Goal: Task Accomplishment & Management: Use online tool/utility

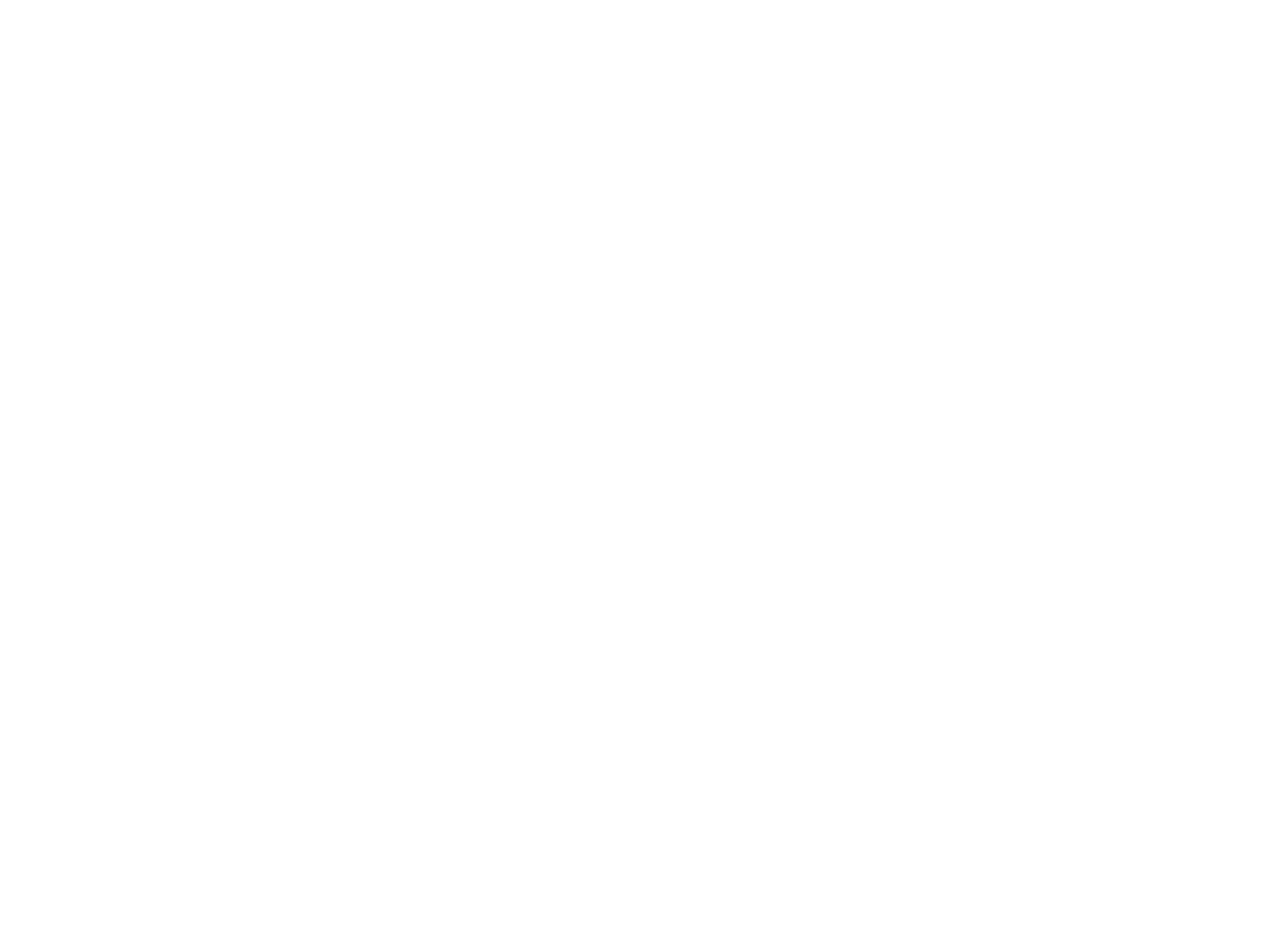
select select "Song"
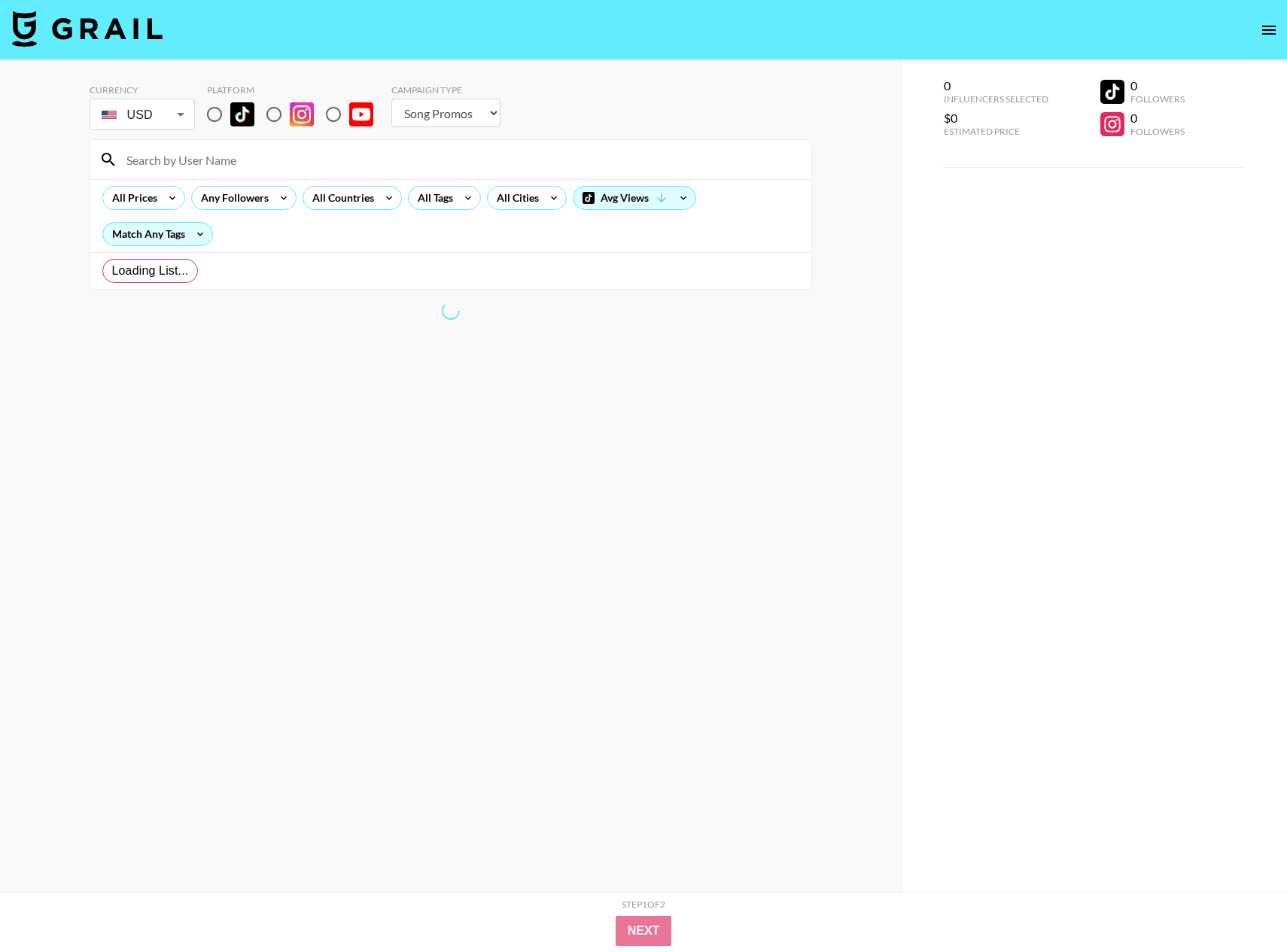
radio input "true"
select select "Brand"
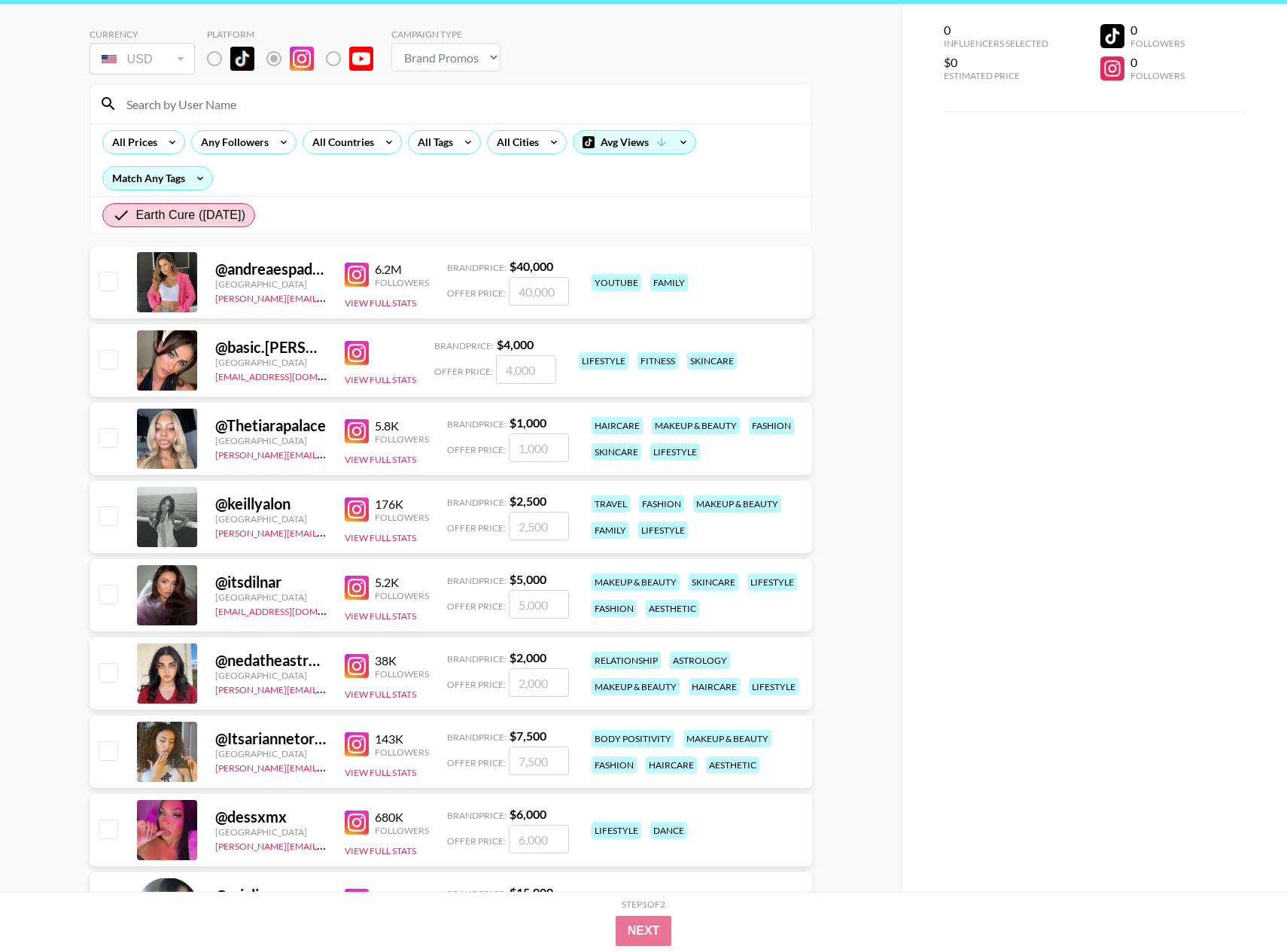
scroll to position [53, 0]
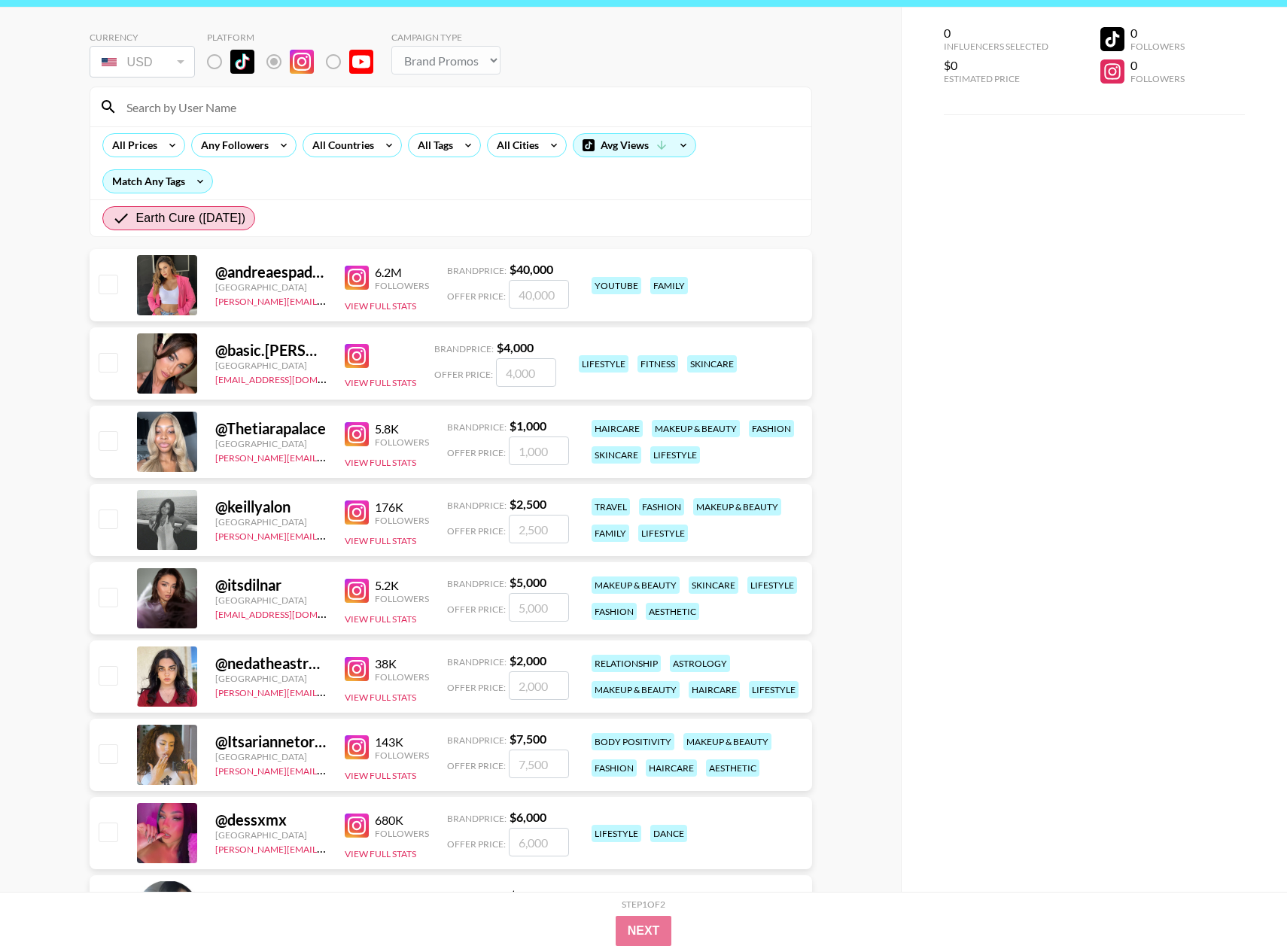
click at [180, 362] on div at bounding box center [166, 363] width 60 height 60
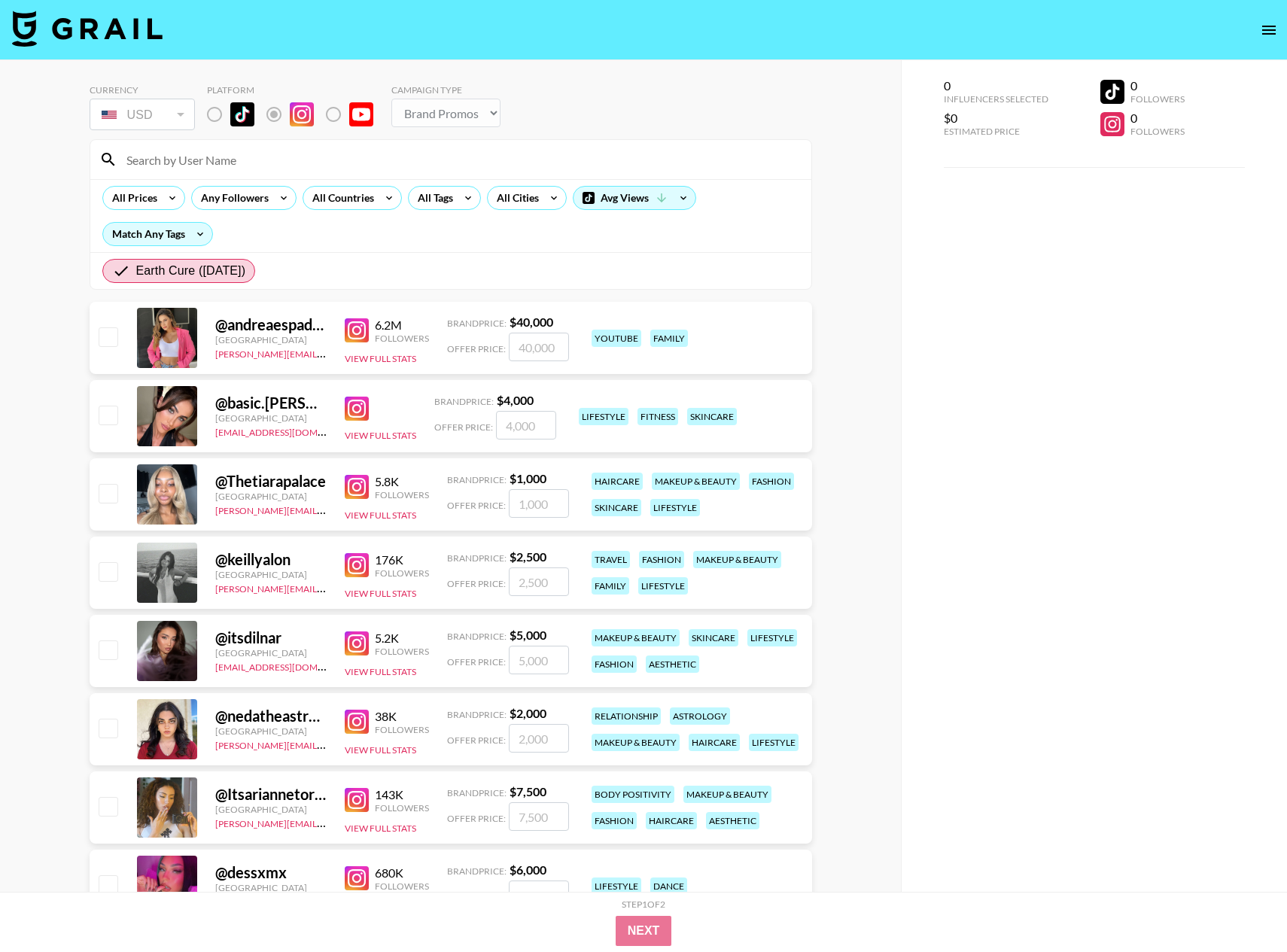
scroll to position [44, 0]
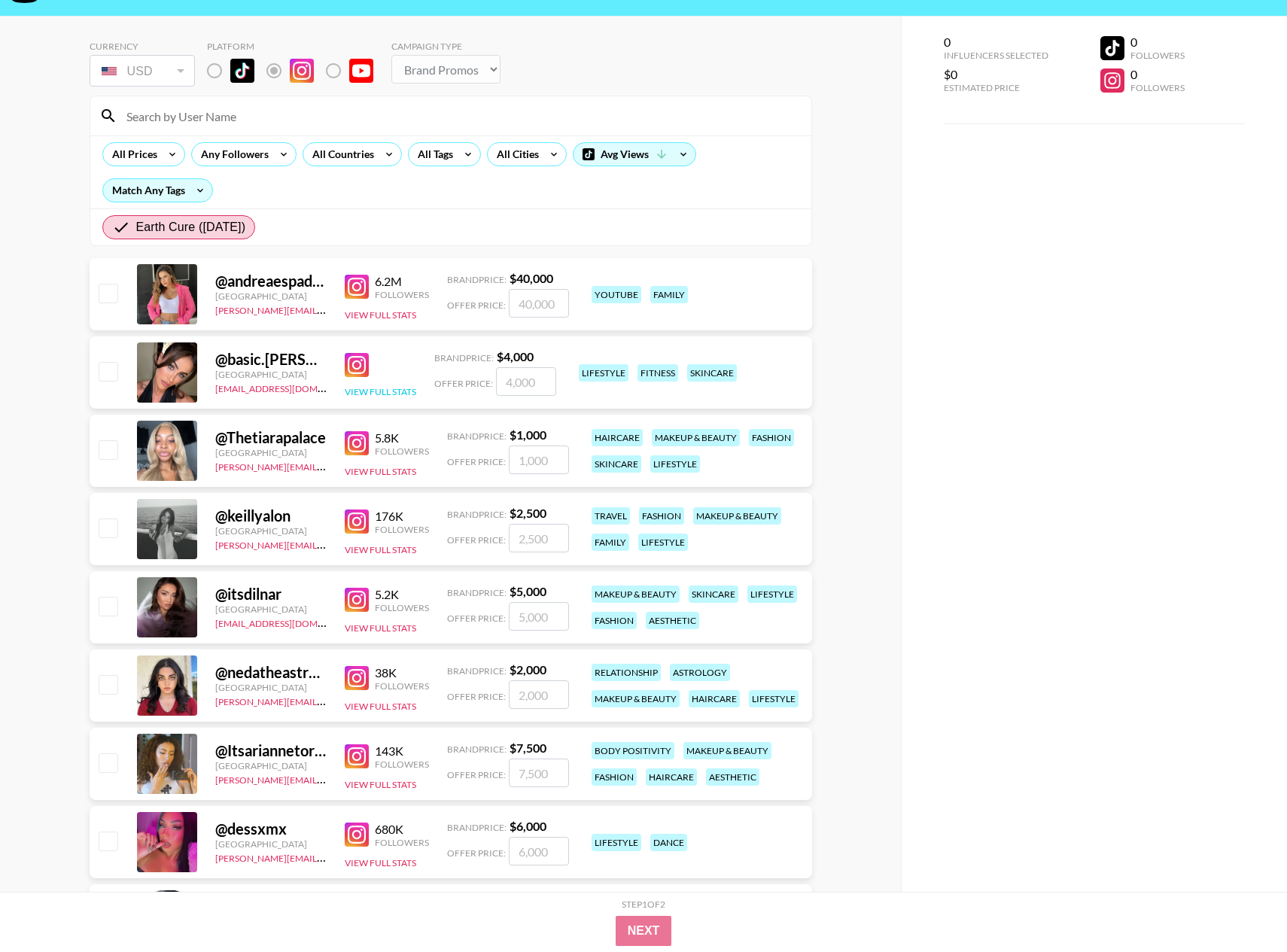
click at [363, 391] on button "View Full Stats" at bounding box center [381, 391] width 72 height 11
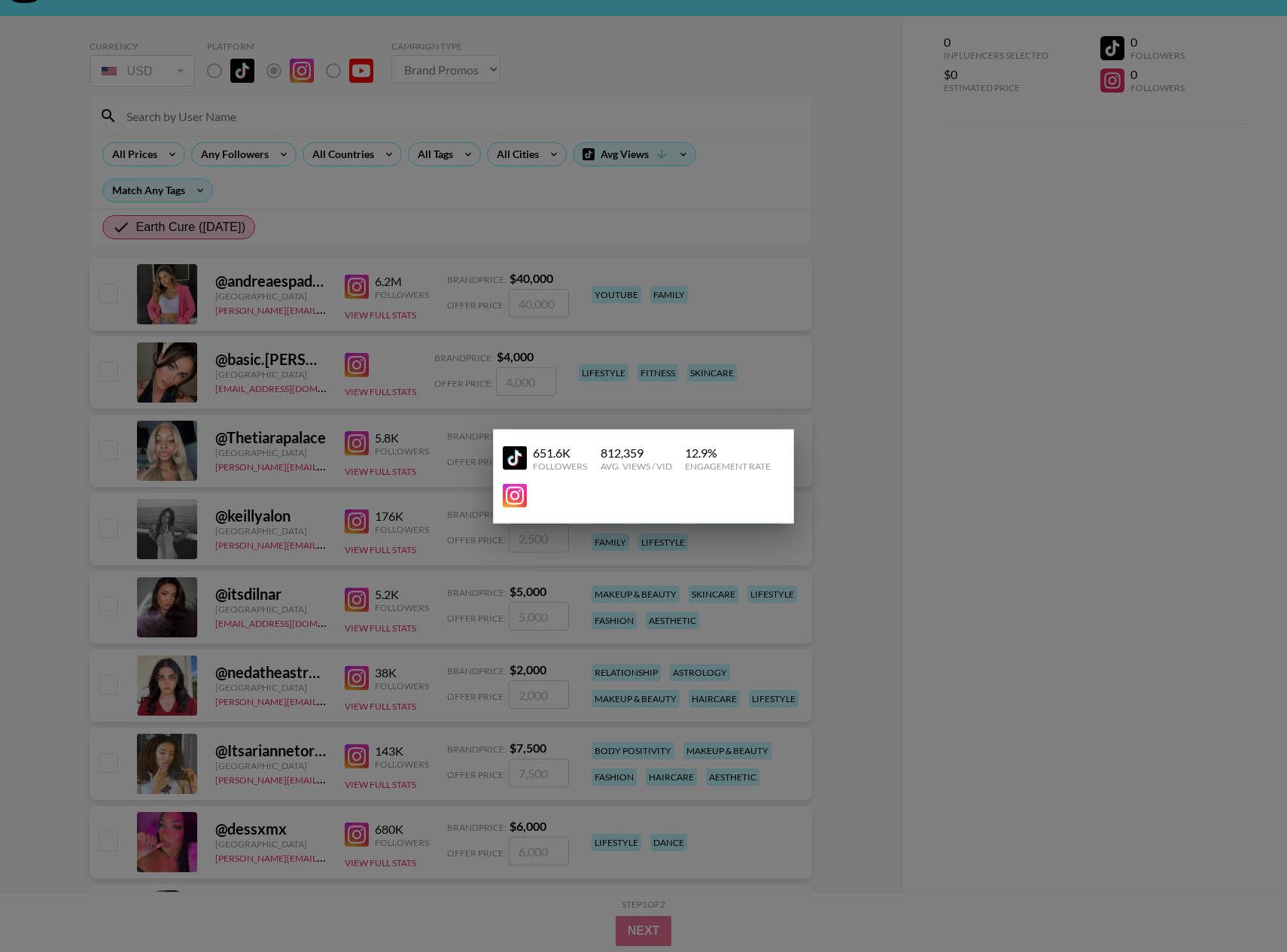
click at [520, 497] on img at bounding box center [514, 495] width 24 height 24
click at [446, 387] on div at bounding box center [643, 476] width 1287 height 952
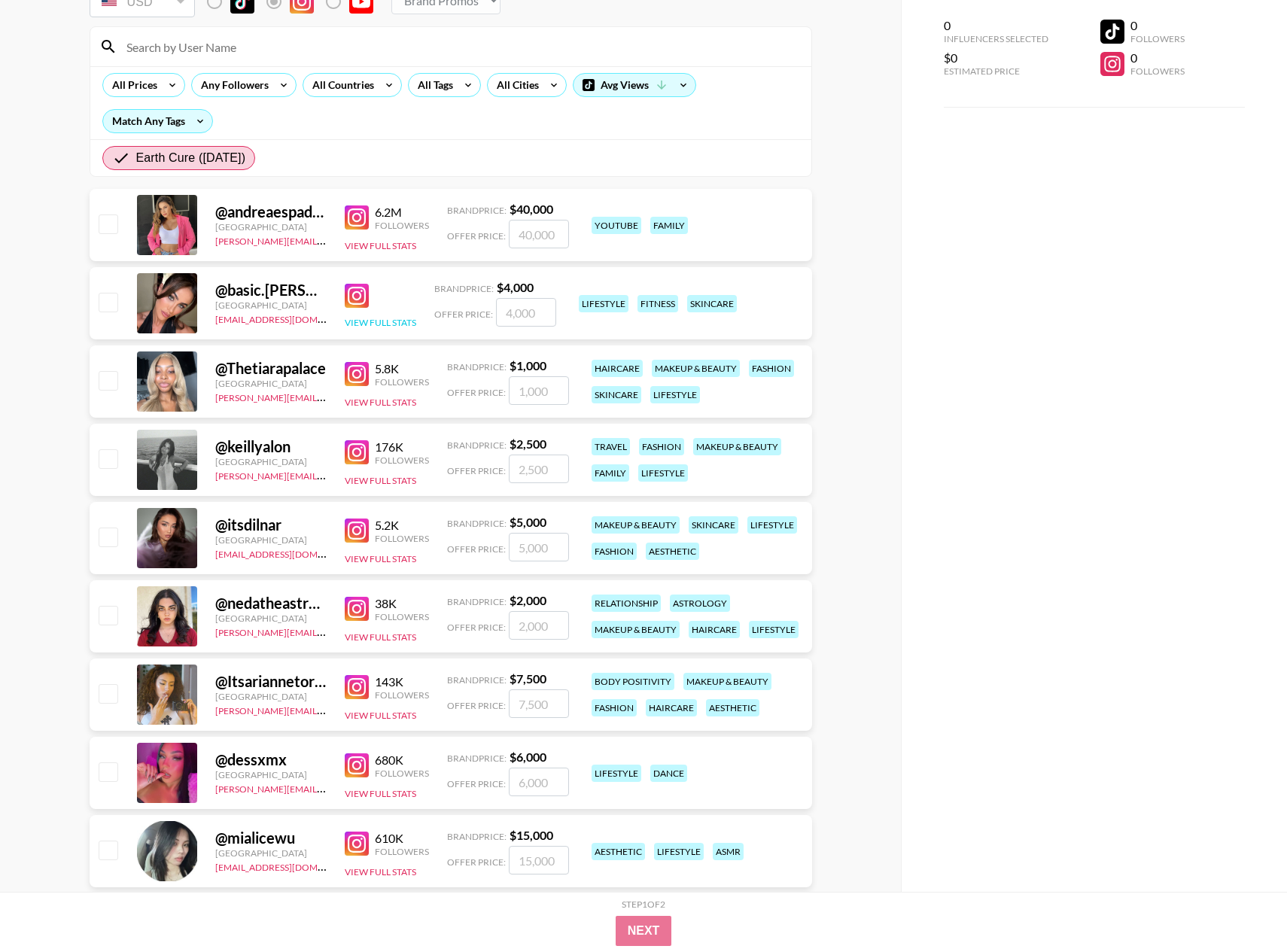
scroll to position [159, 0]
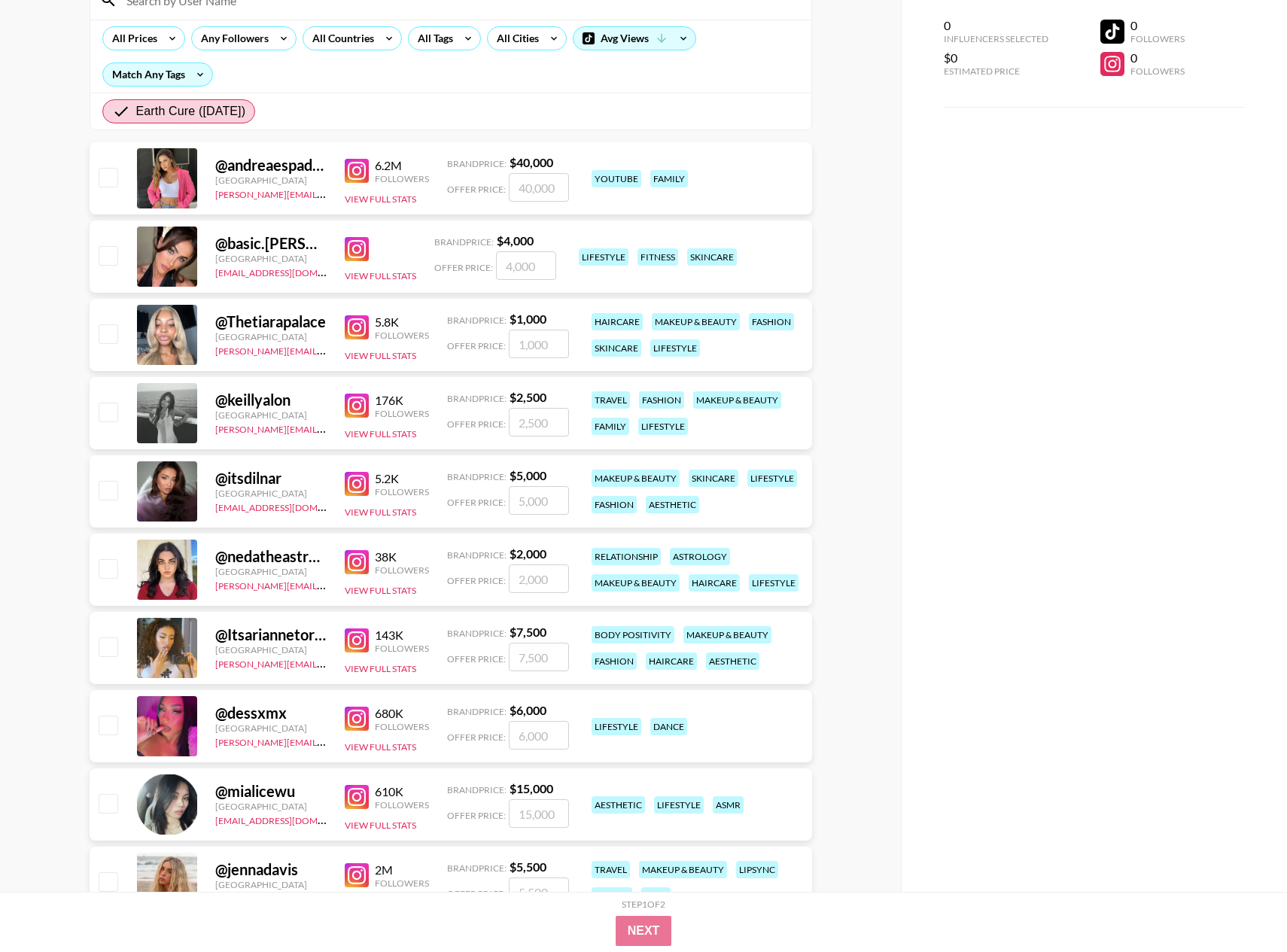
click at [356, 489] on img at bounding box center [357, 483] width 24 height 24
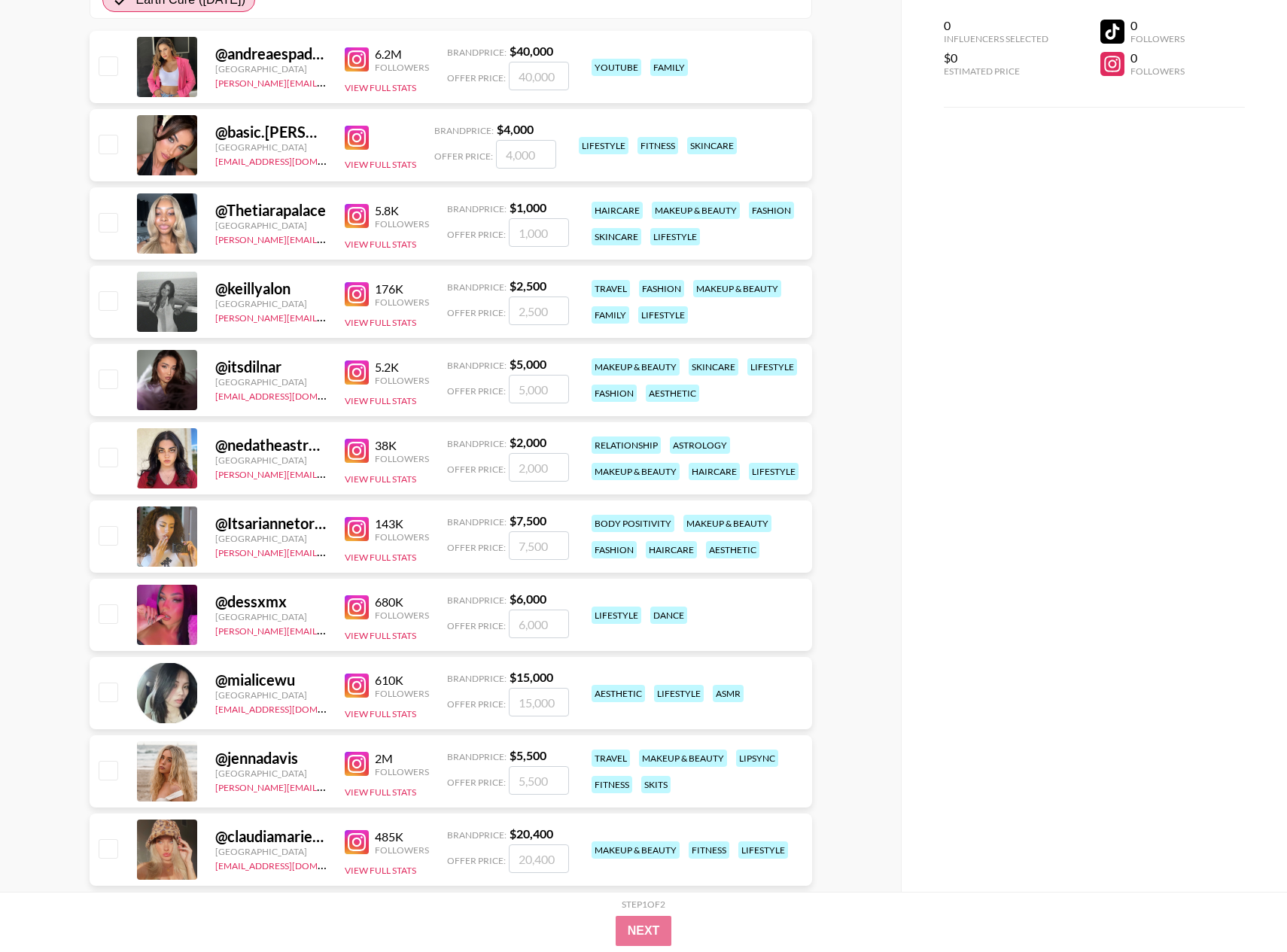
scroll to position [321, 0]
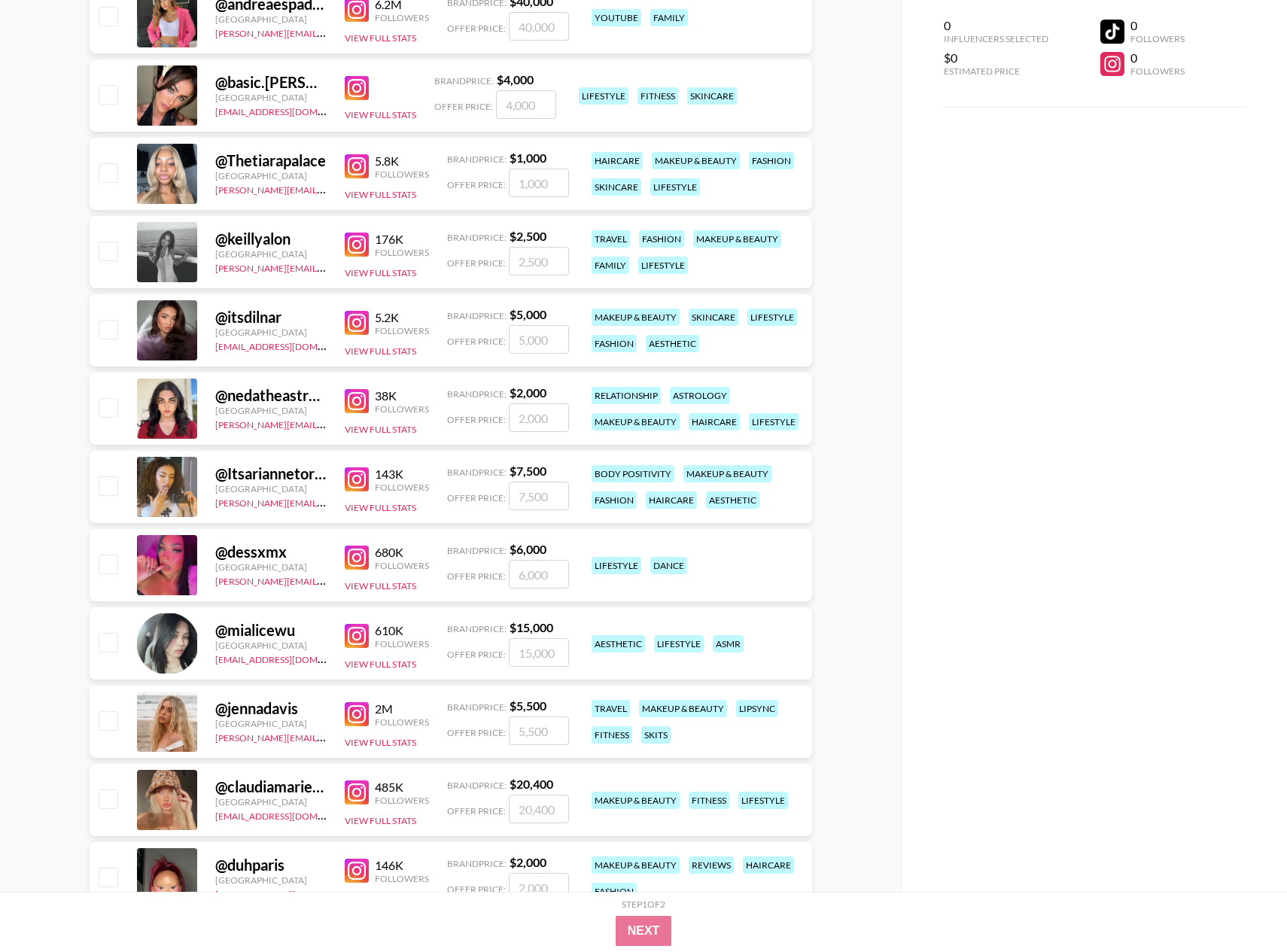
click at [356, 559] on img at bounding box center [357, 557] width 24 height 24
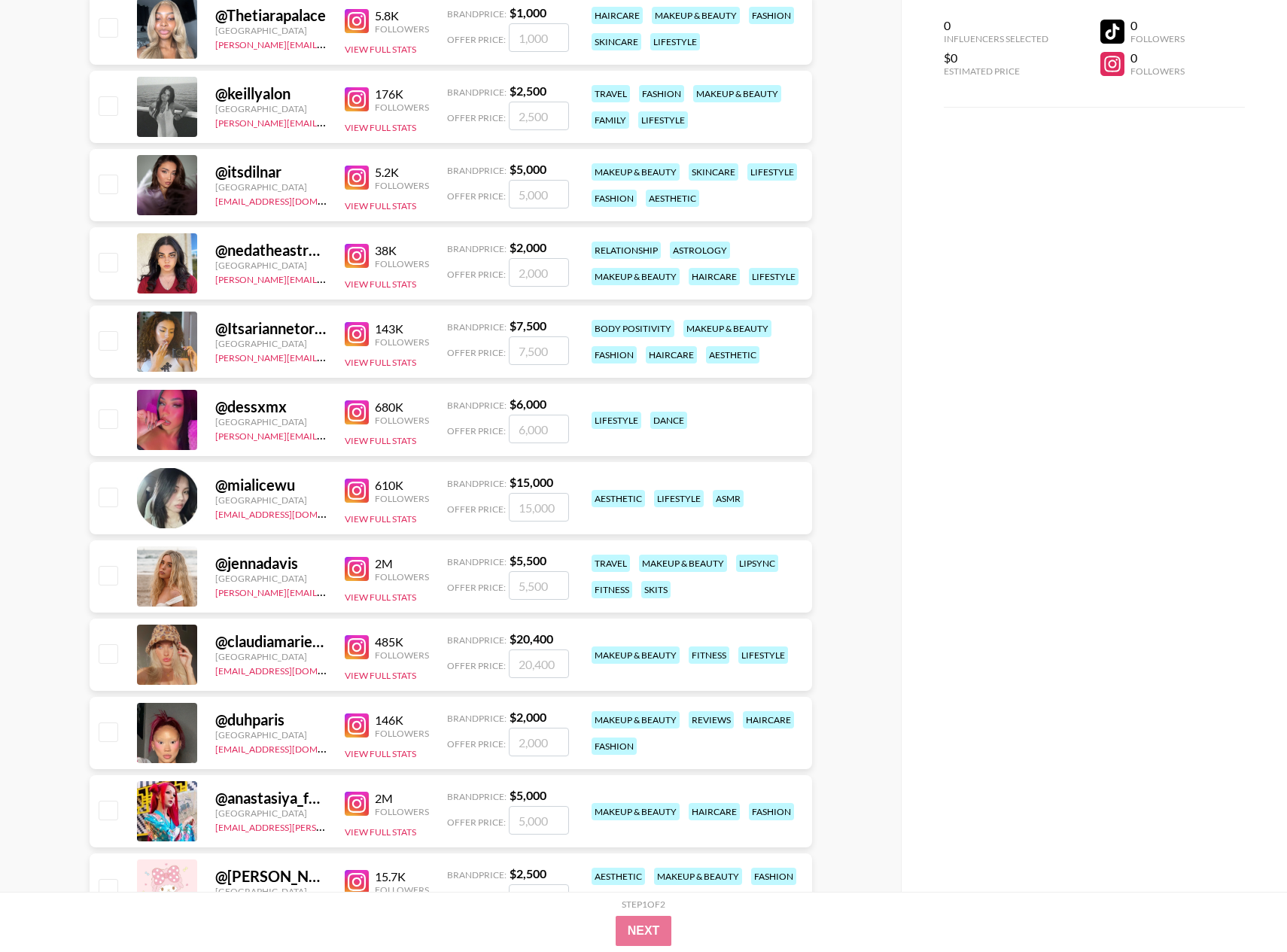
scroll to position [483, 0]
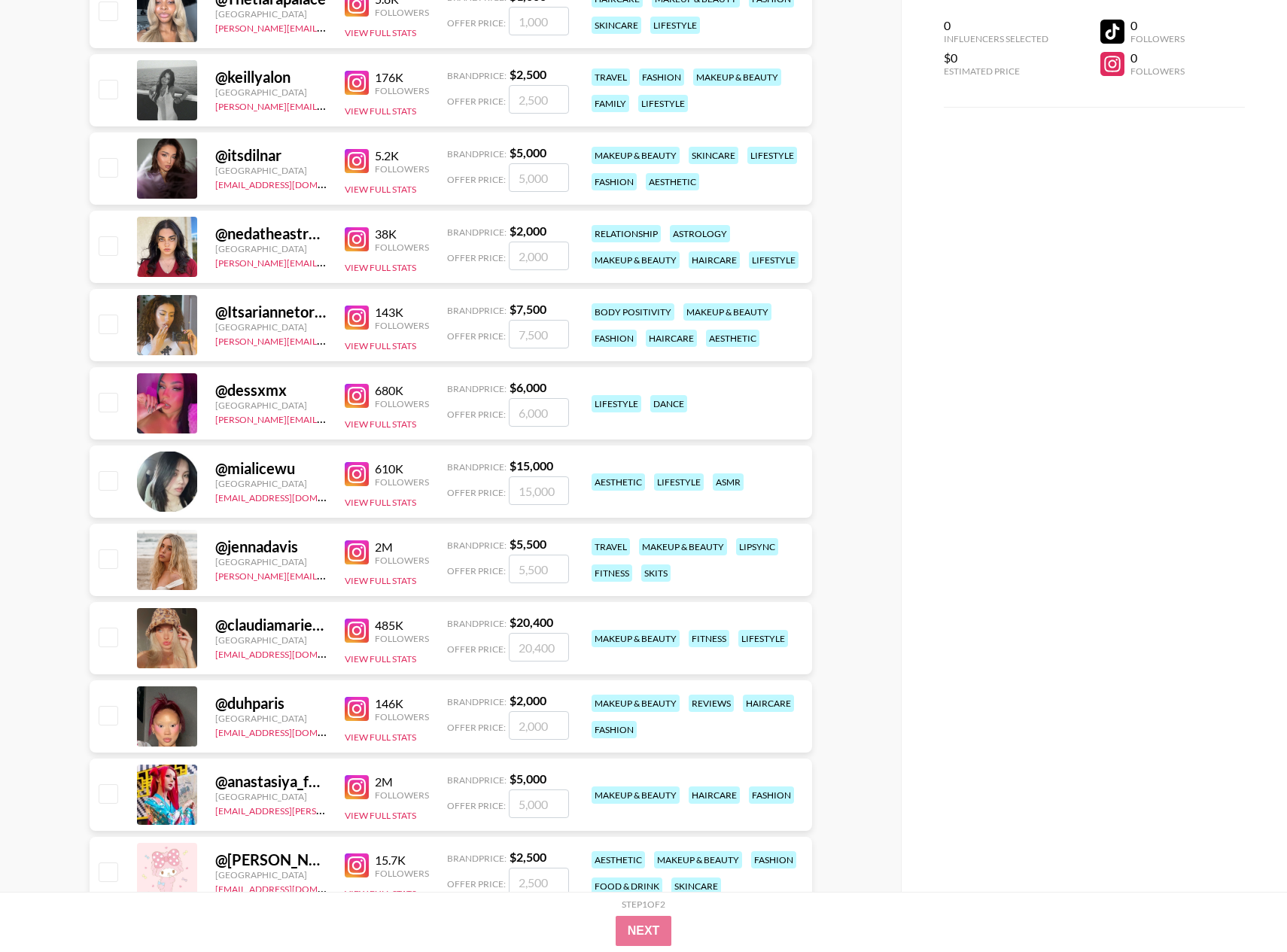
click at [361, 553] on img at bounding box center [357, 552] width 24 height 24
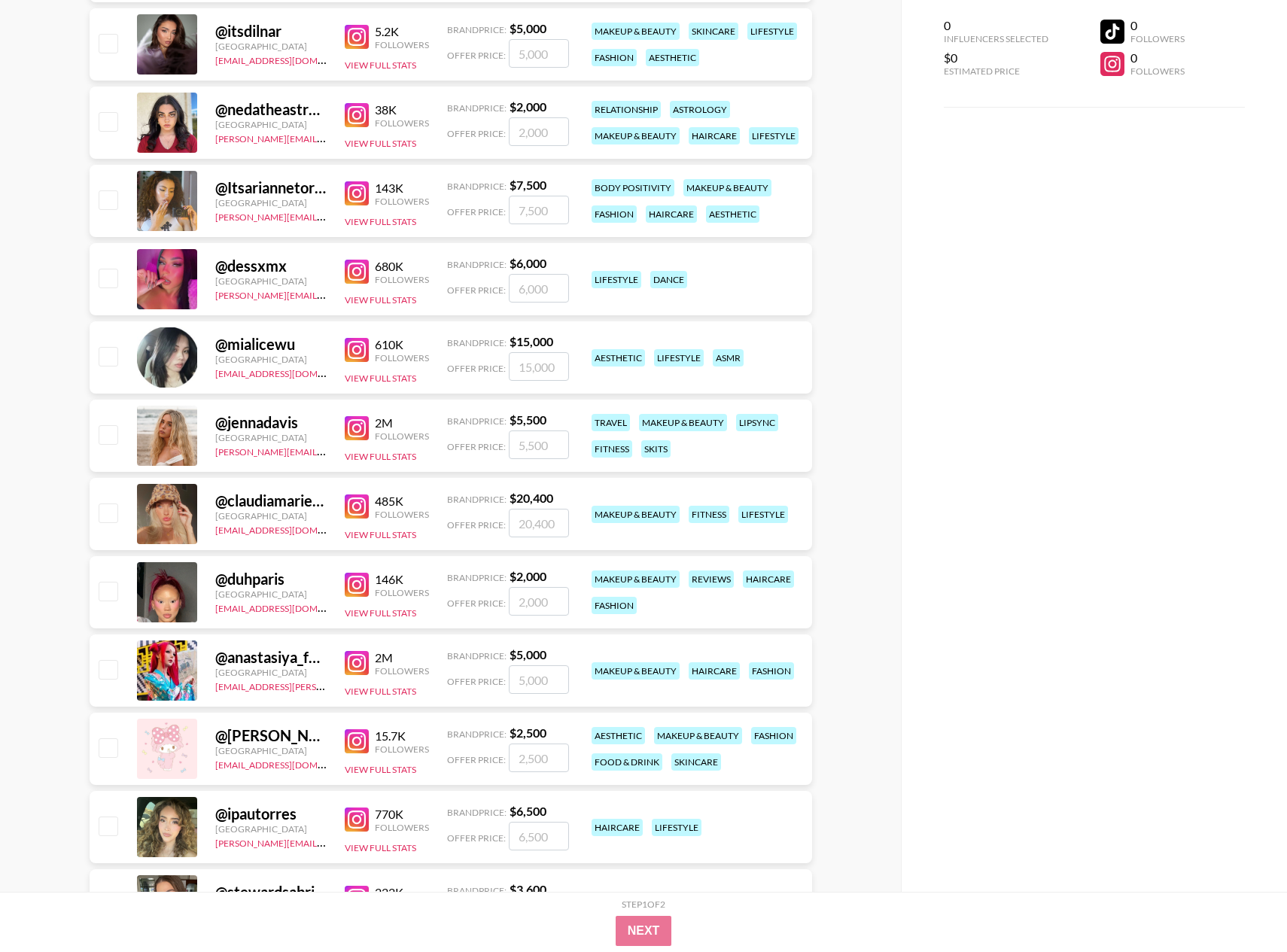
scroll to position [612, 0]
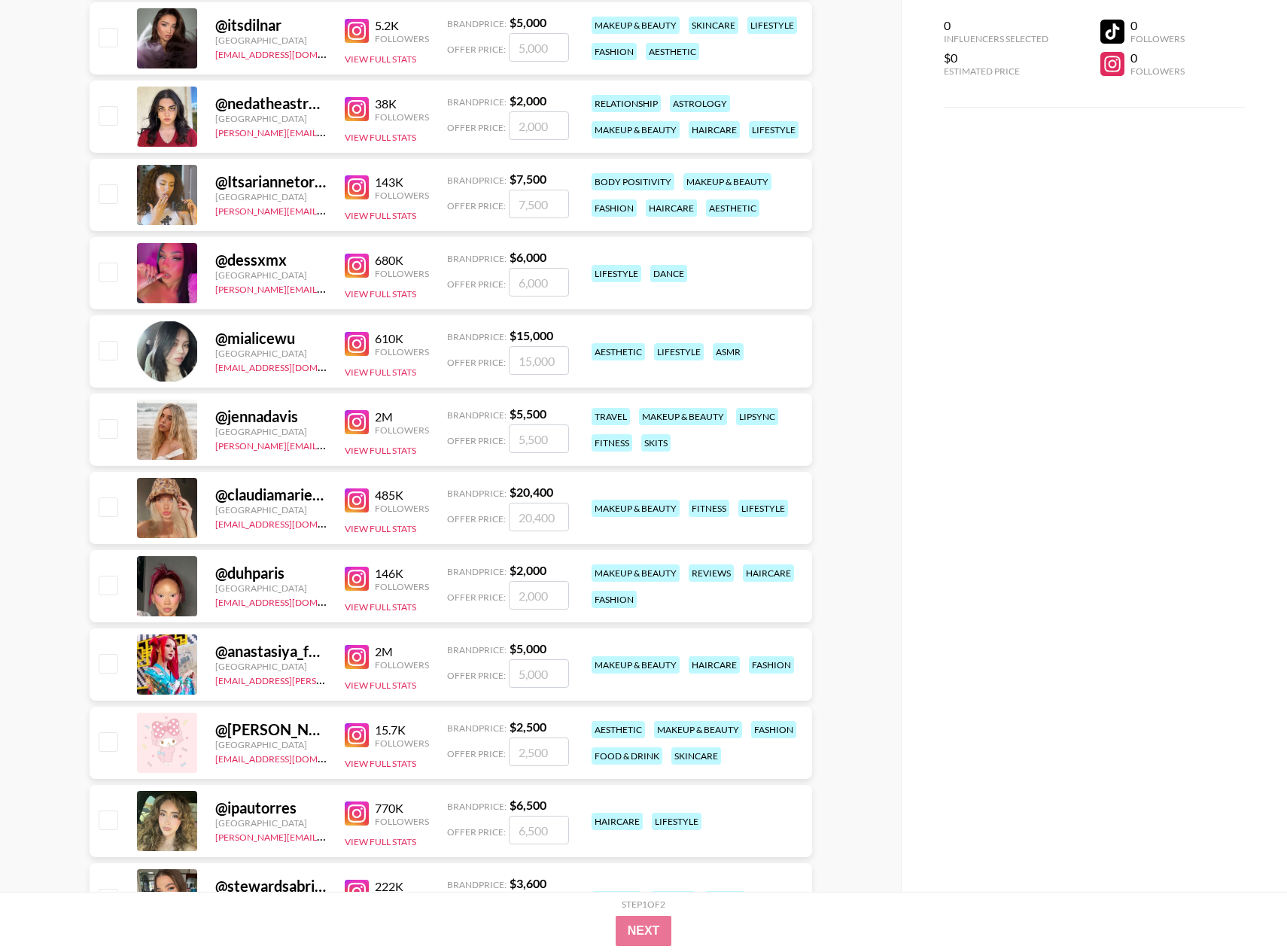
click at [353, 507] on img at bounding box center [357, 500] width 24 height 24
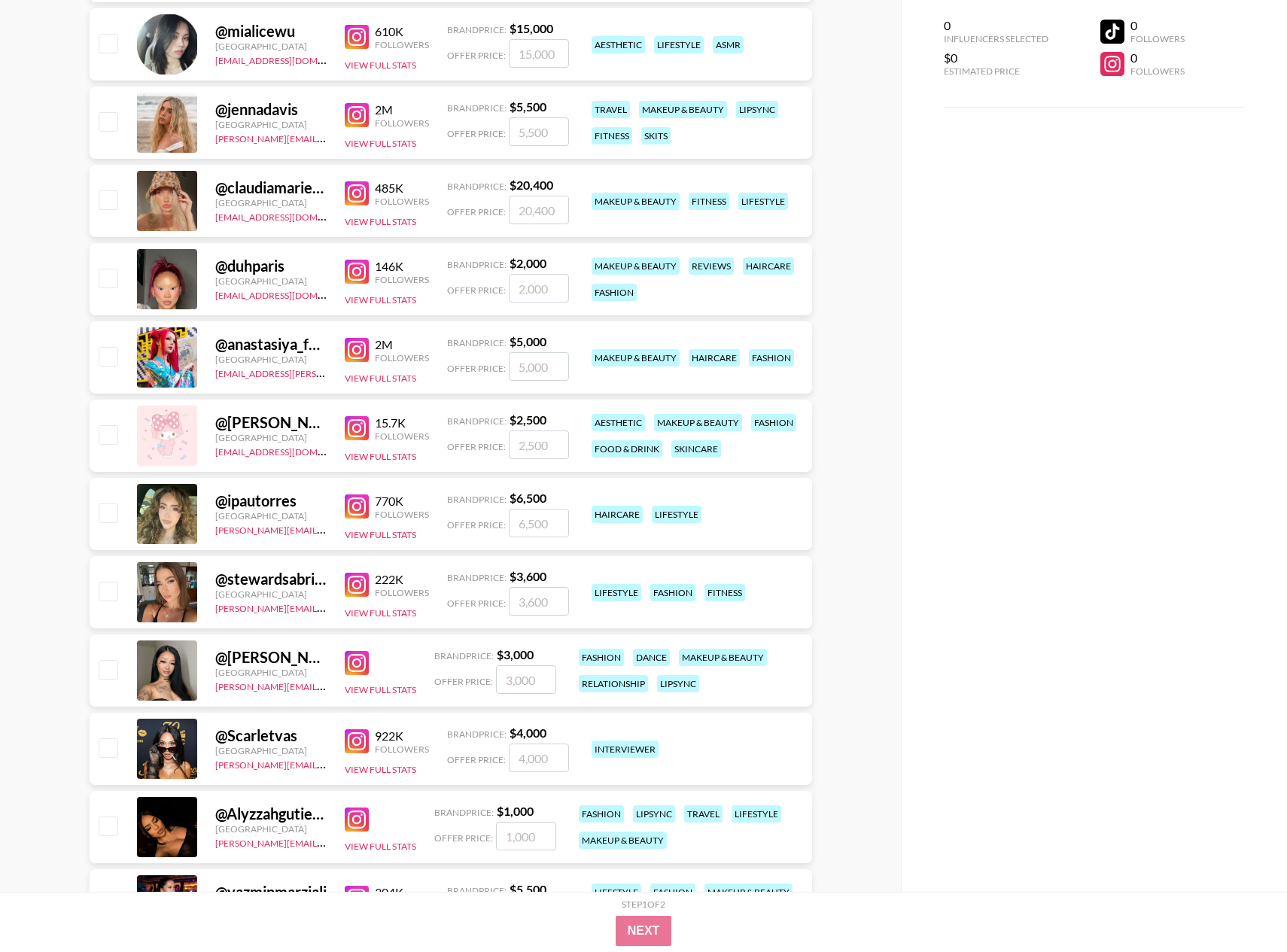
scroll to position [928, 0]
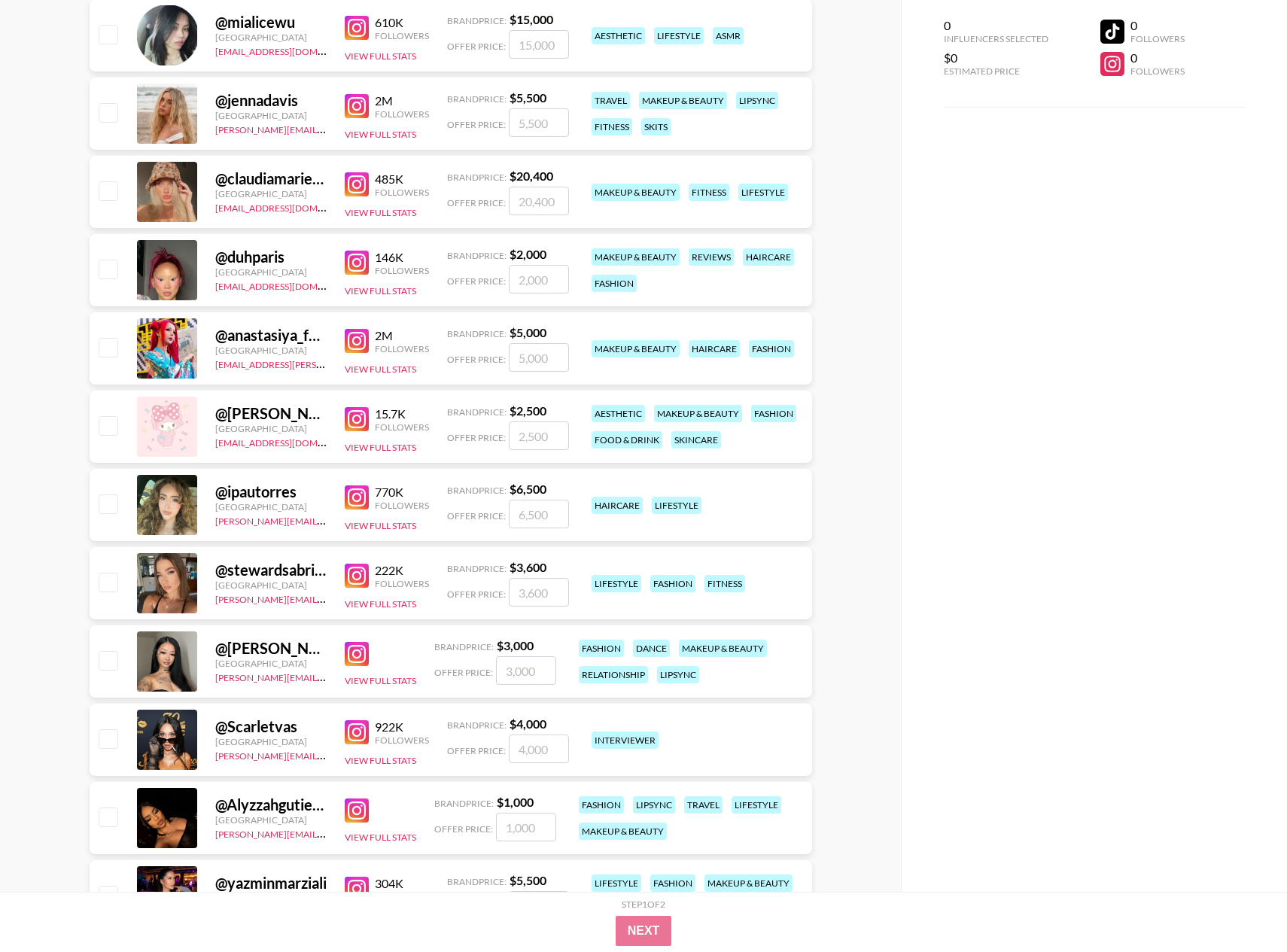
click at [357, 576] on img at bounding box center [357, 575] width 24 height 24
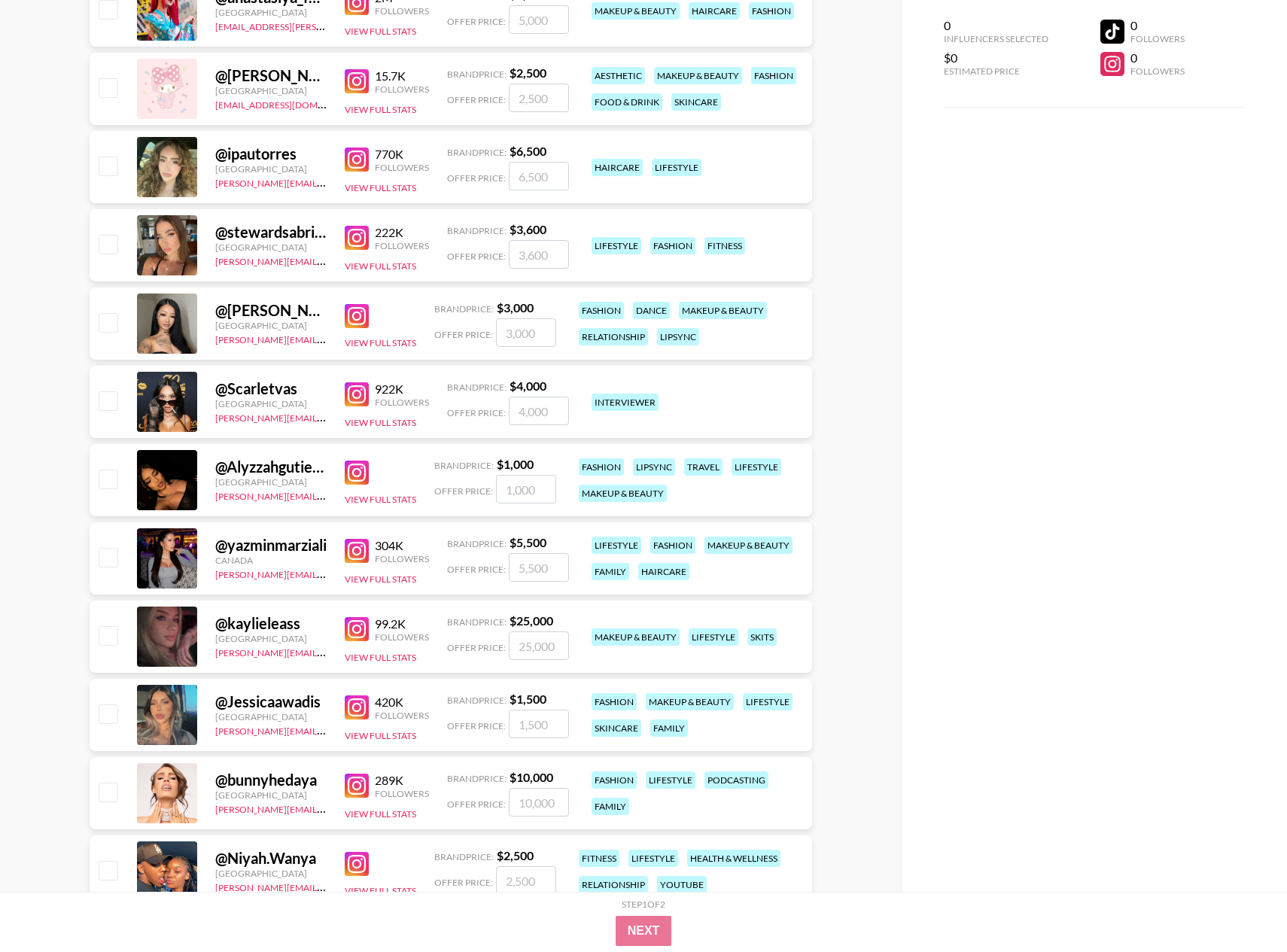
scroll to position [1295, 0]
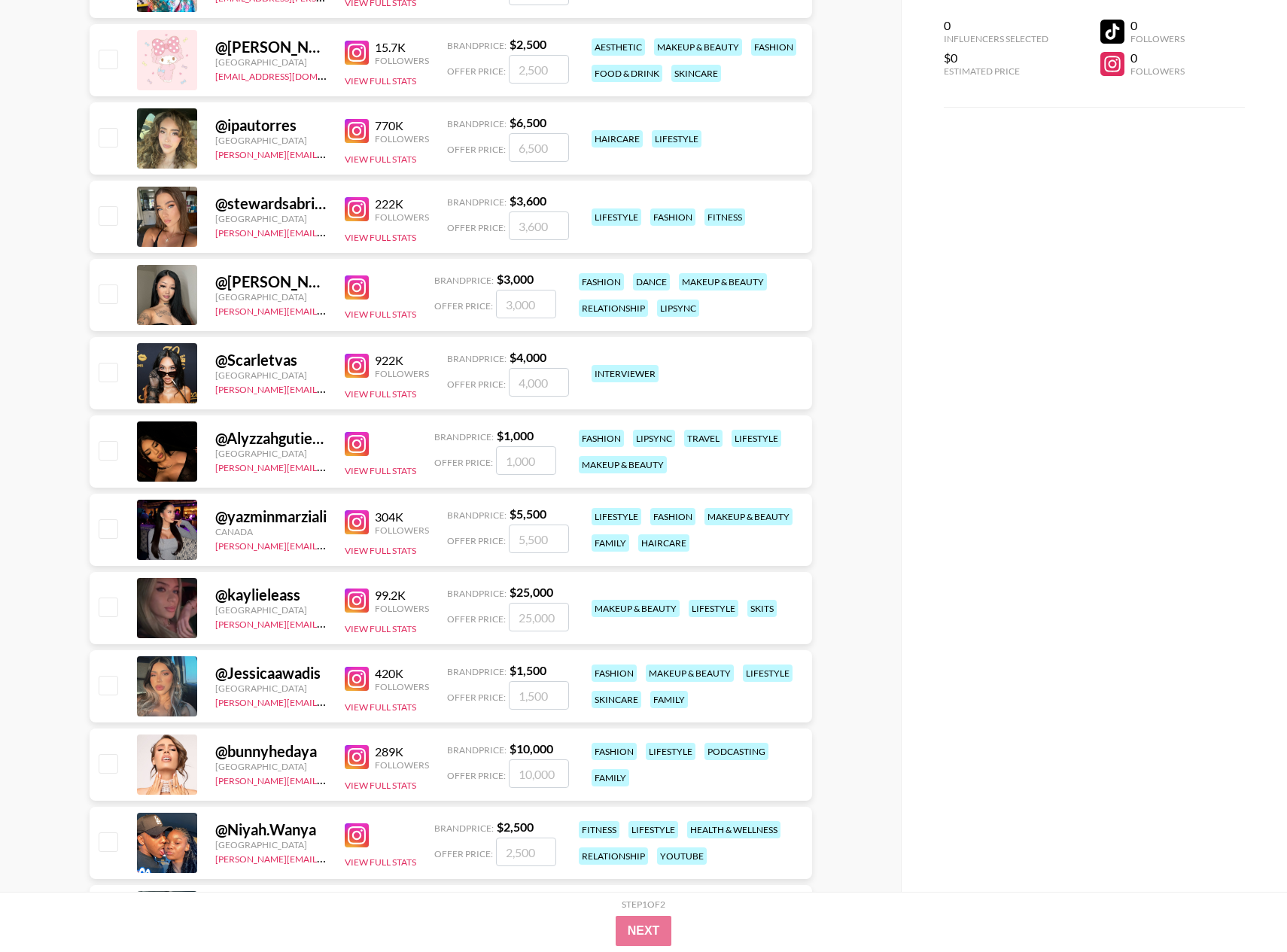
click at [356, 366] on img at bounding box center [357, 365] width 24 height 24
click at [355, 446] on img at bounding box center [357, 443] width 24 height 24
click at [356, 521] on img at bounding box center [357, 522] width 24 height 24
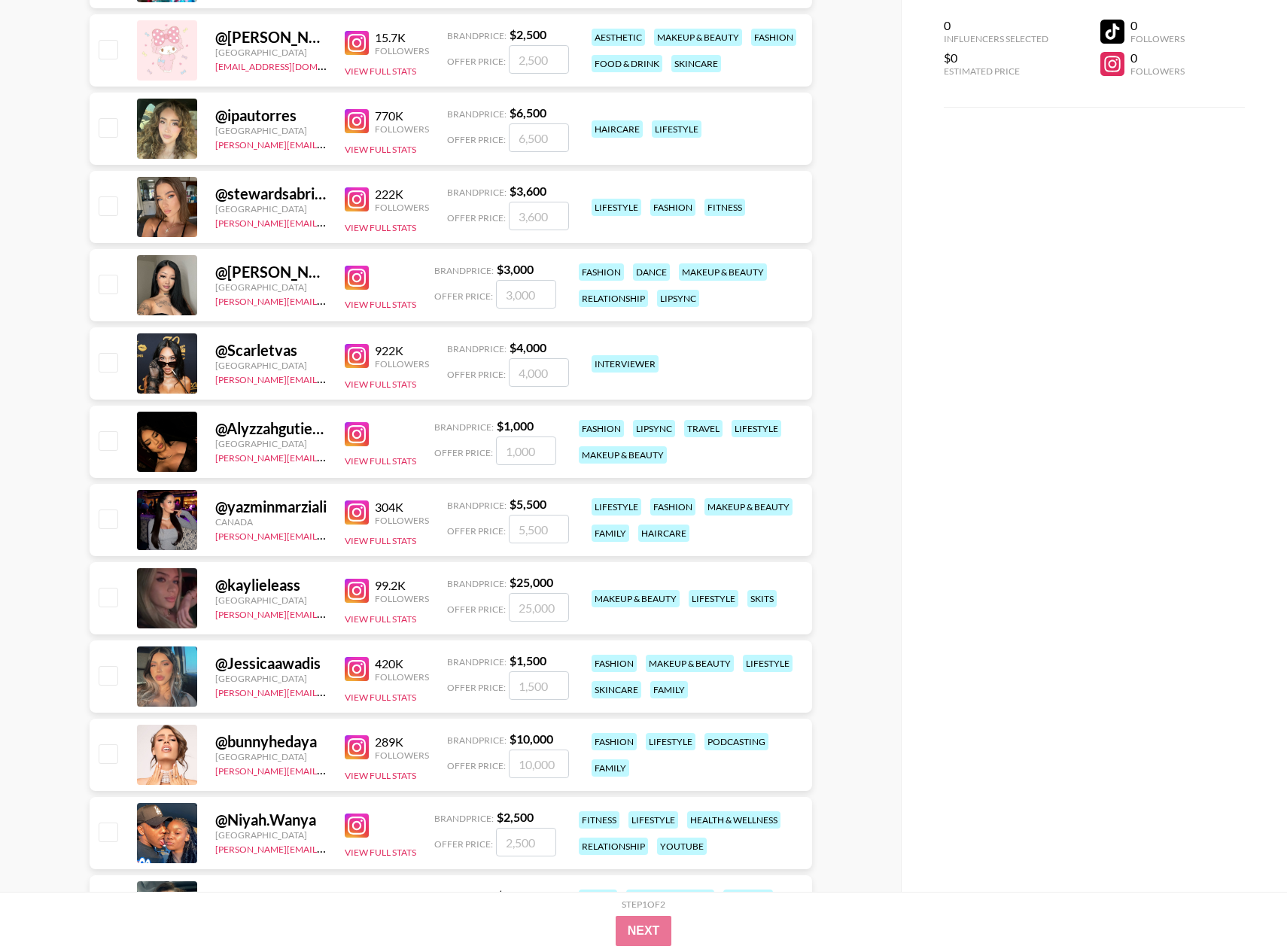
click at [356, 673] on img at bounding box center [357, 668] width 24 height 24
click at [360, 591] on img at bounding box center [357, 590] width 24 height 24
click at [350, 745] on img at bounding box center [357, 746] width 24 height 24
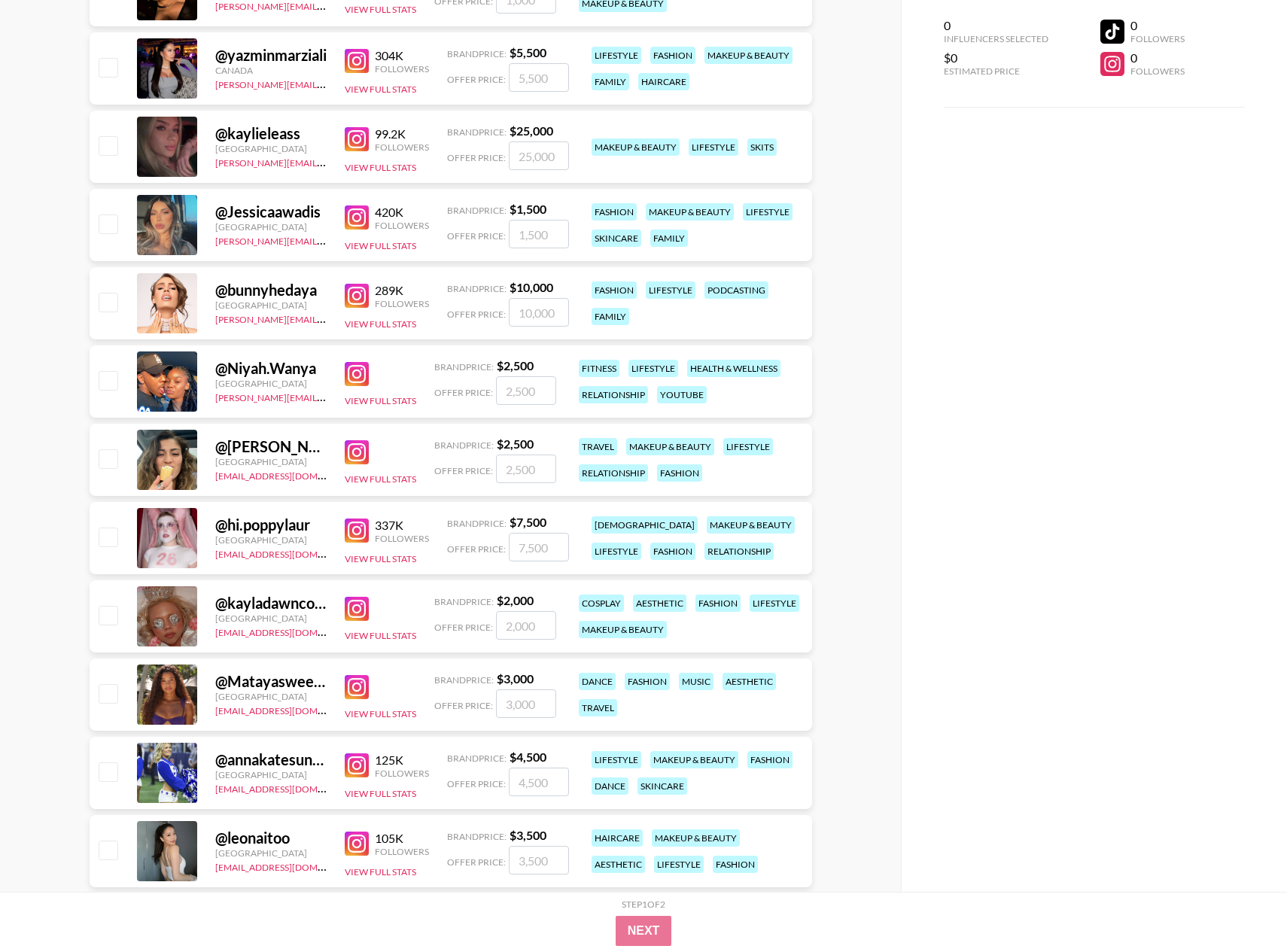
scroll to position [1762, 0]
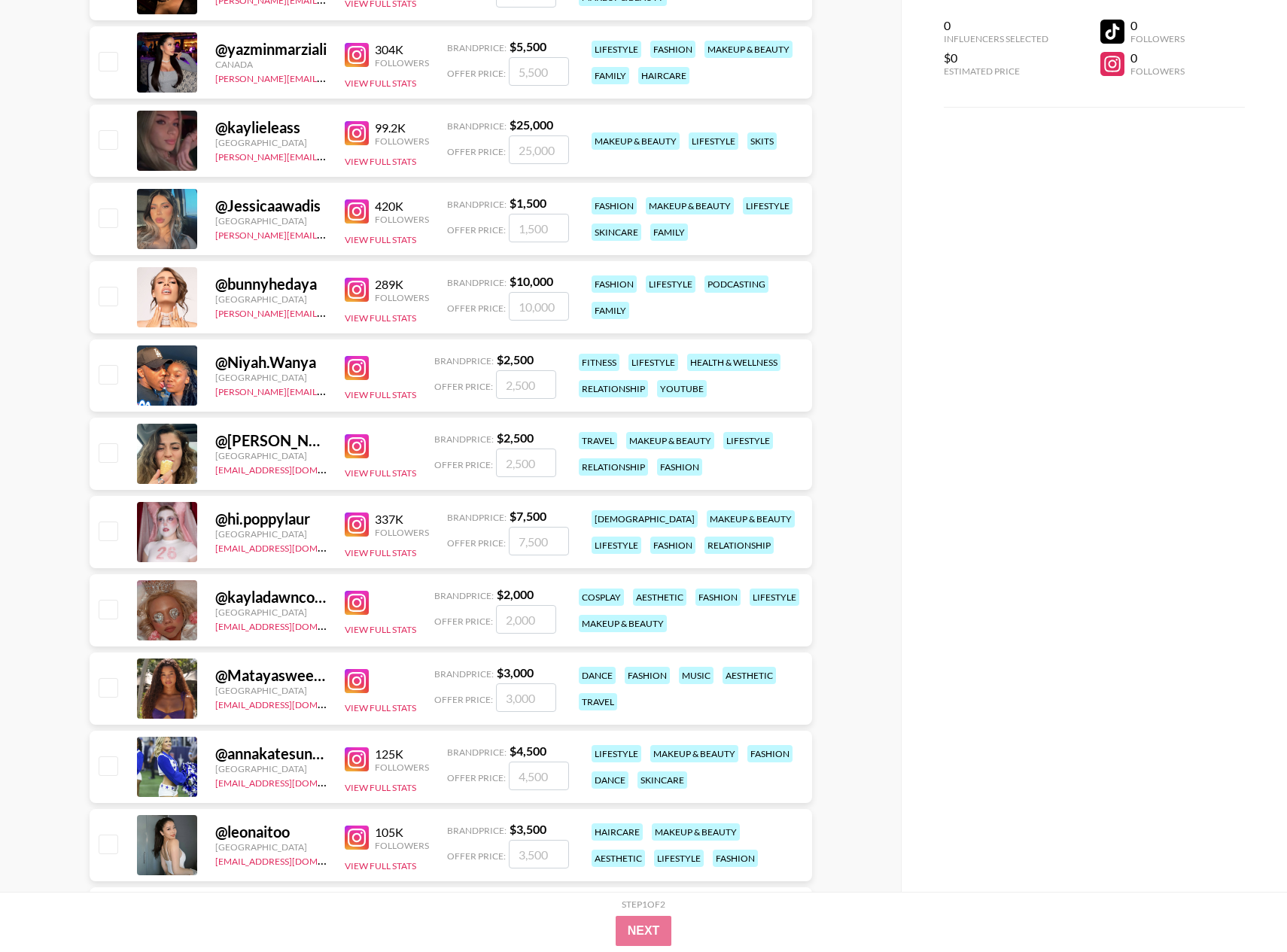
click at [354, 447] on img at bounding box center [357, 446] width 24 height 24
click at [357, 532] on img at bounding box center [357, 524] width 24 height 24
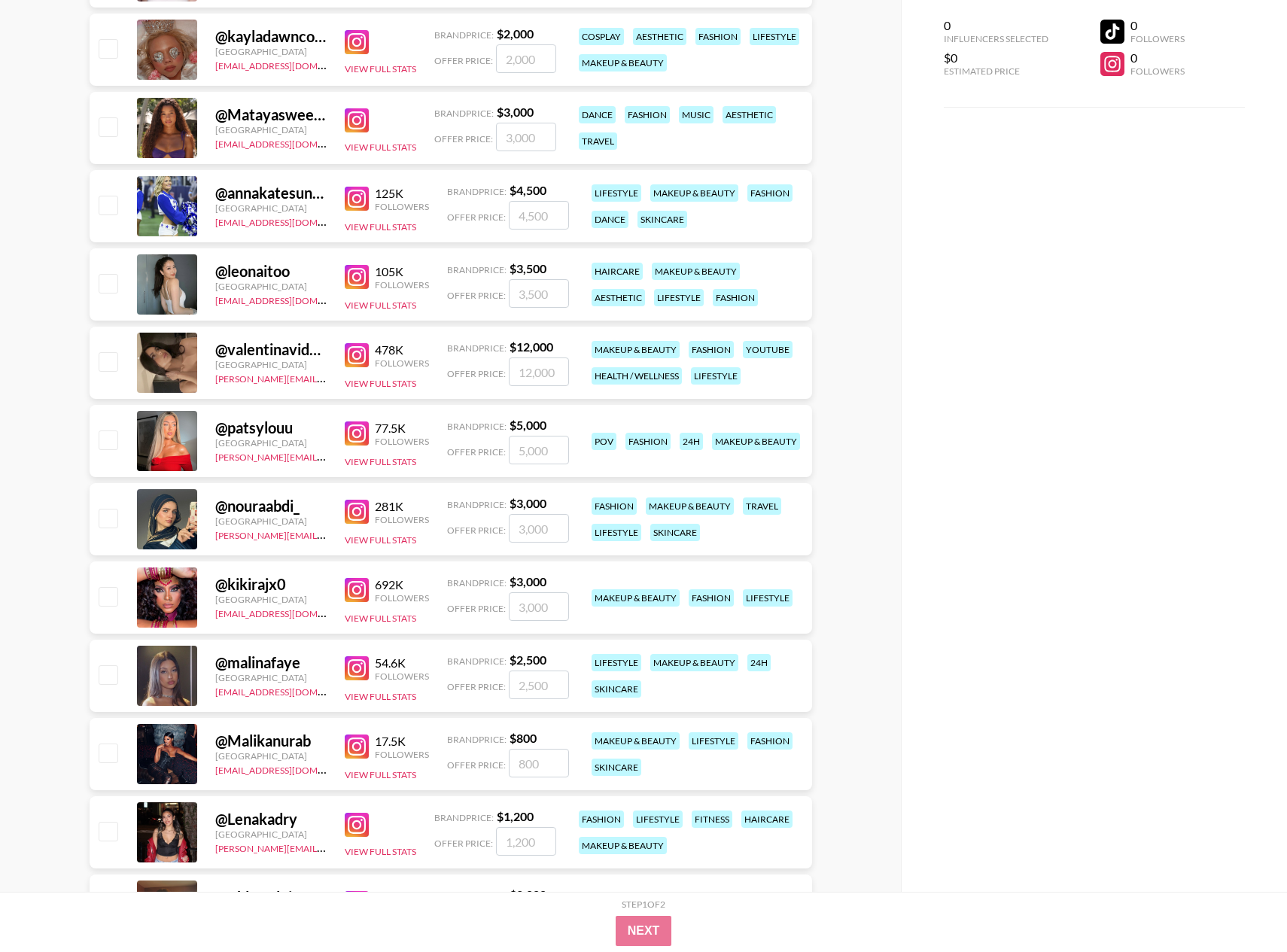
scroll to position [2319, 0]
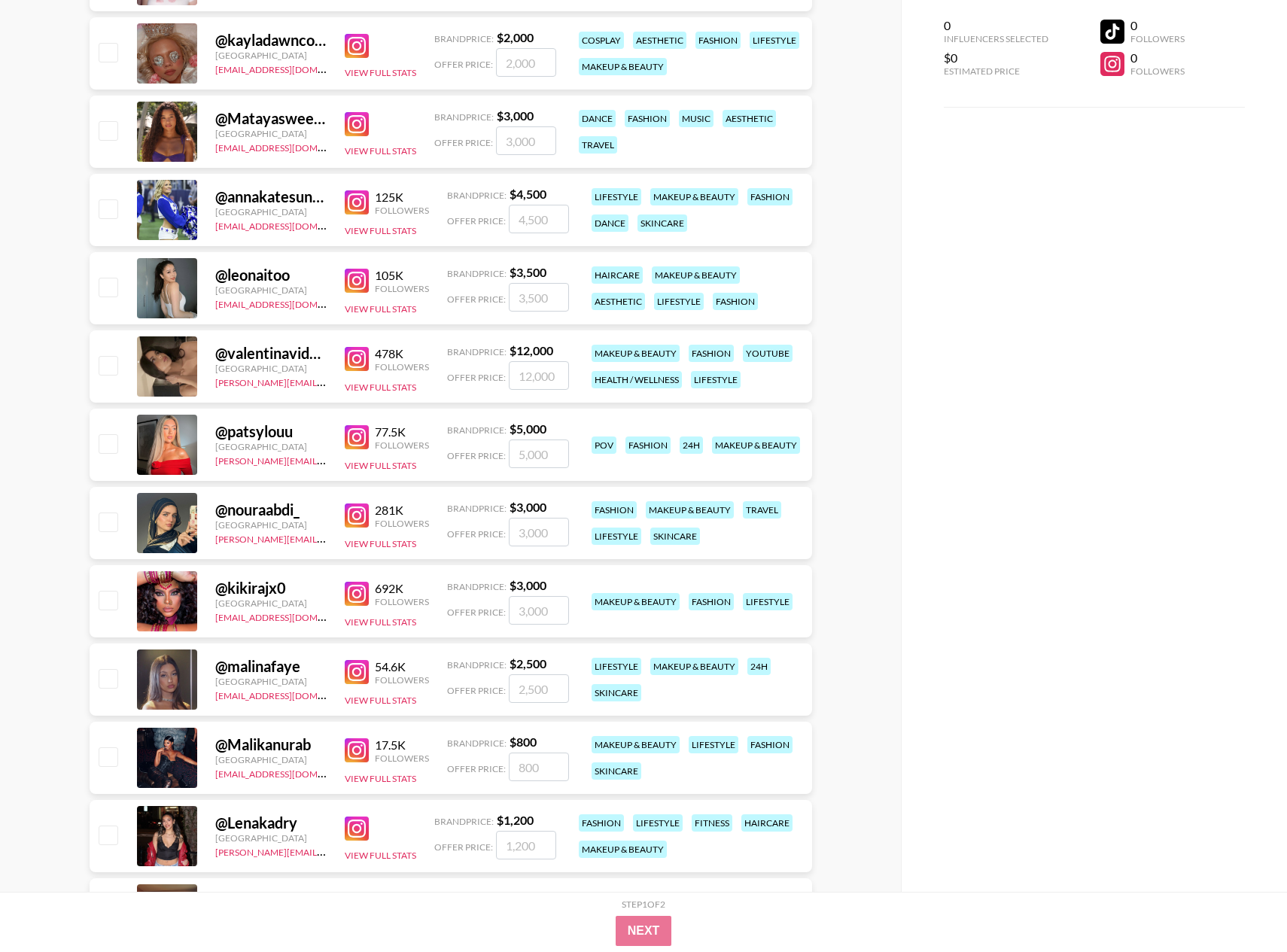
click at [350, 280] on img at bounding box center [357, 280] width 24 height 24
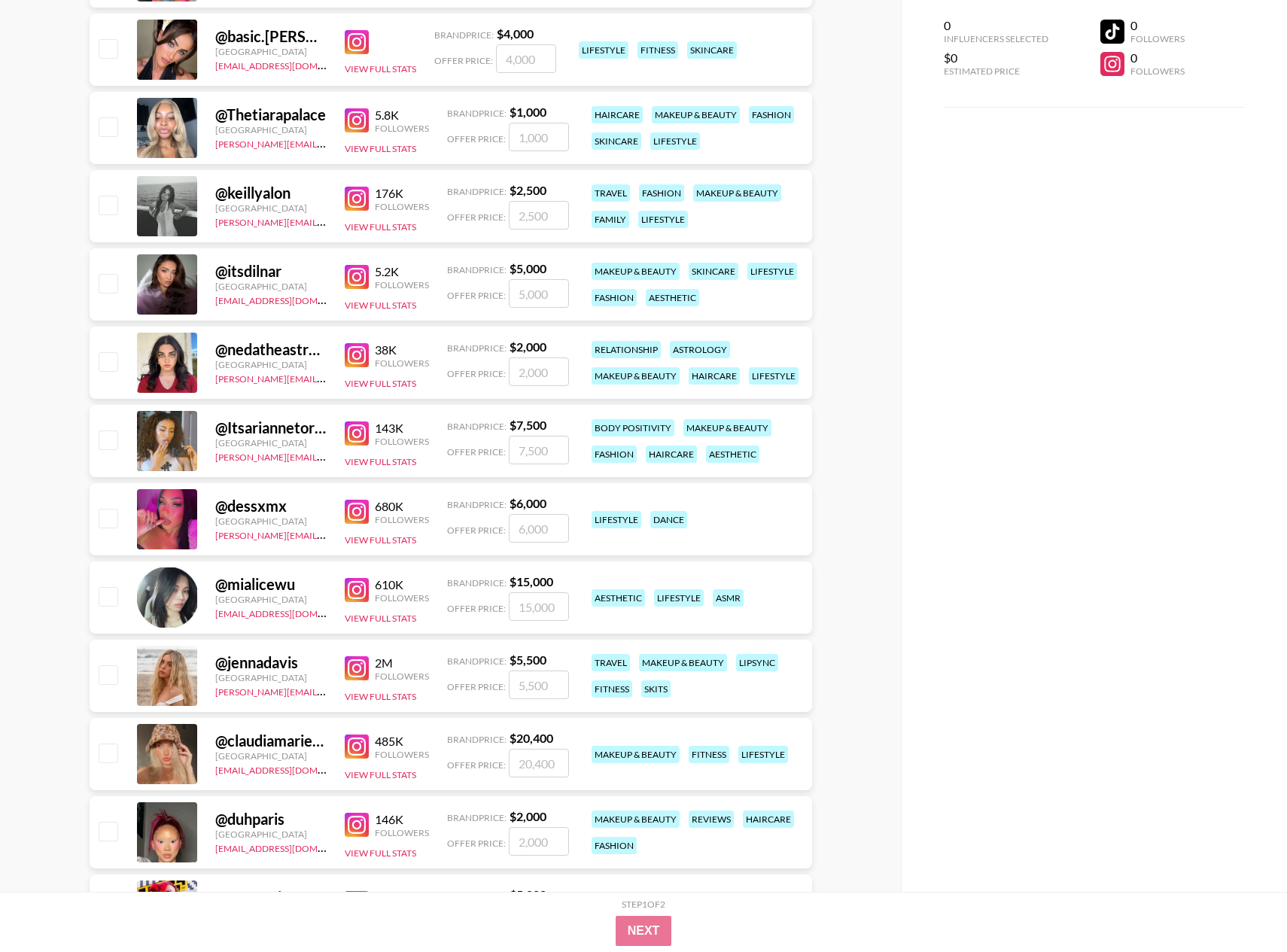
scroll to position [0, 0]
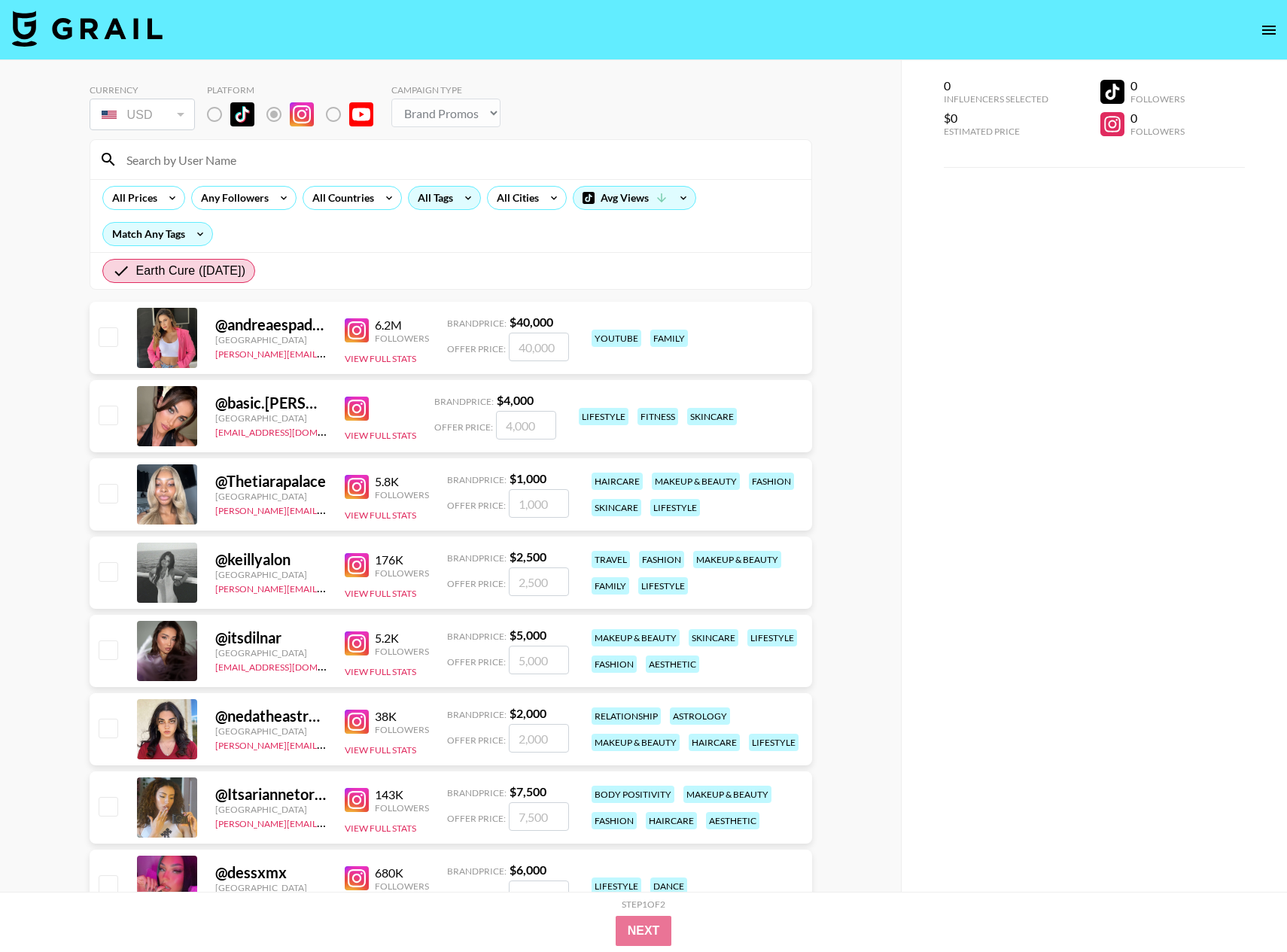
click at [466, 197] on icon at bounding box center [468, 198] width 24 height 23
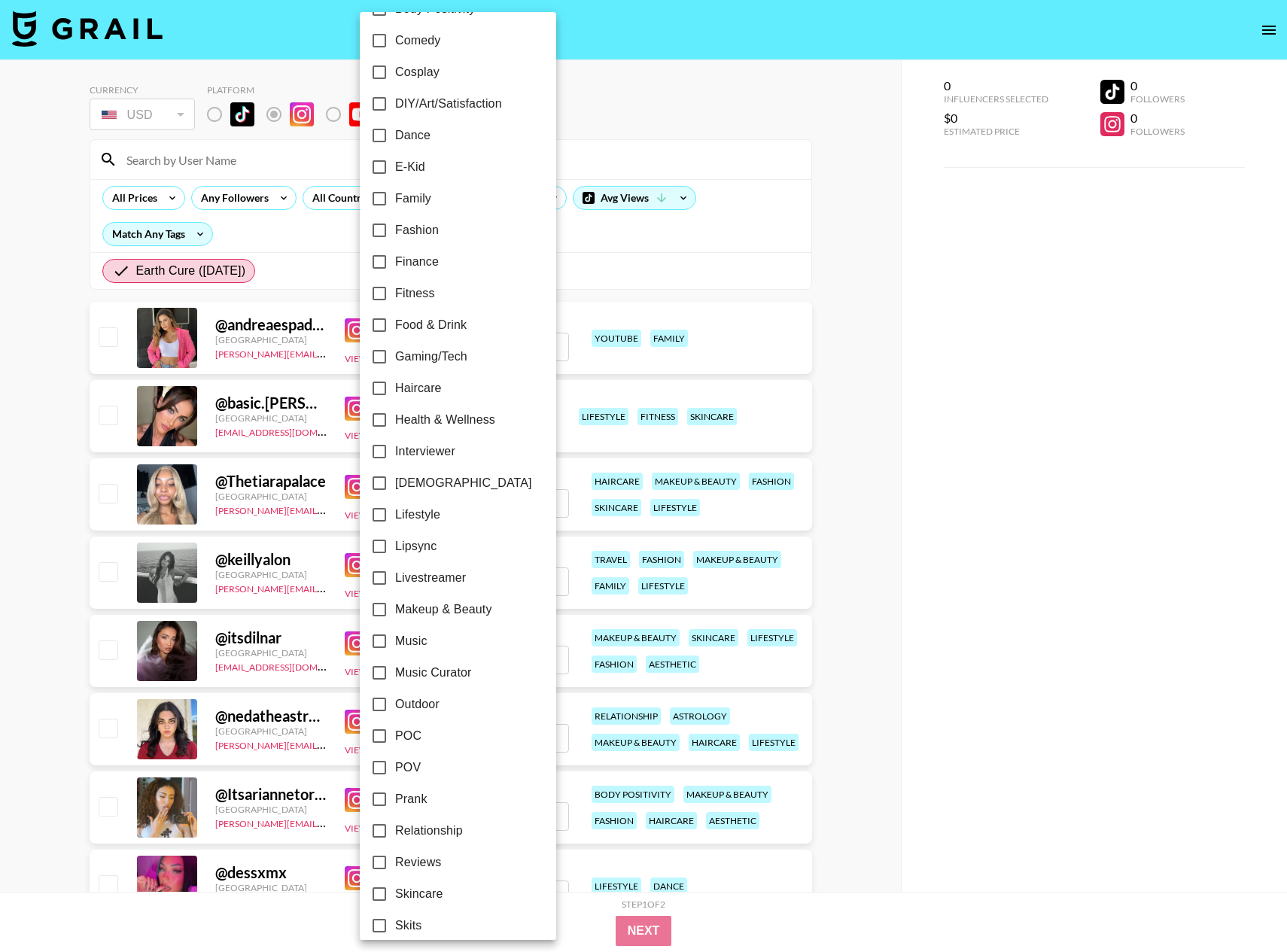
scroll to position [354, 0]
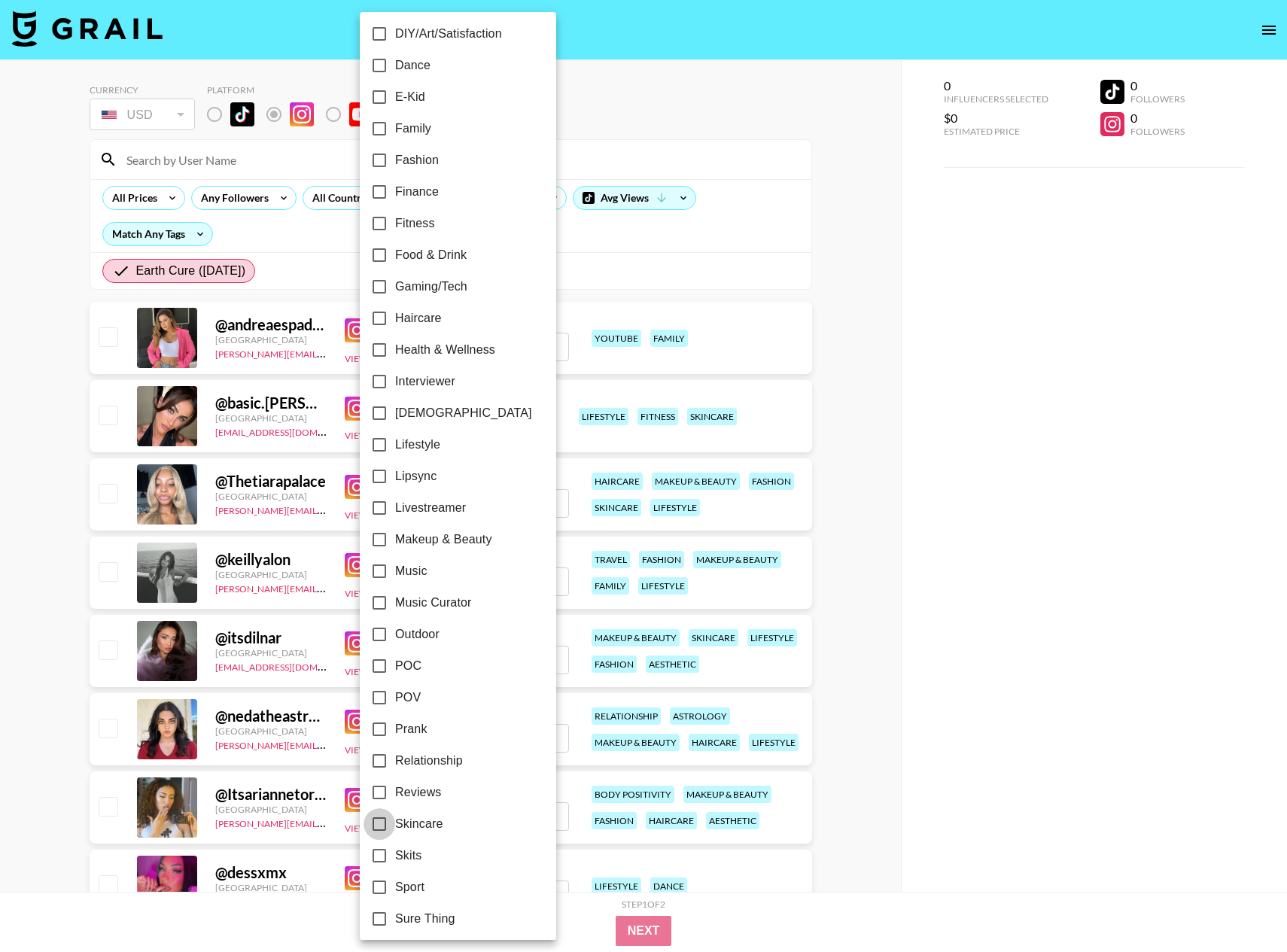
click at [381, 824] on input "Skincare" at bounding box center [379, 824] width 32 height 32
checkbox input "true"
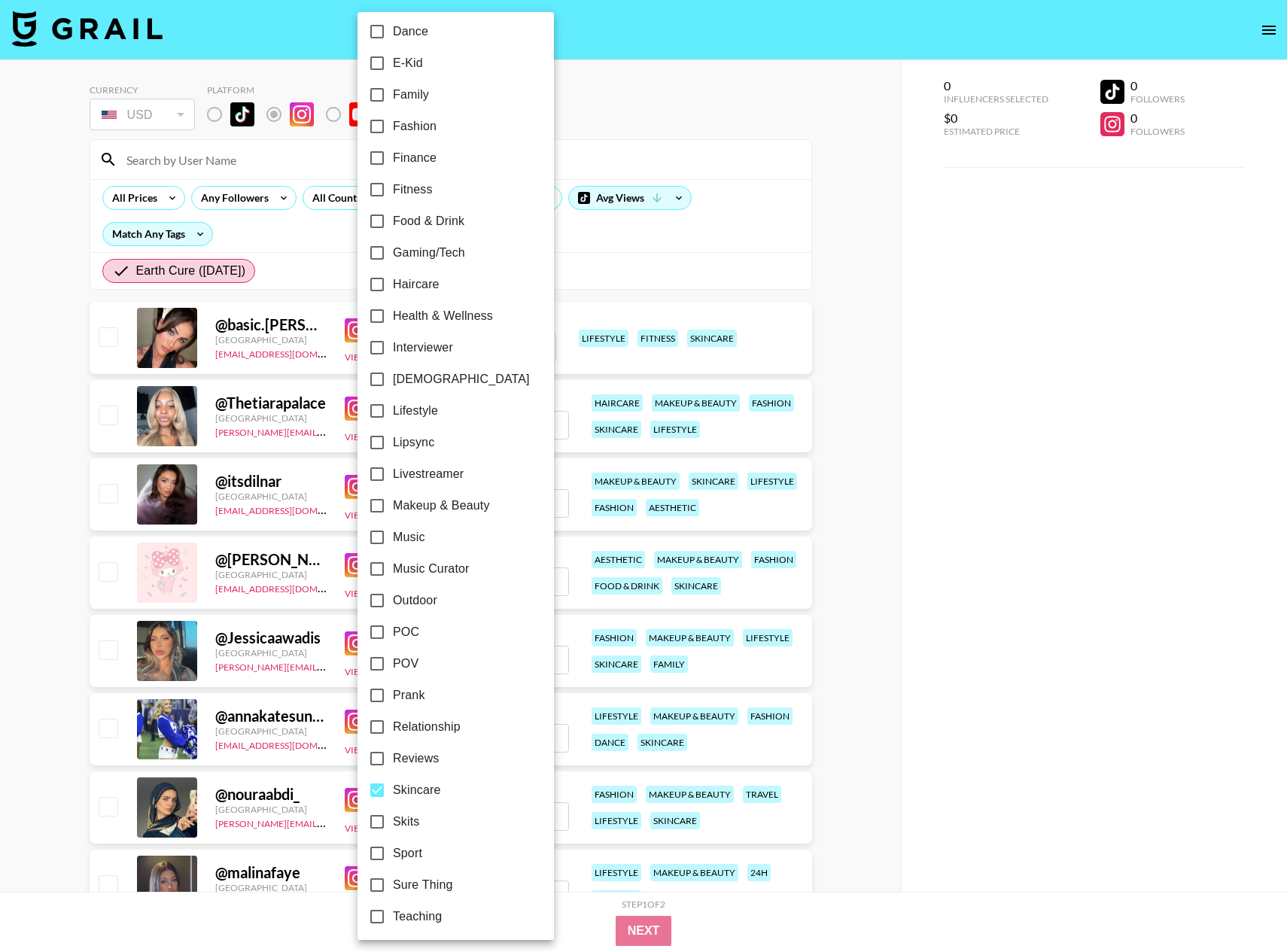
scroll to position [385, 0]
click at [376, 505] on input "Makeup & Beauty" at bounding box center [377, 508] width 32 height 32
checkbox input "true"
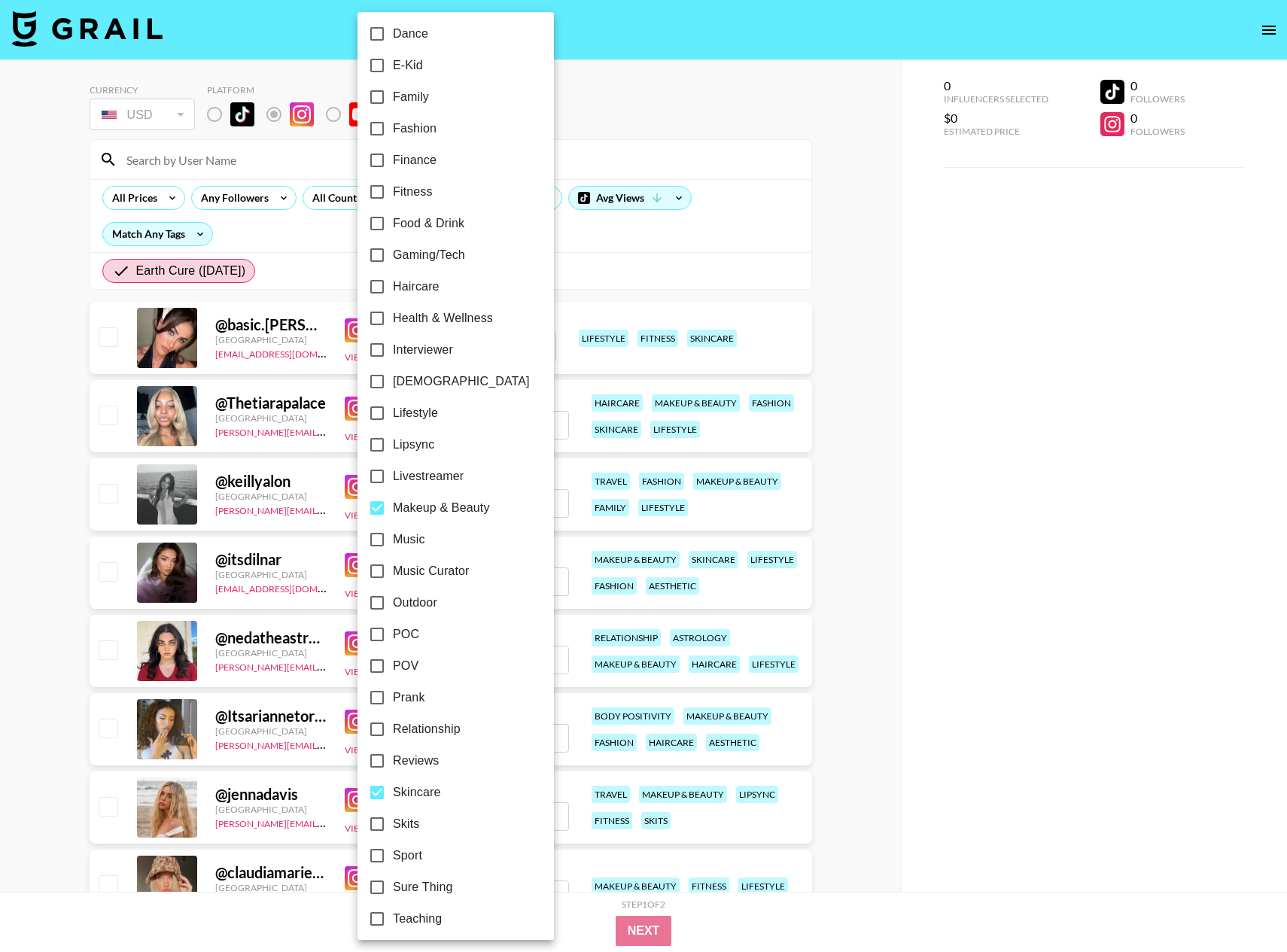
click at [845, 640] on div at bounding box center [643, 476] width 1287 height 952
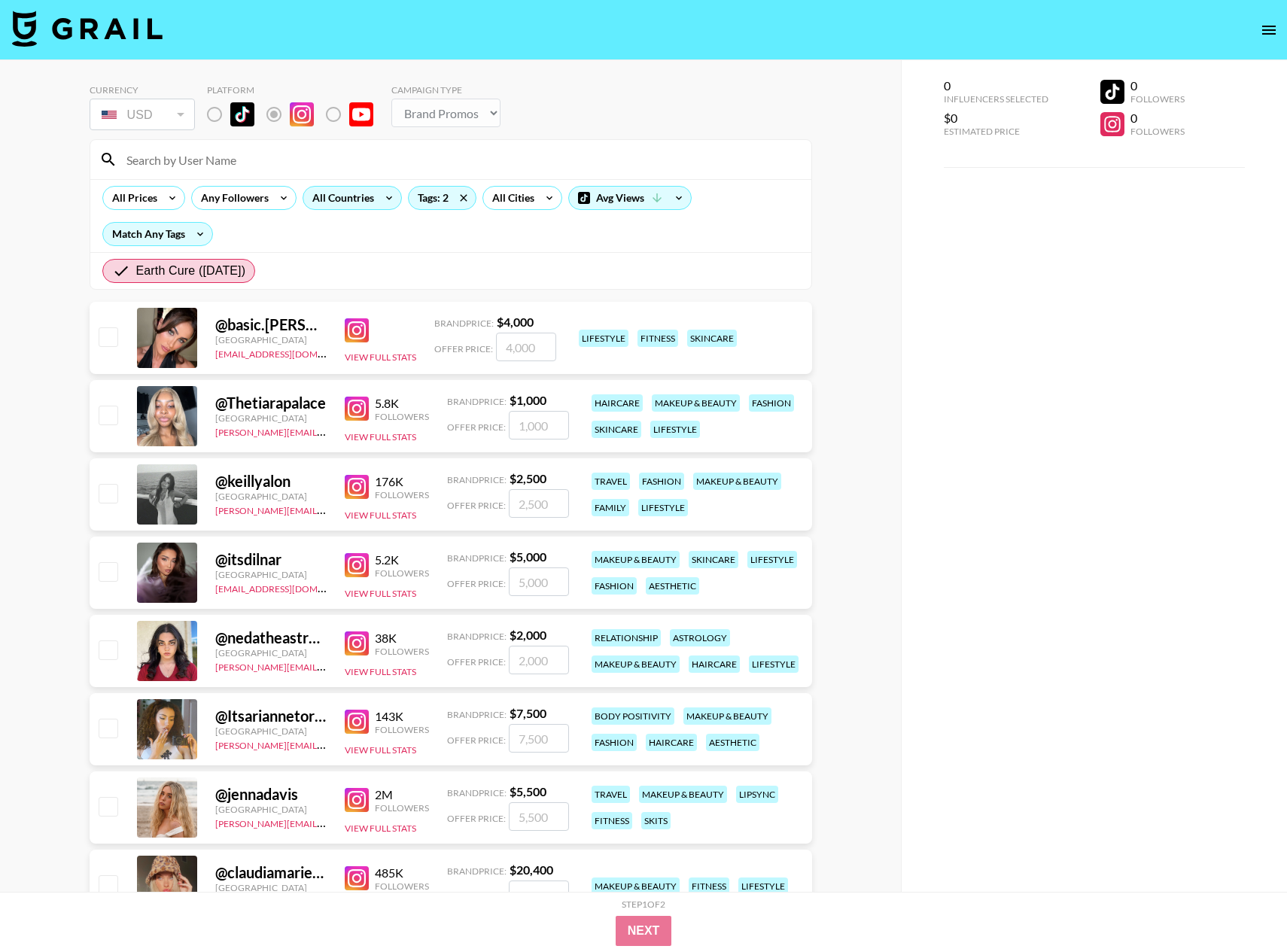
click at [370, 201] on div "All Countries" at bounding box center [340, 198] width 74 height 23
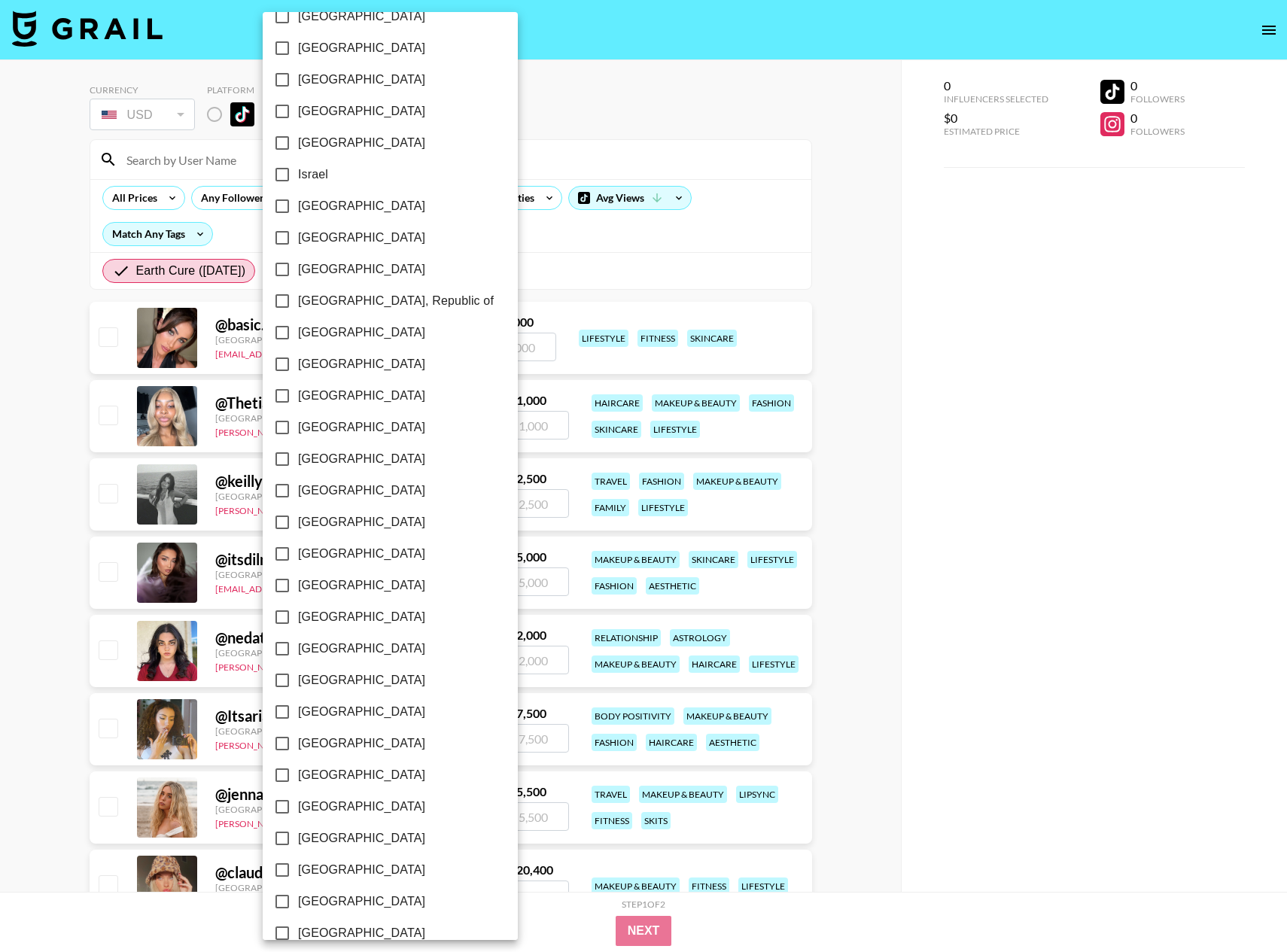
scroll to position [803, 0]
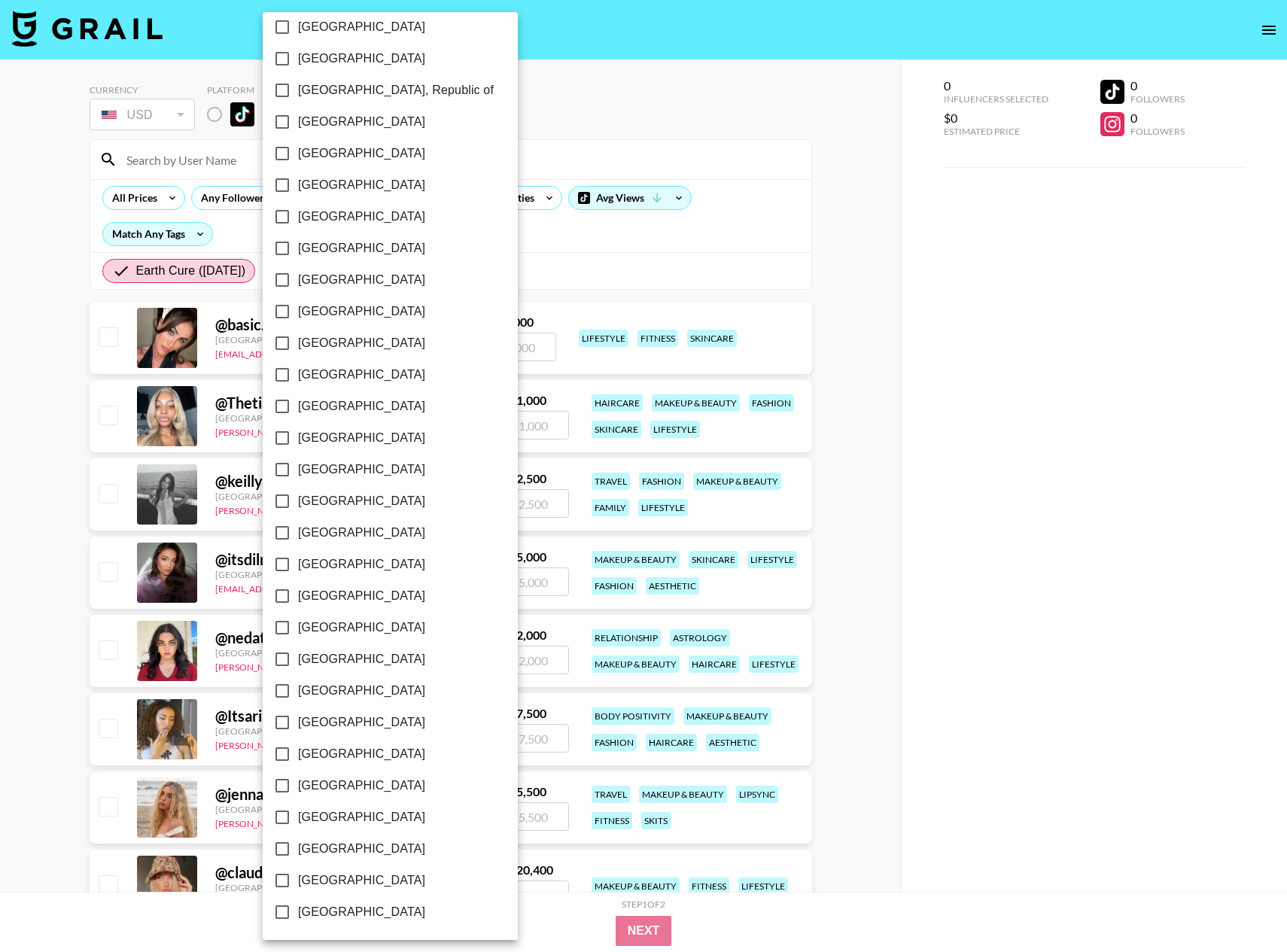
click at [280, 371] on input "[GEOGRAPHIC_DATA]" at bounding box center [282, 375] width 32 height 32
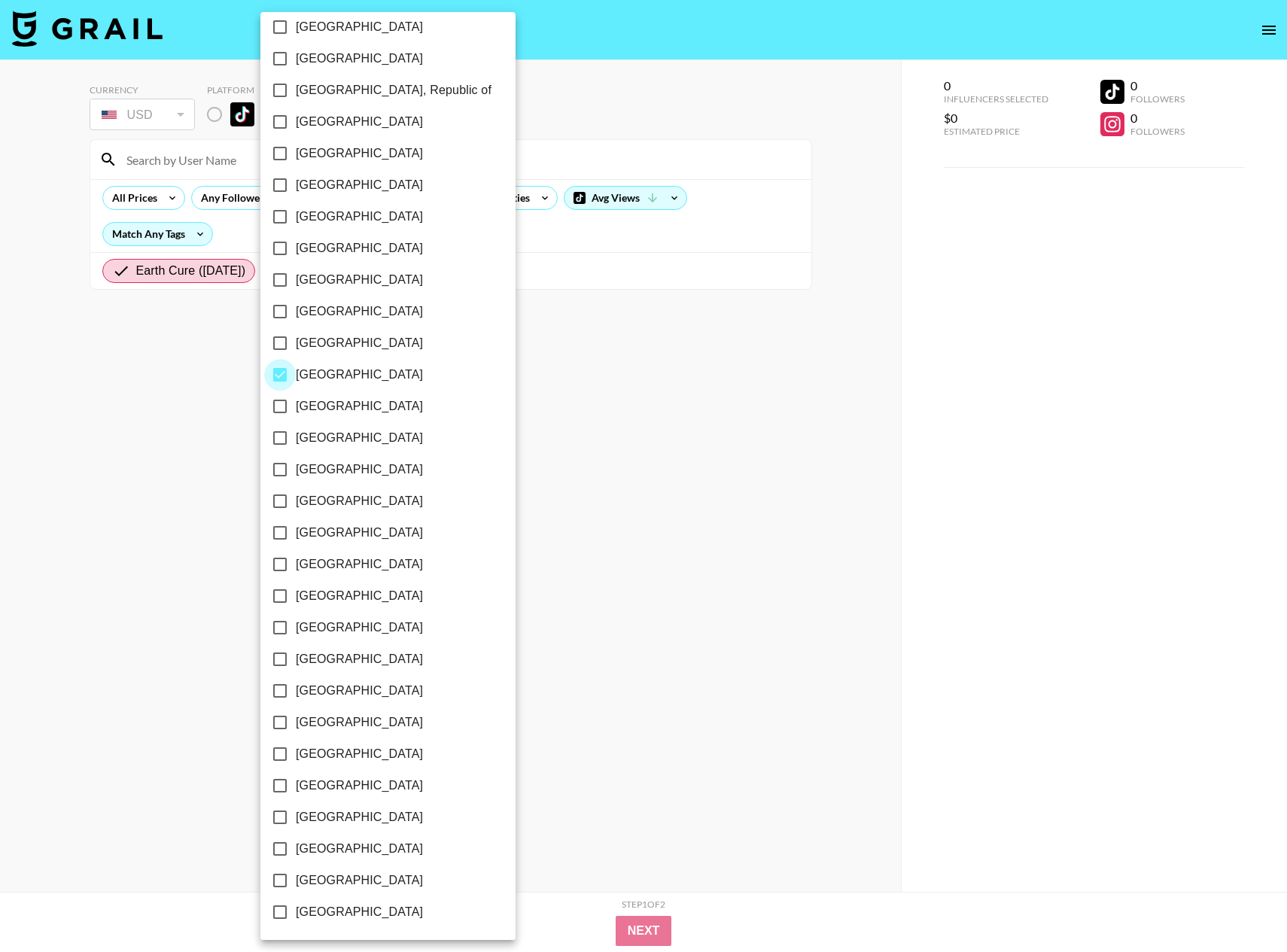
click at [280, 371] on input "[GEOGRAPHIC_DATA]" at bounding box center [280, 375] width 32 height 32
checkbox input "false"
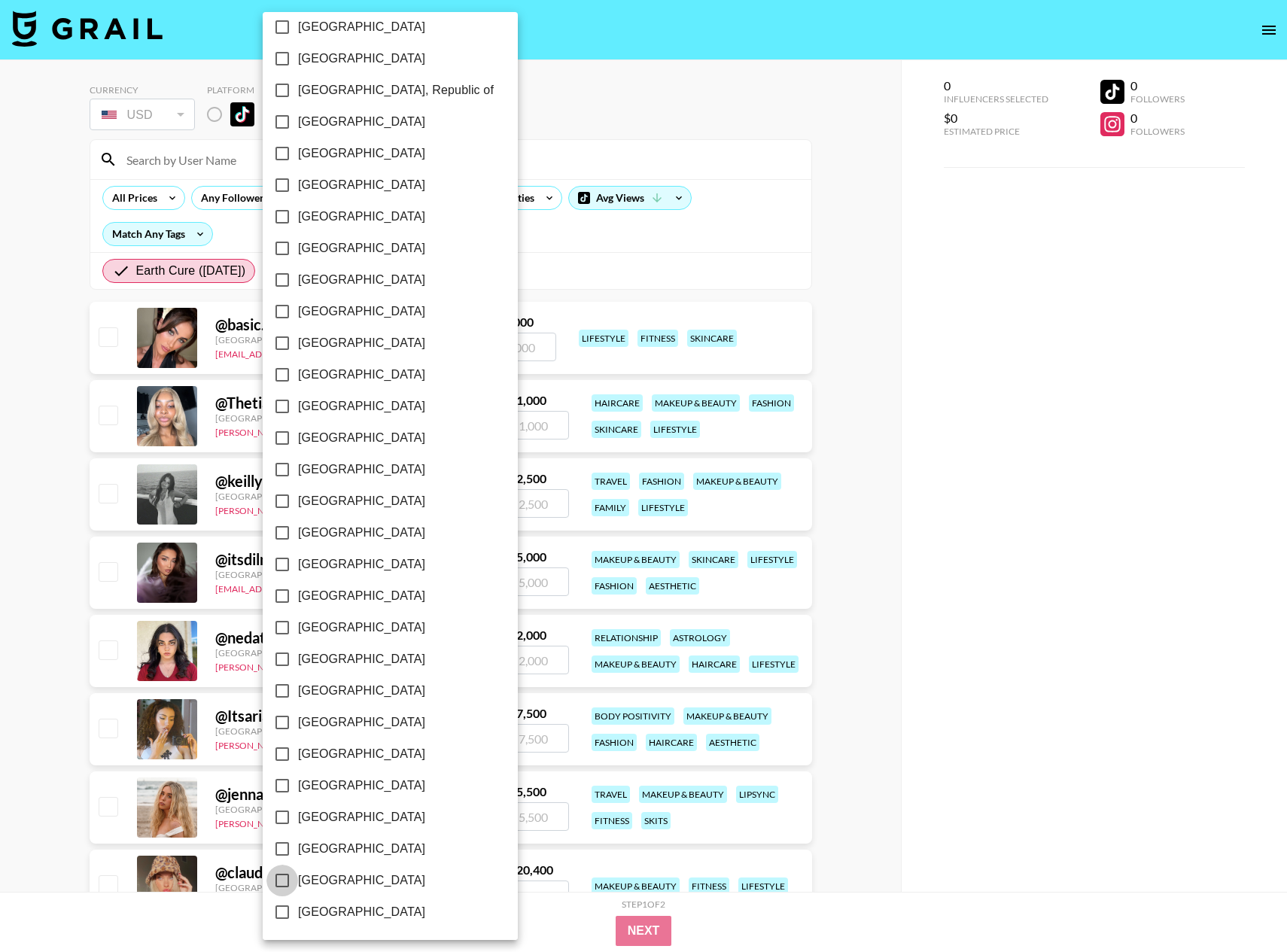
click at [286, 881] on input "[GEOGRAPHIC_DATA]" at bounding box center [282, 880] width 32 height 32
checkbox input "true"
click at [677, 257] on div at bounding box center [643, 476] width 1287 height 952
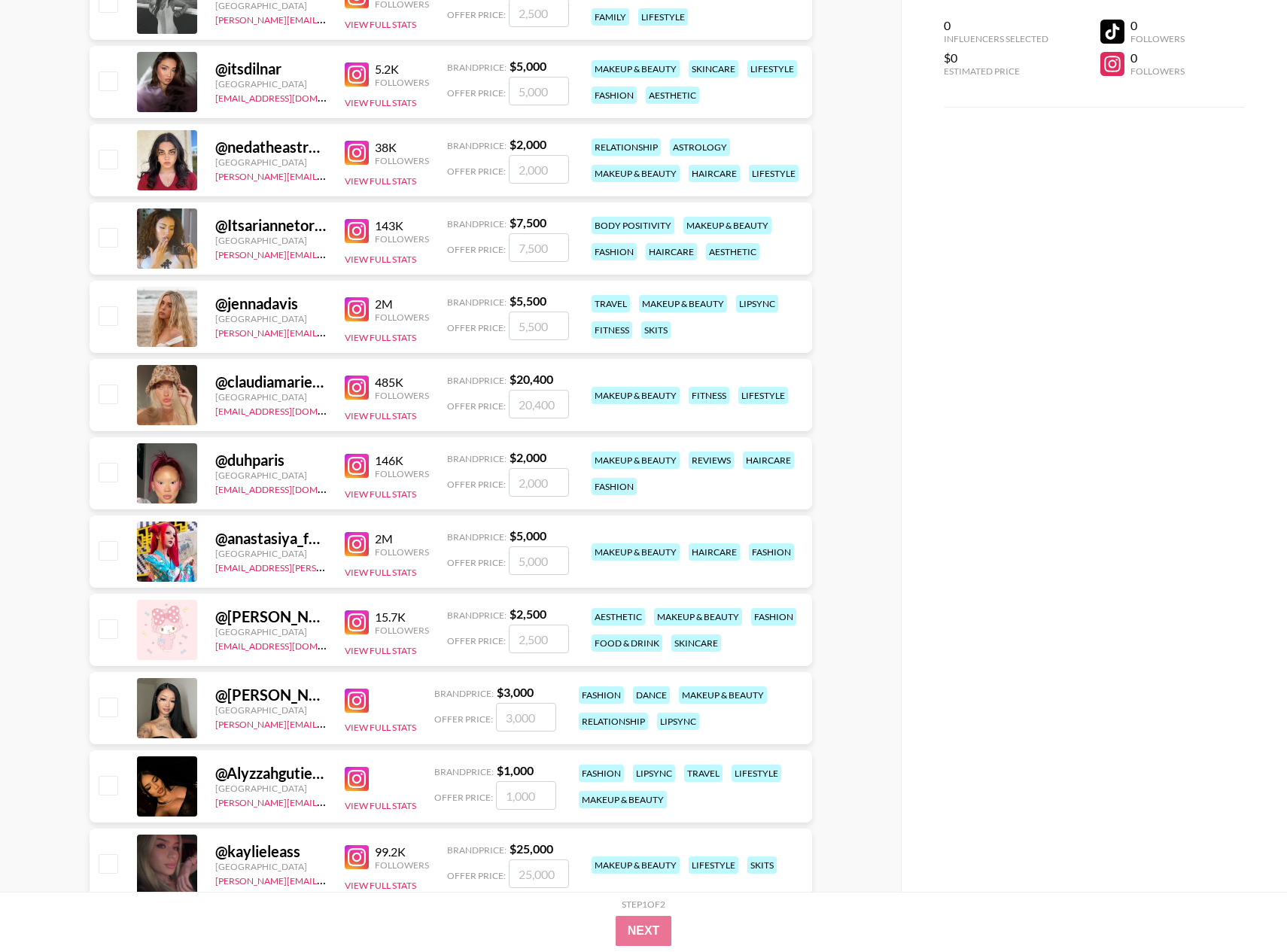
scroll to position [0, 0]
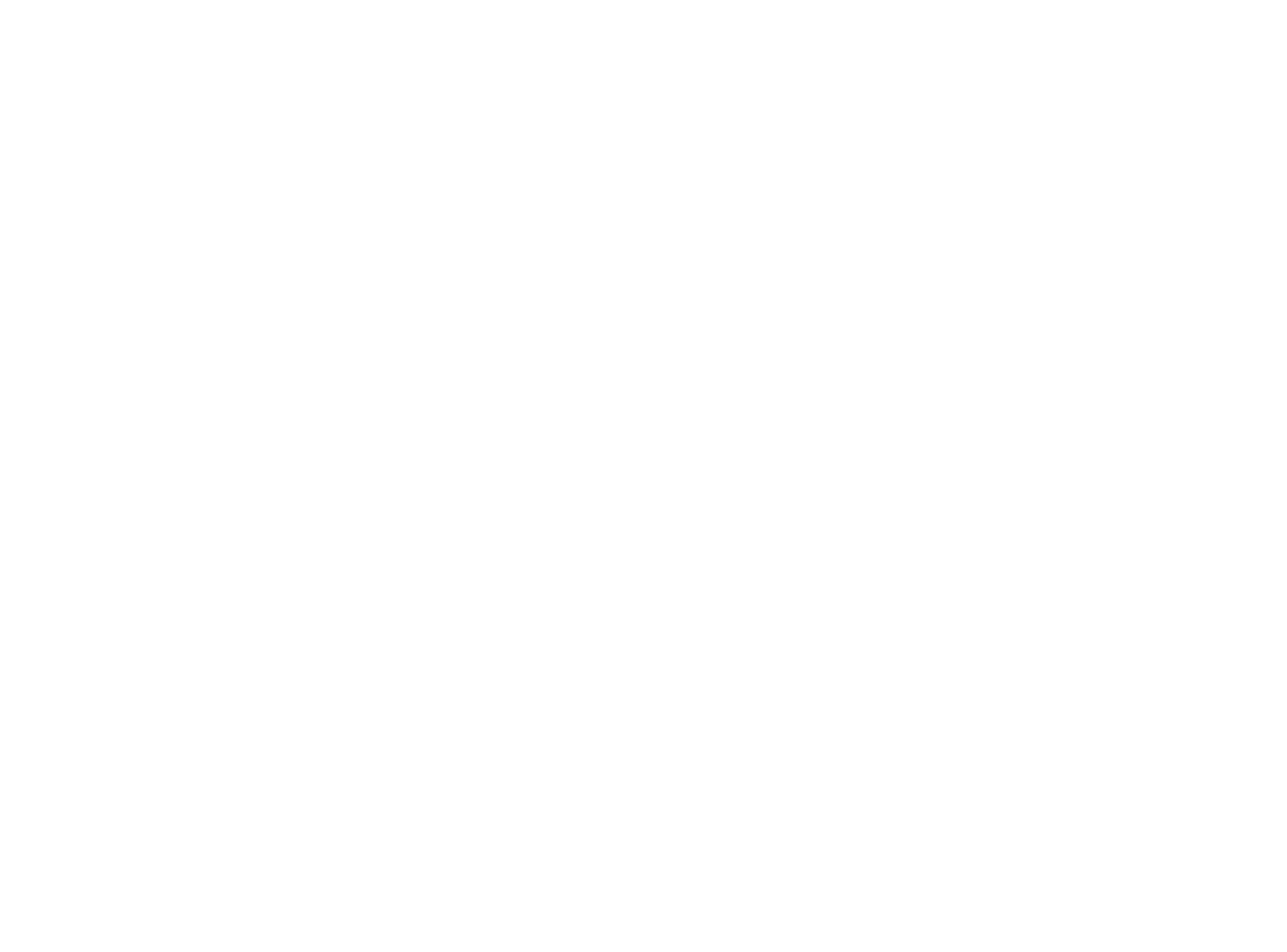
select select "Brand"
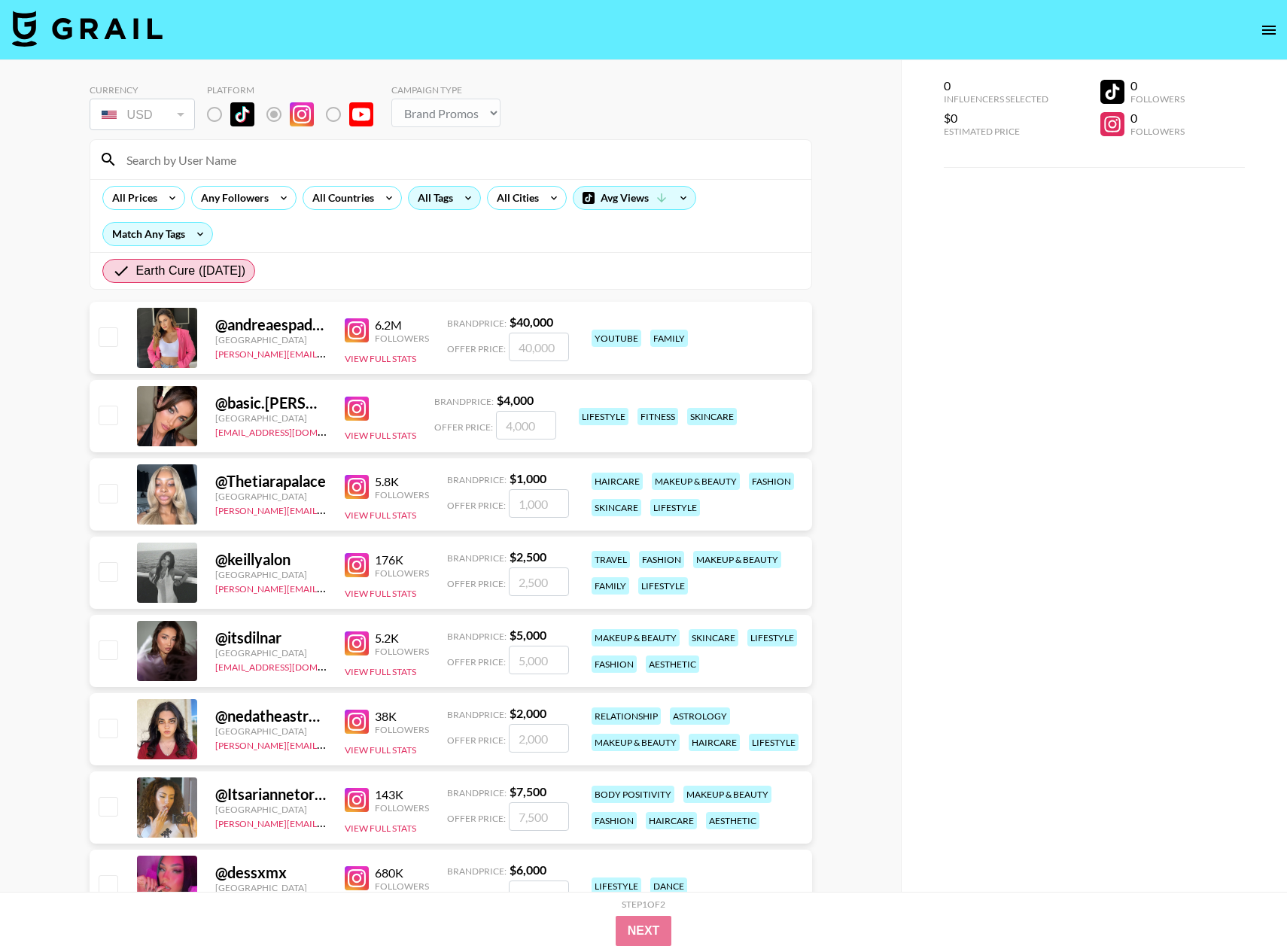
click at [415, 198] on div "All Tags" at bounding box center [433, 198] width 47 height 23
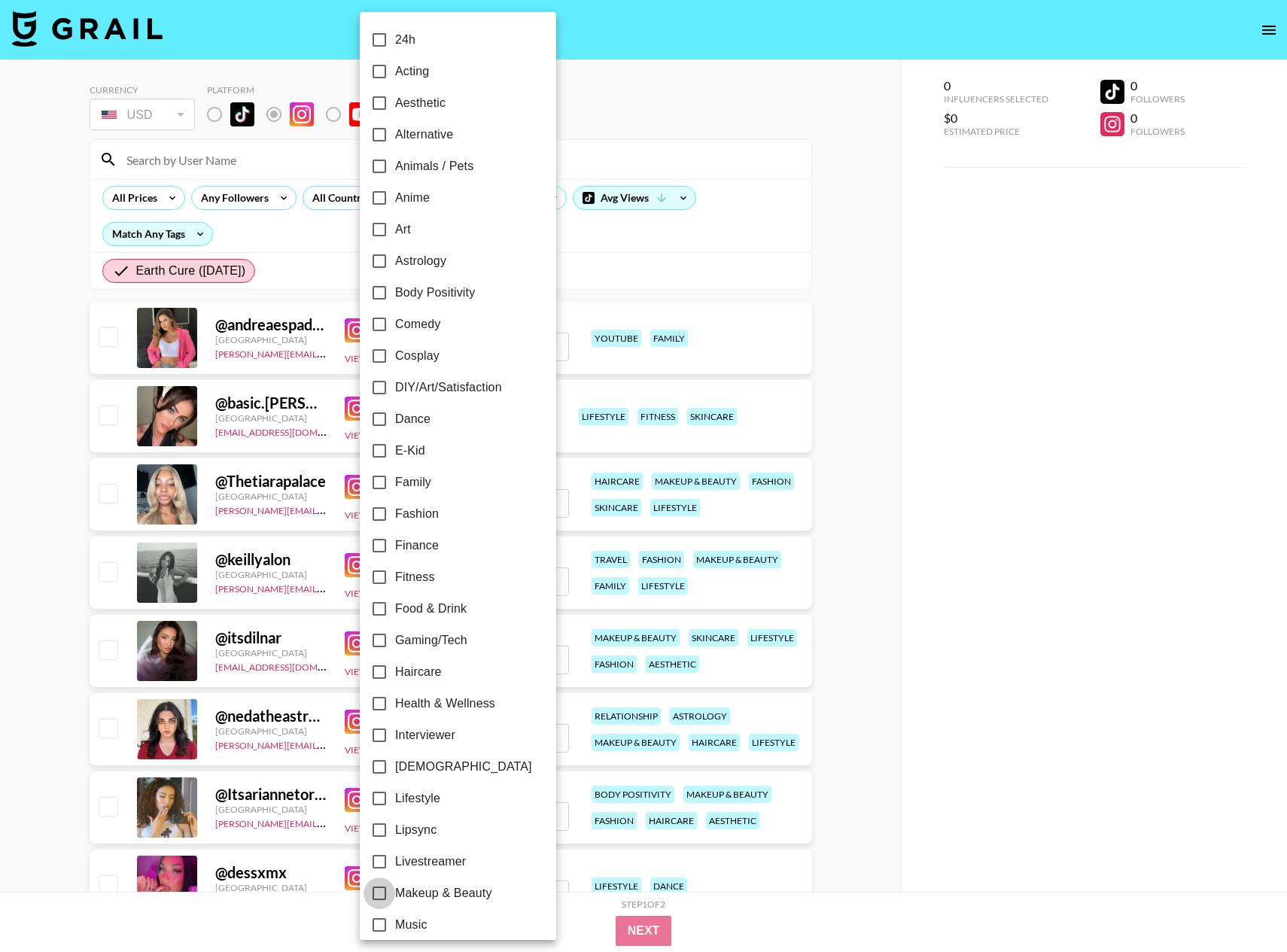
click at [377, 892] on input "Makeup & Beauty" at bounding box center [379, 893] width 32 height 32
checkbox input "true"
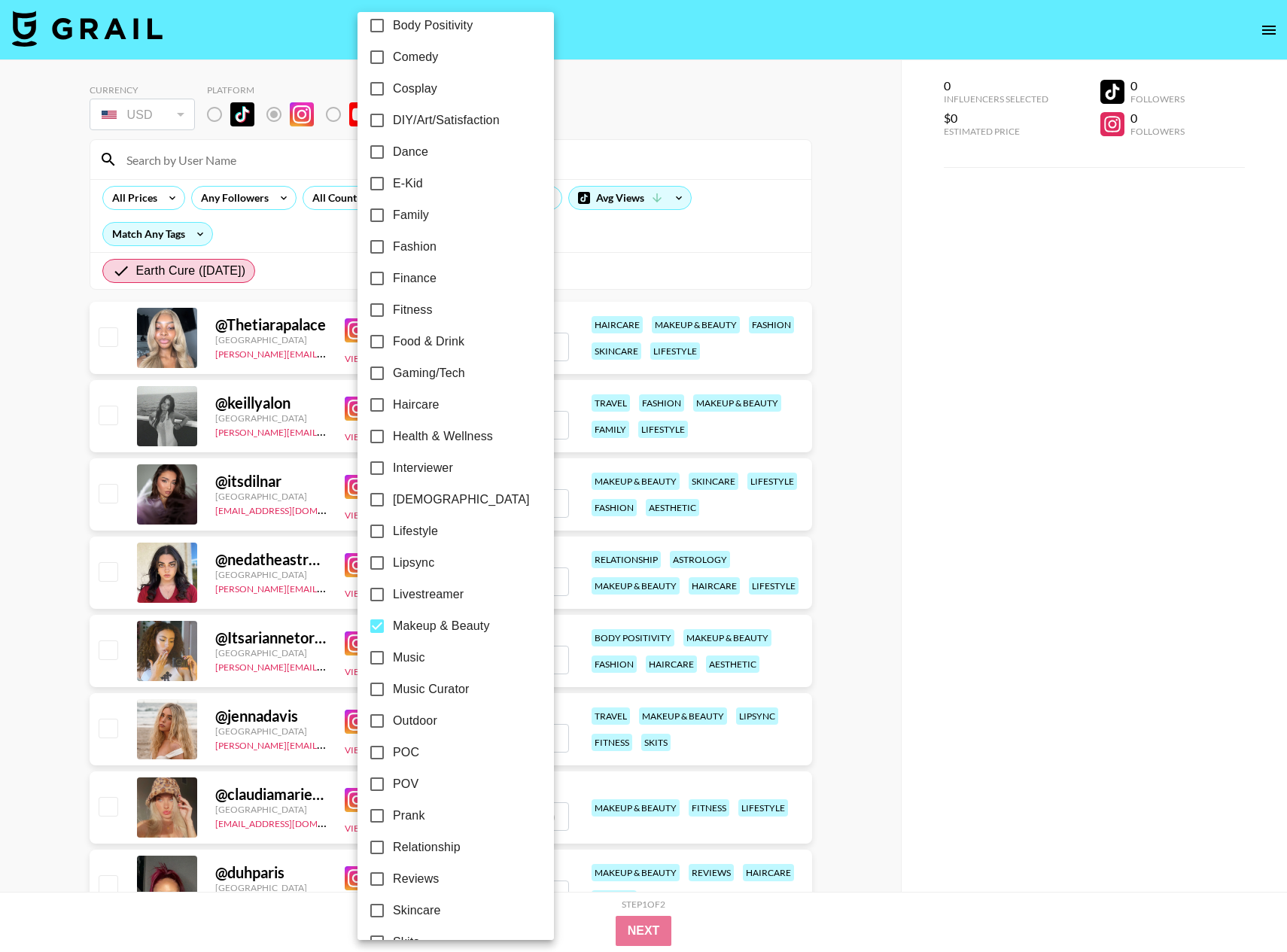
scroll to position [487, 0]
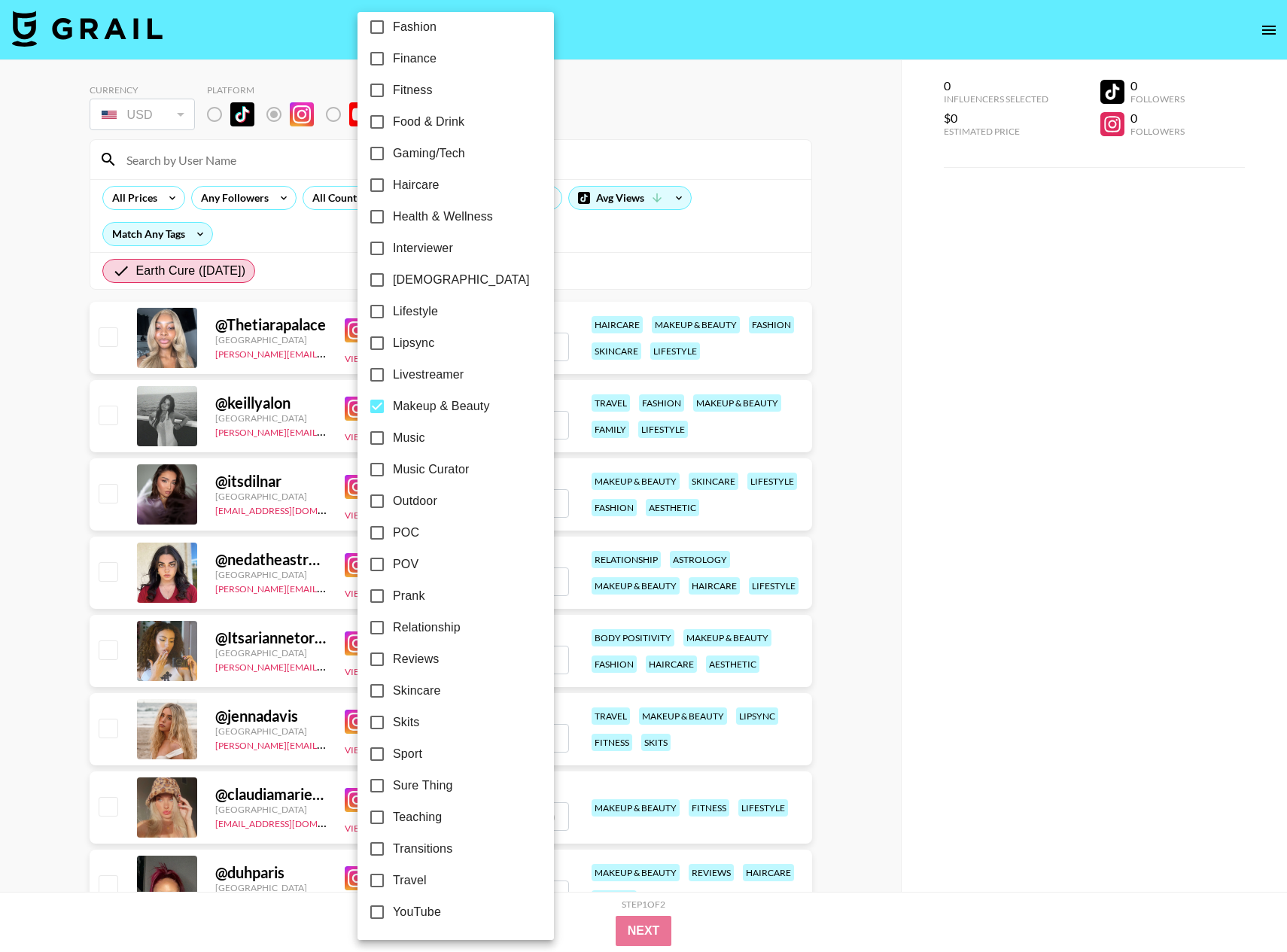
click at [378, 688] on input "Skincare" at bounding box center [377, 691] width 32 height 32
checkbox input "true"
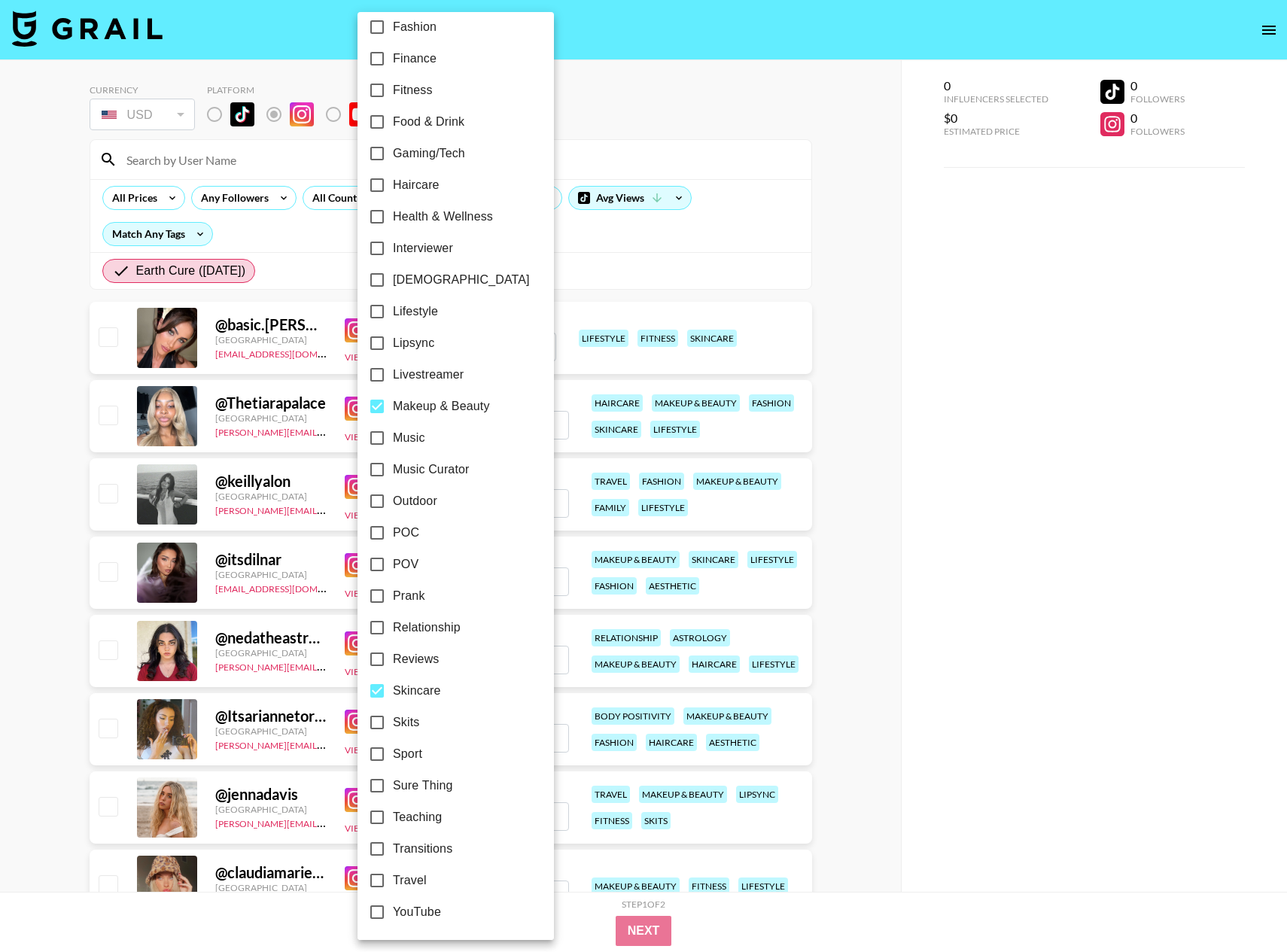
drag, startPoint x: 806, startPoint y: 264, endPoint x: 659, endPoint y: 238, distance: 149.3
click at [805, 264] on div at bounding box center [643, 476] width 1287 height 952
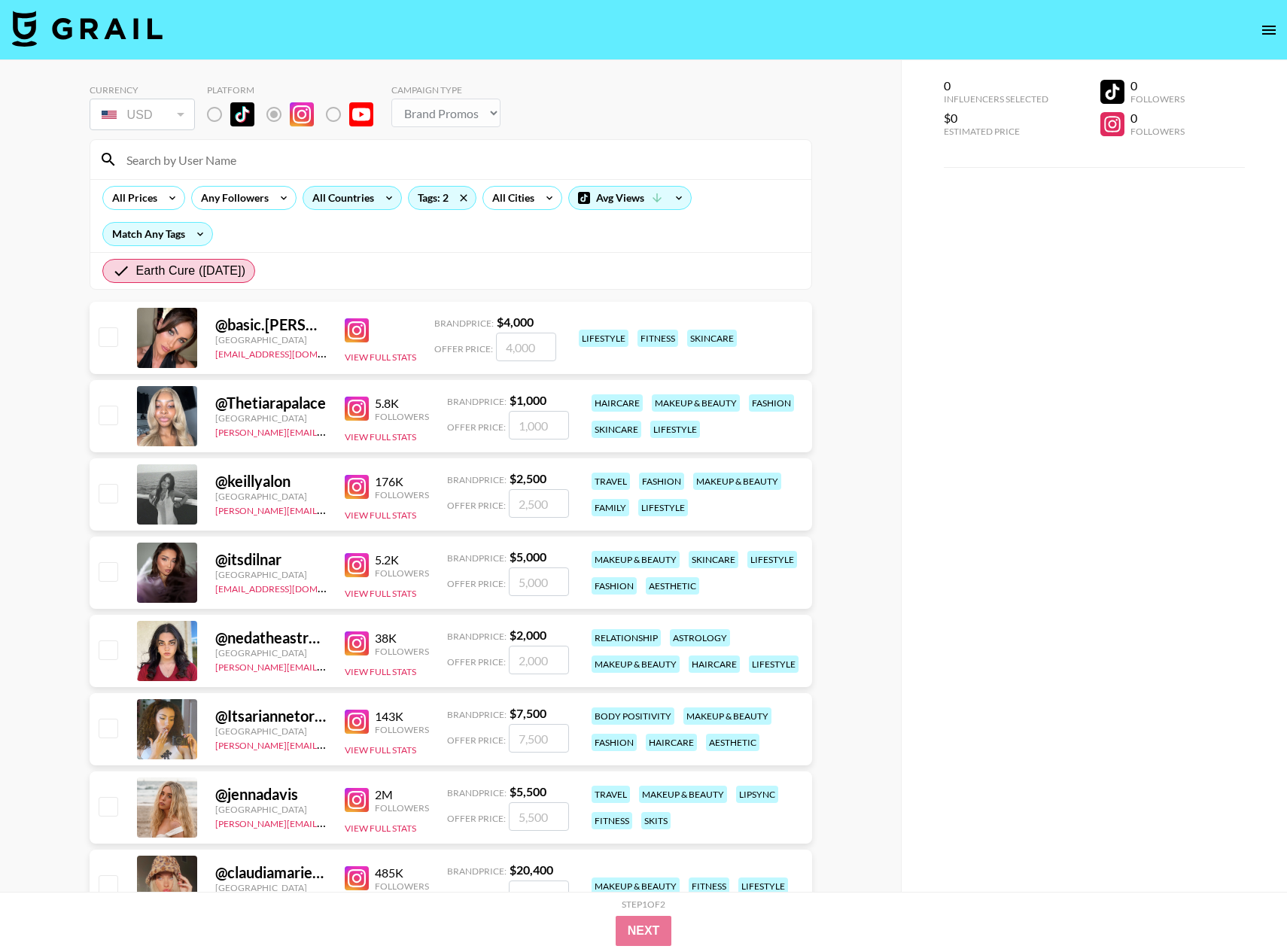
click at [356, 194] on div "All Countries" at bounding box center [340, 198] width 74 height 23
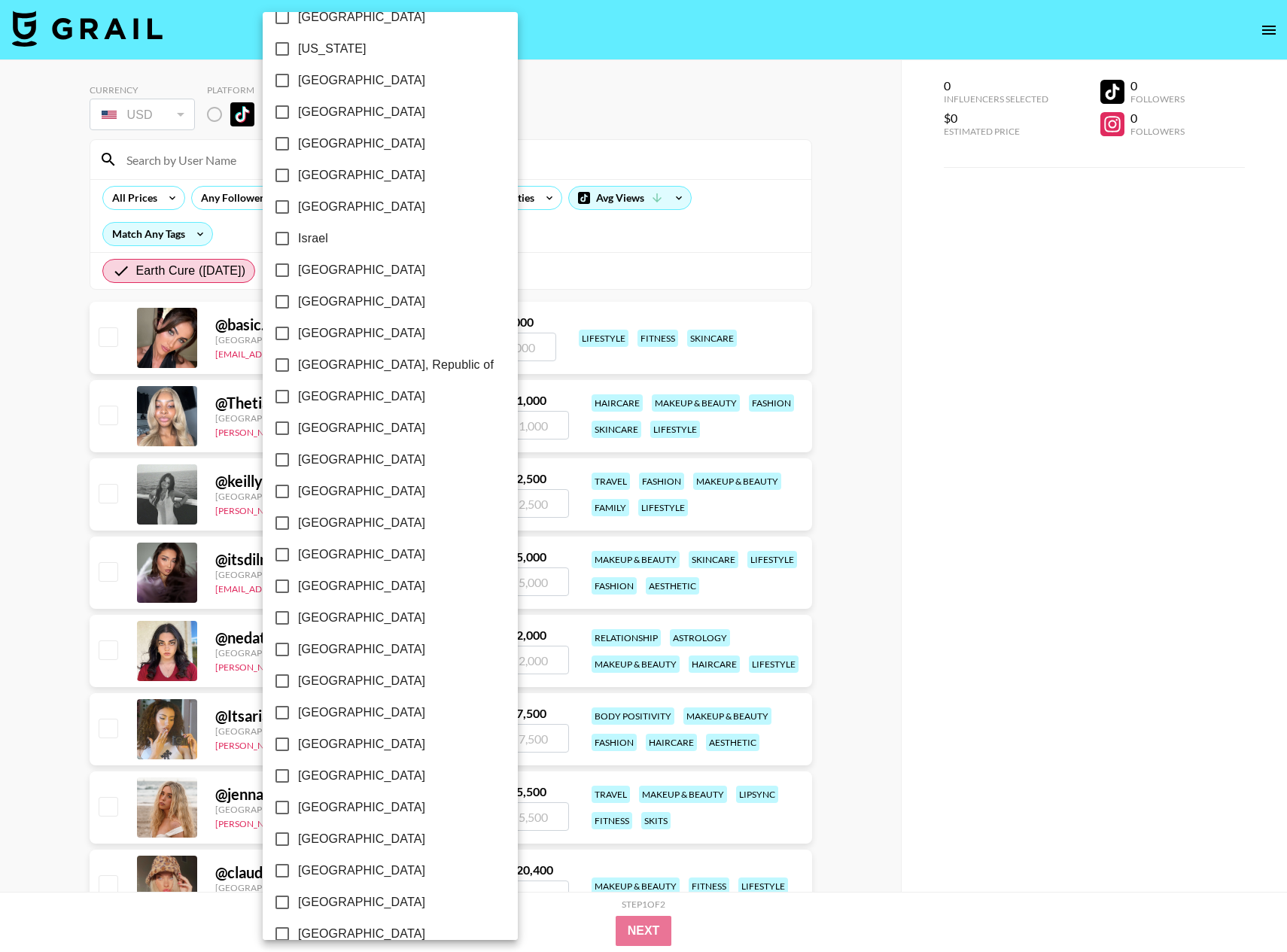
scroll to position [803, 0]
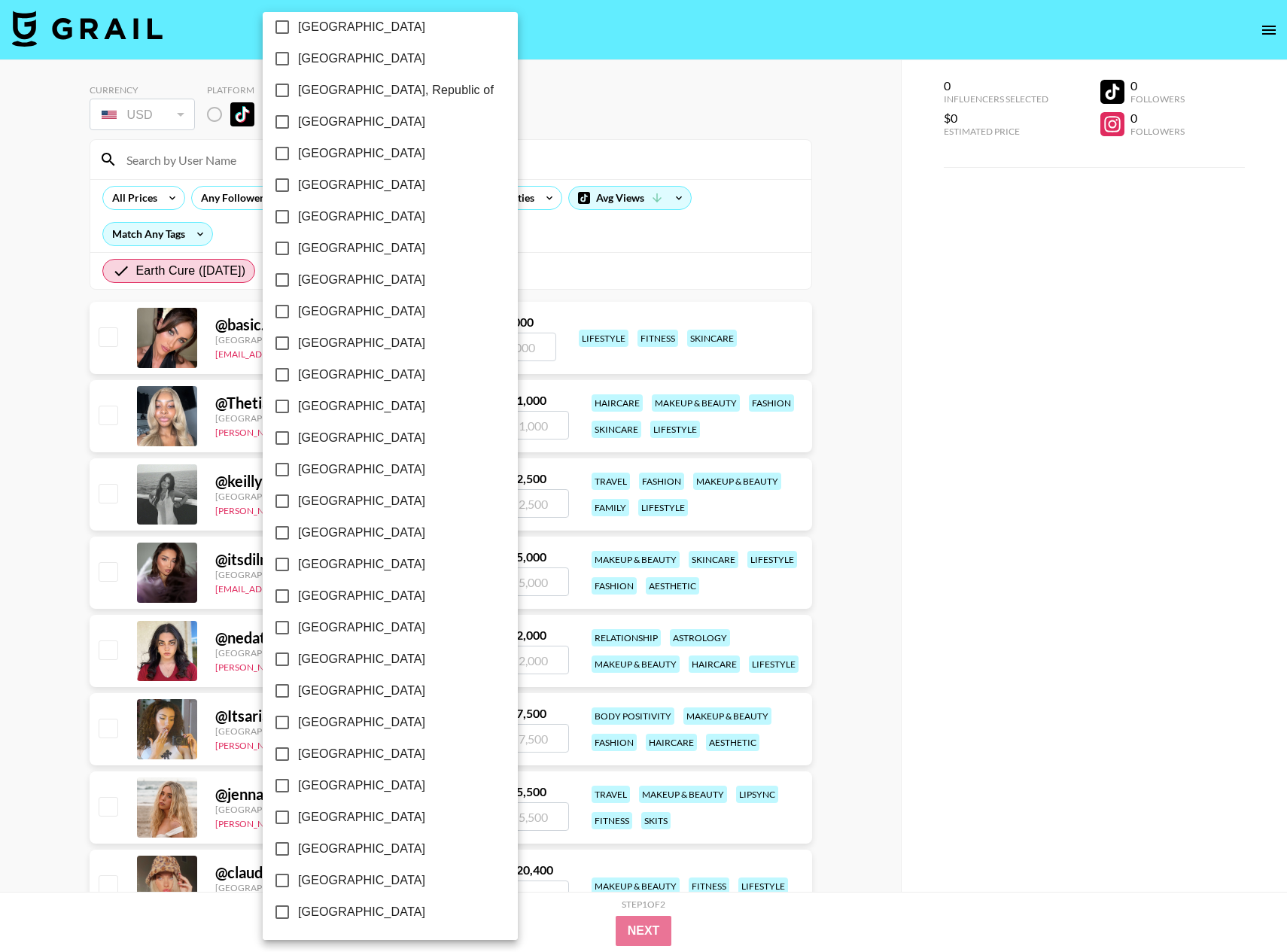
click at [284, 882] on input "[GEOGRAPHIC_DATA]" at bounding box center [282, 880] width 32 height 32
checkbox input "true"
click at [869, 688] on div at bounding box center [643, 476] width 1287 height 952
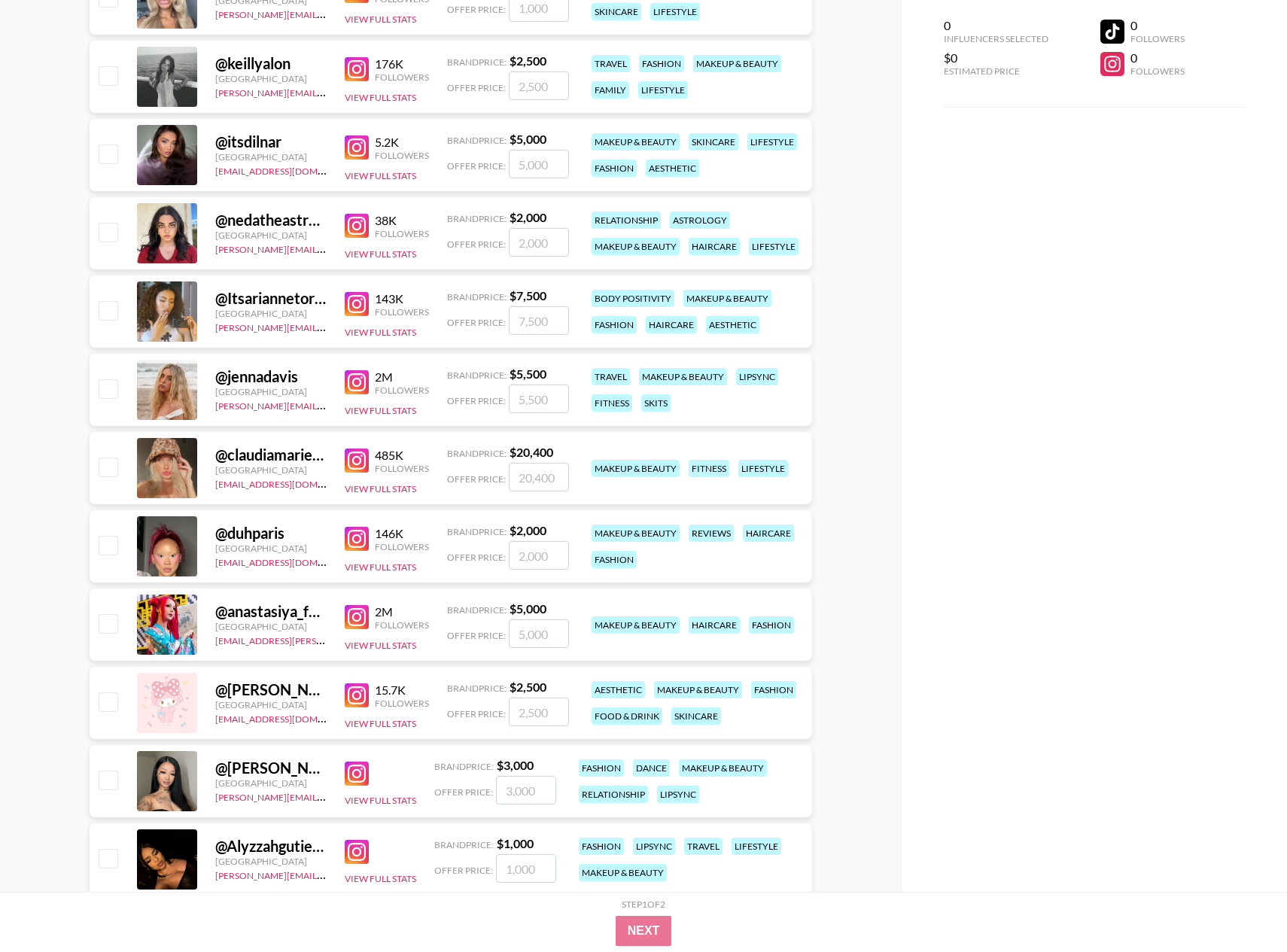
scroll to position [0, 0]
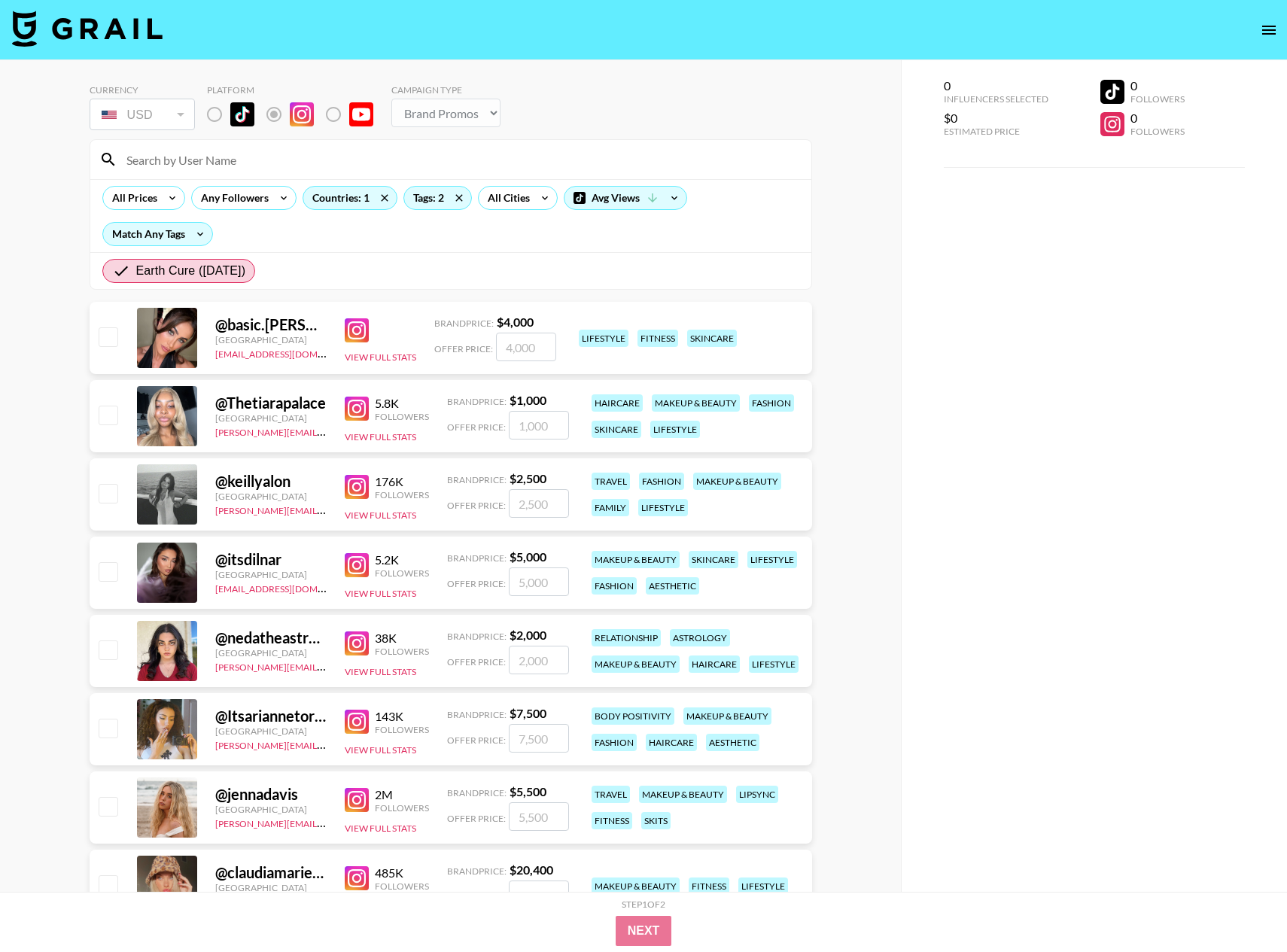
click at [358, 331] on img at bounding box center [357, 329] width 24 height 24
click at [367, 487] on img at bounding box center [357, 486] width 24 height 24
click at [356, 559] on img at bounding box center [357, 564] width 24 height 24
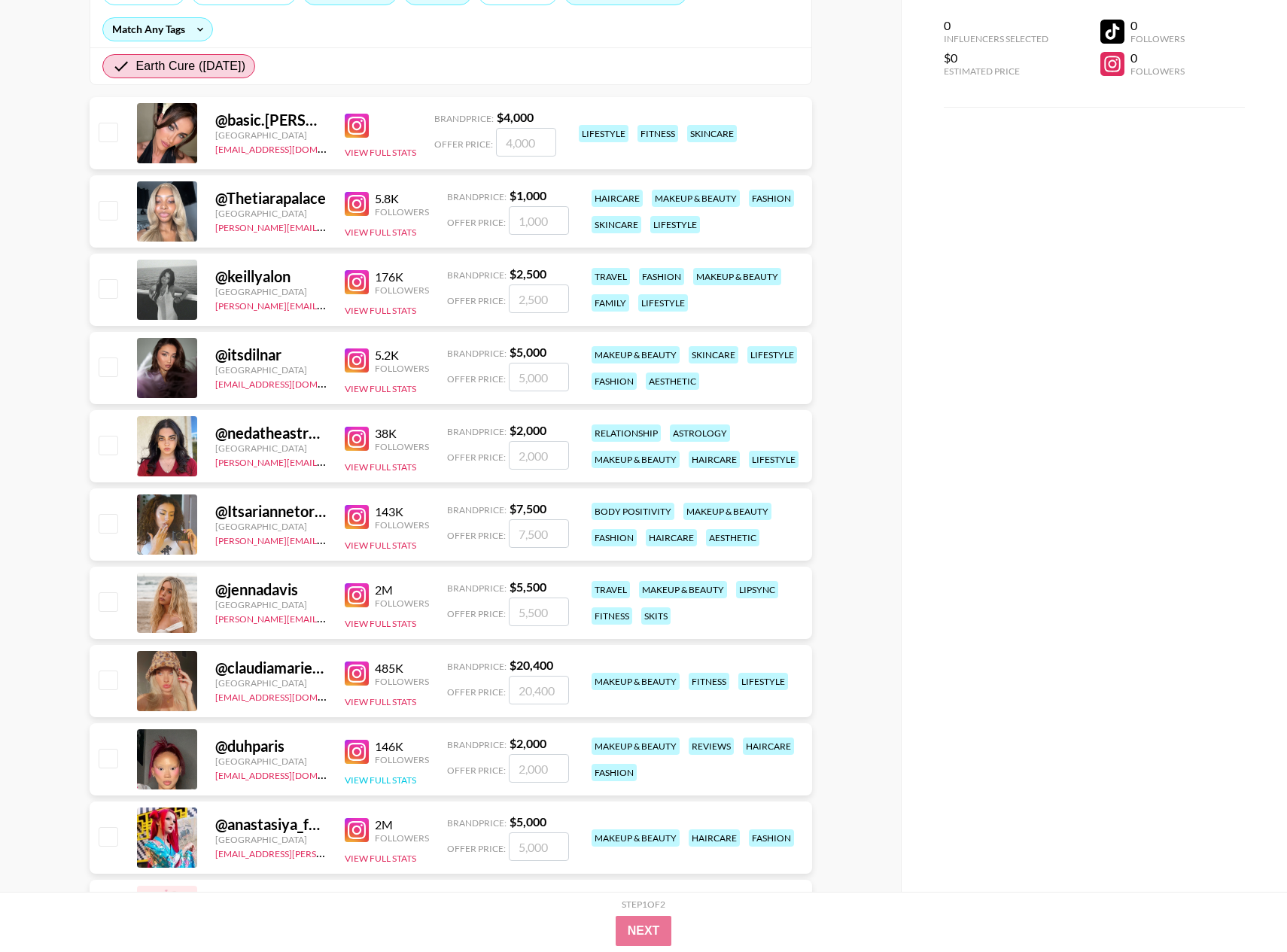
scroll to position [262, 0]
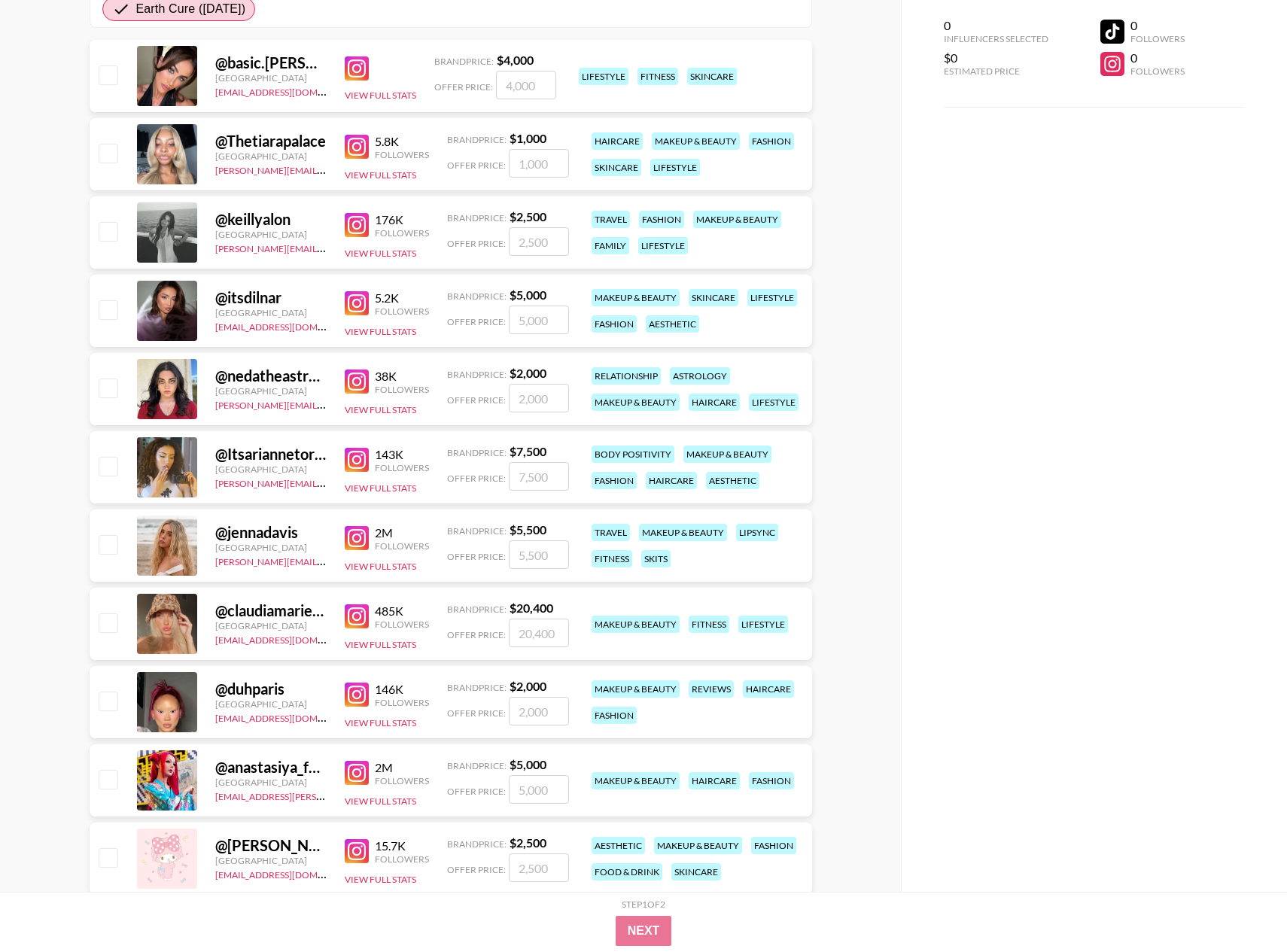
click at [353, 617] on img at bounding box center [357, 616] width 24 height 24
click at [357, 547] on img at bounding box center [357, 538] width 24 height 24
click at [359, 461] on img at bounding box center [357, 459] width 24 height 24
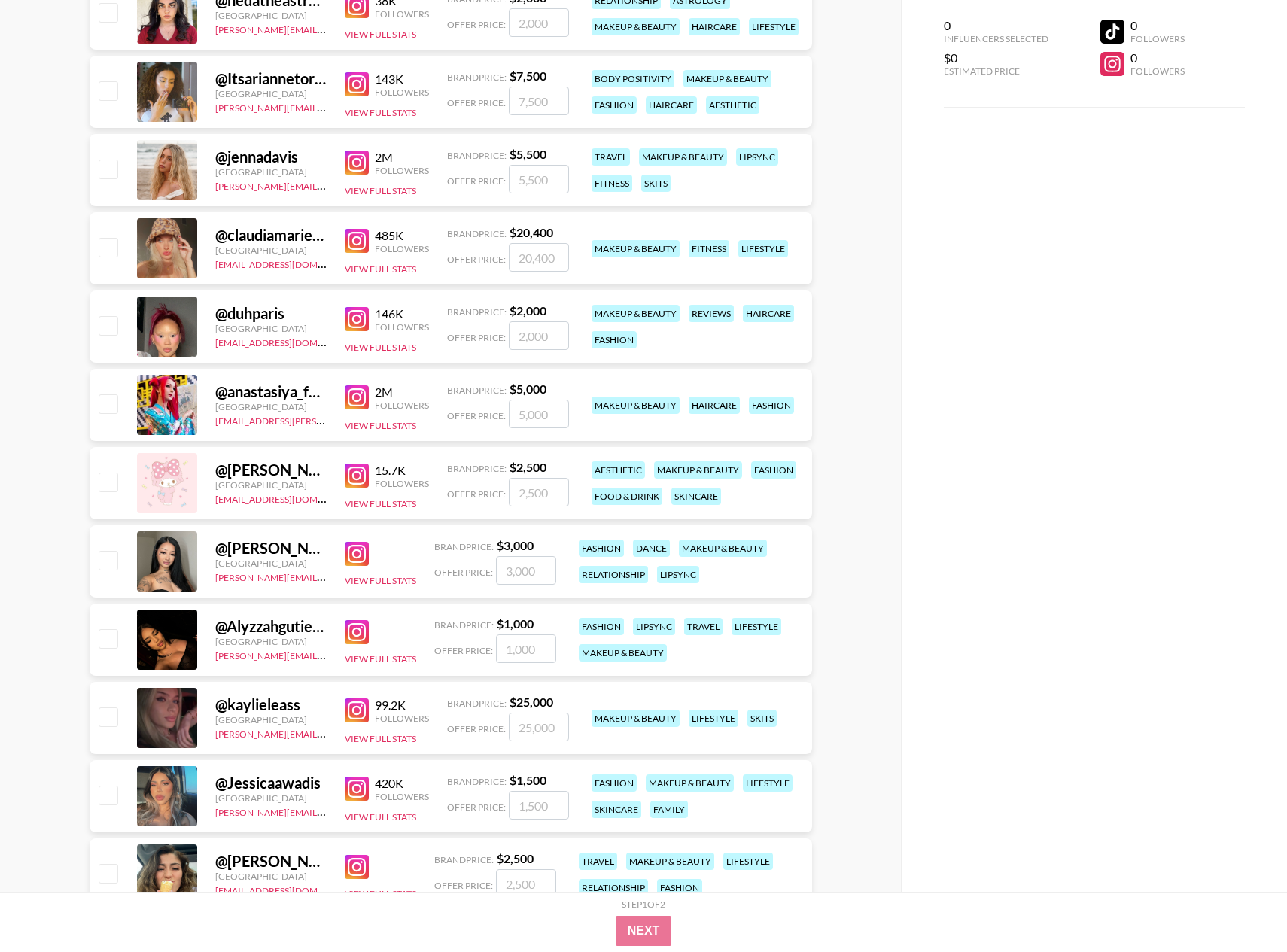
scroll to position [930, 0]
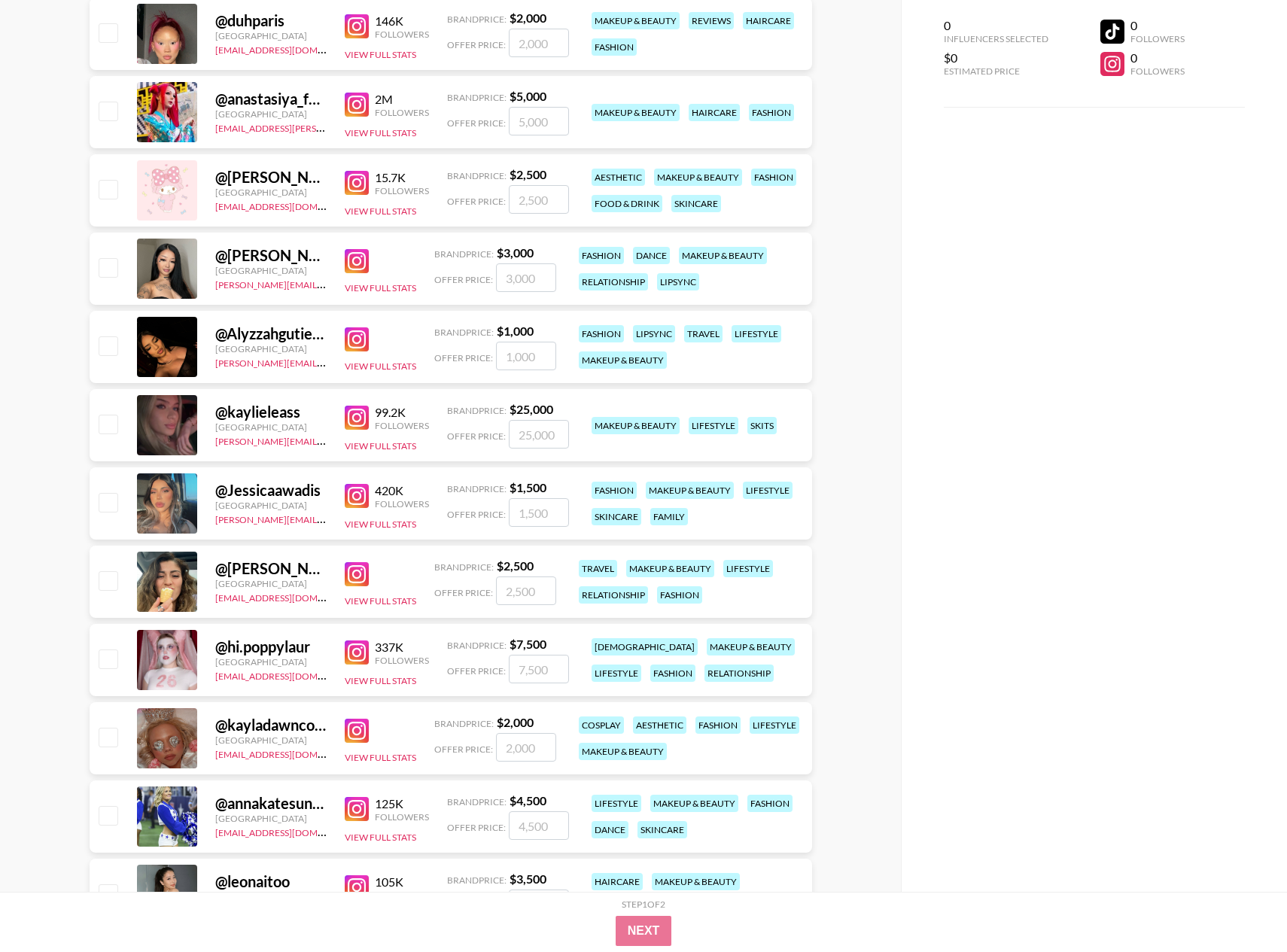
click at [357, 336] on img at bounding box center [357, 339] width 24 height 24
click at [356, 409] on img at bounding box center [357, 417] width 24 height 24
click at [351, 497] on img at bounding box center [357, 495] width 24 height 24
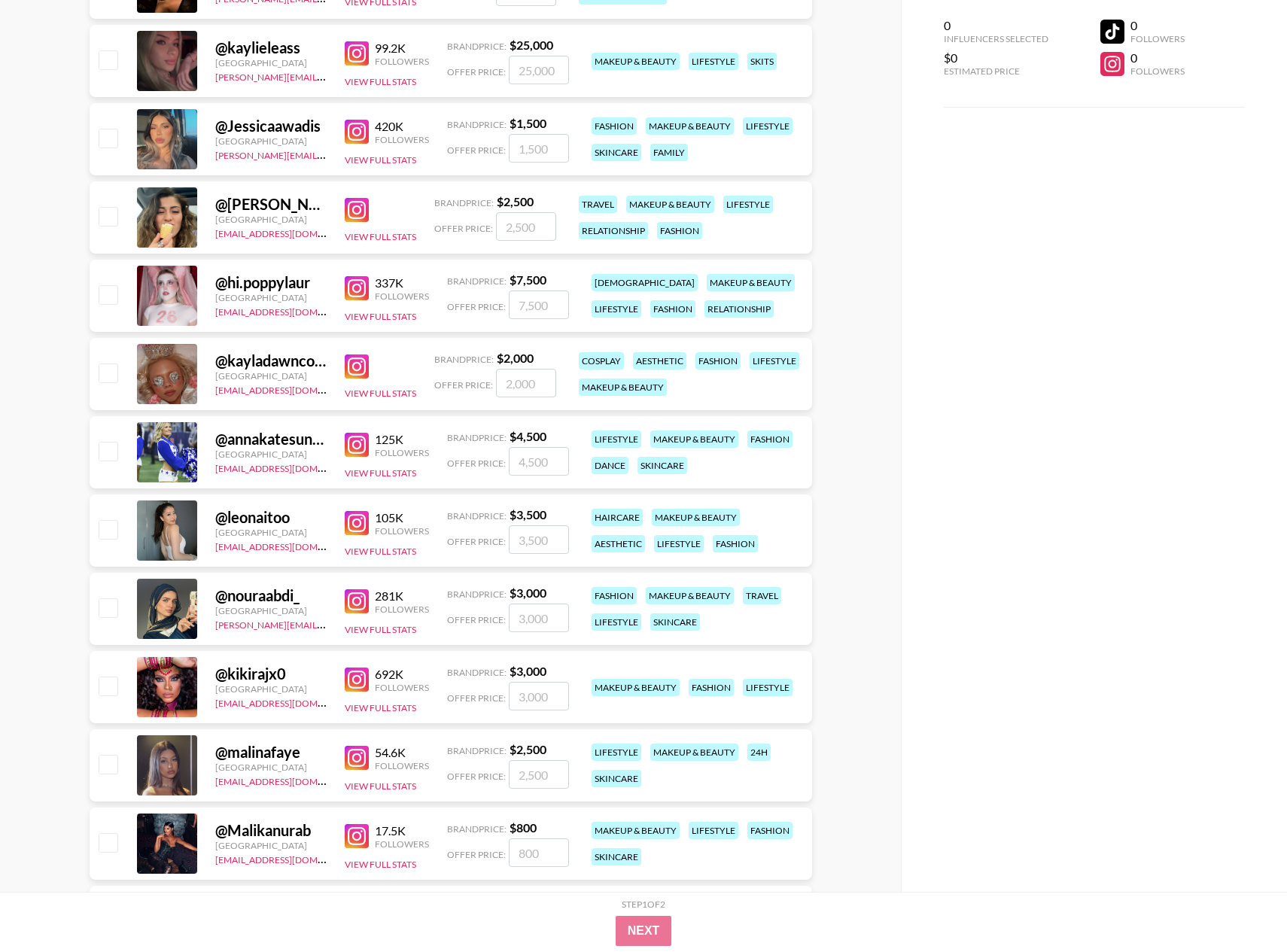
scroll to position [1308, 0]
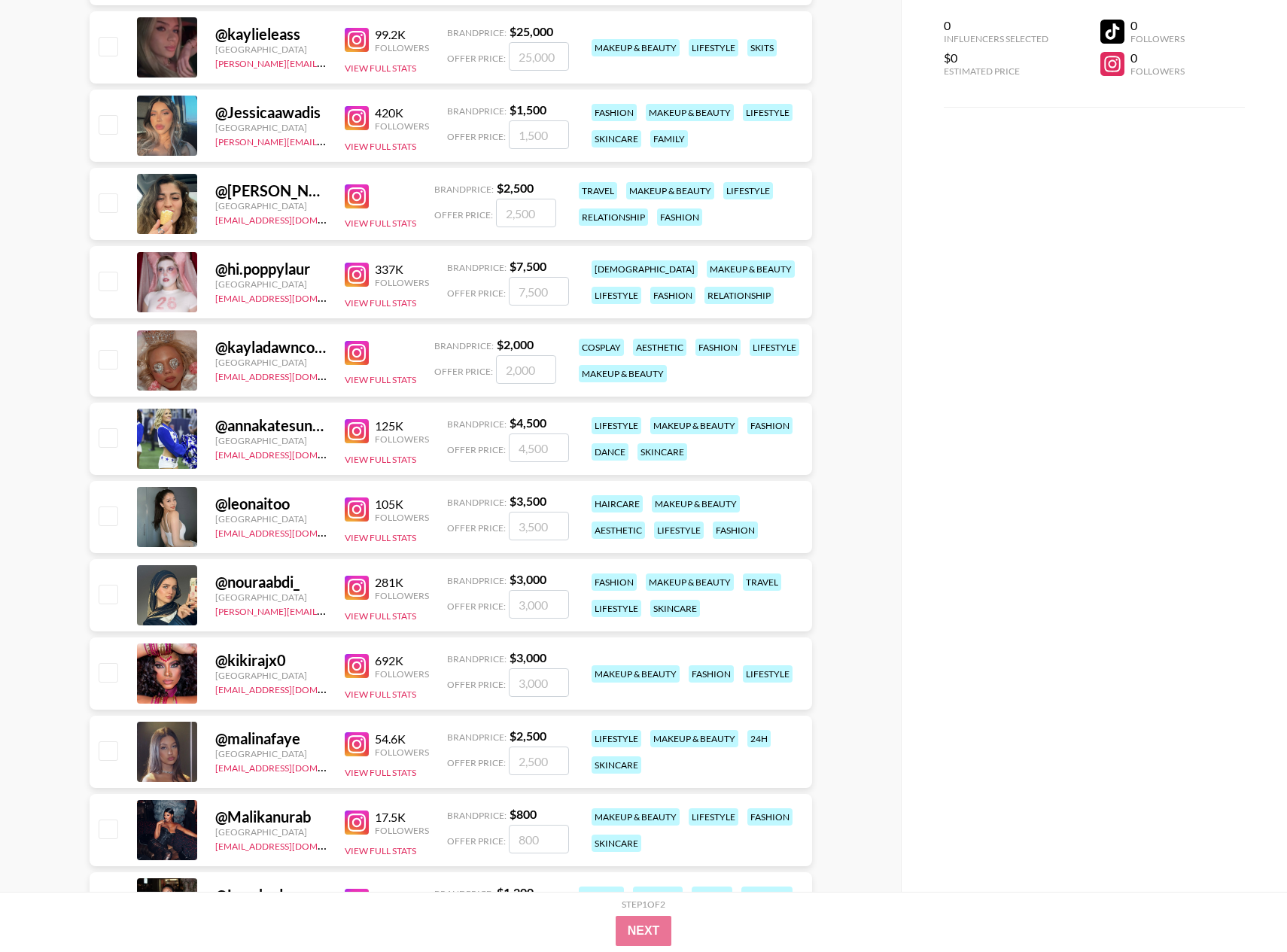
click at [359, 511] on img at bounding box center [357, 509] width 24 height 24
click at [357, 582] on img at bounding box center [357, 587] width 24 height 24
click at [356, 587] on img at bounding box center [357, 587] width 24 height 24
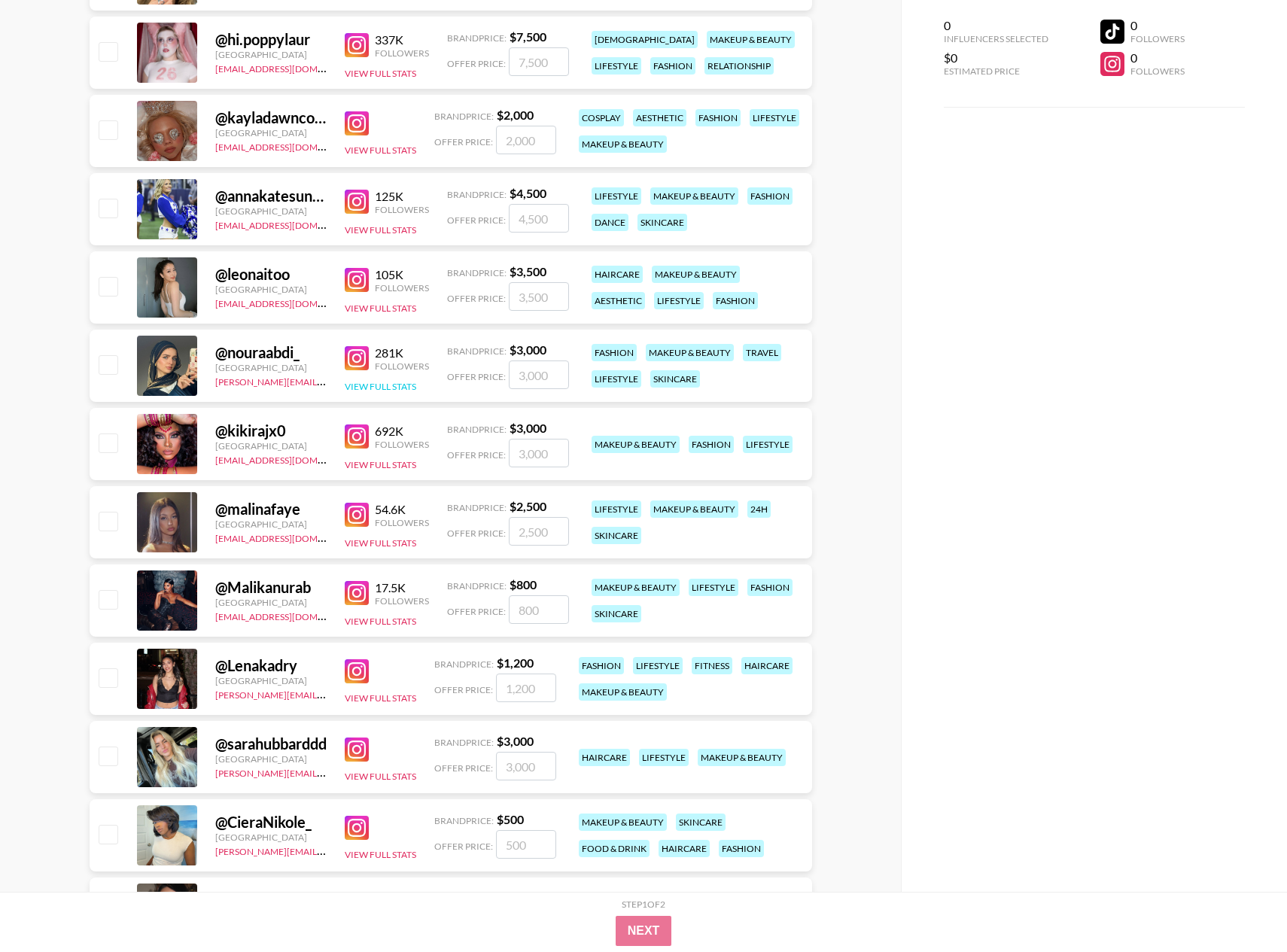
scroll to position [1551, 0]
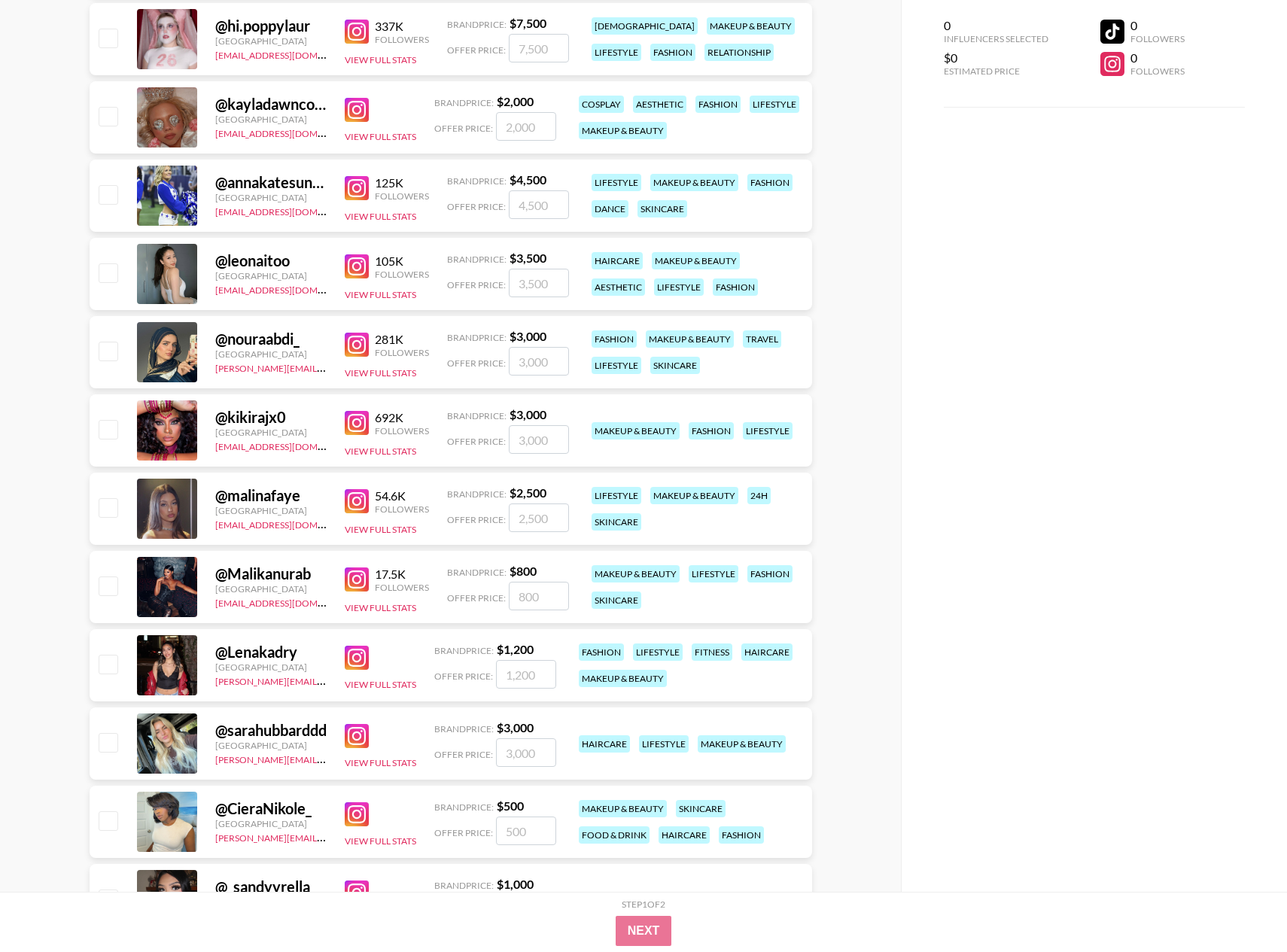
click at [356, 505] on img at bounding box center [357, 500] width 24 height 24
click at [357, 582] on img at bounding box center [357, 579] width 24 height 24
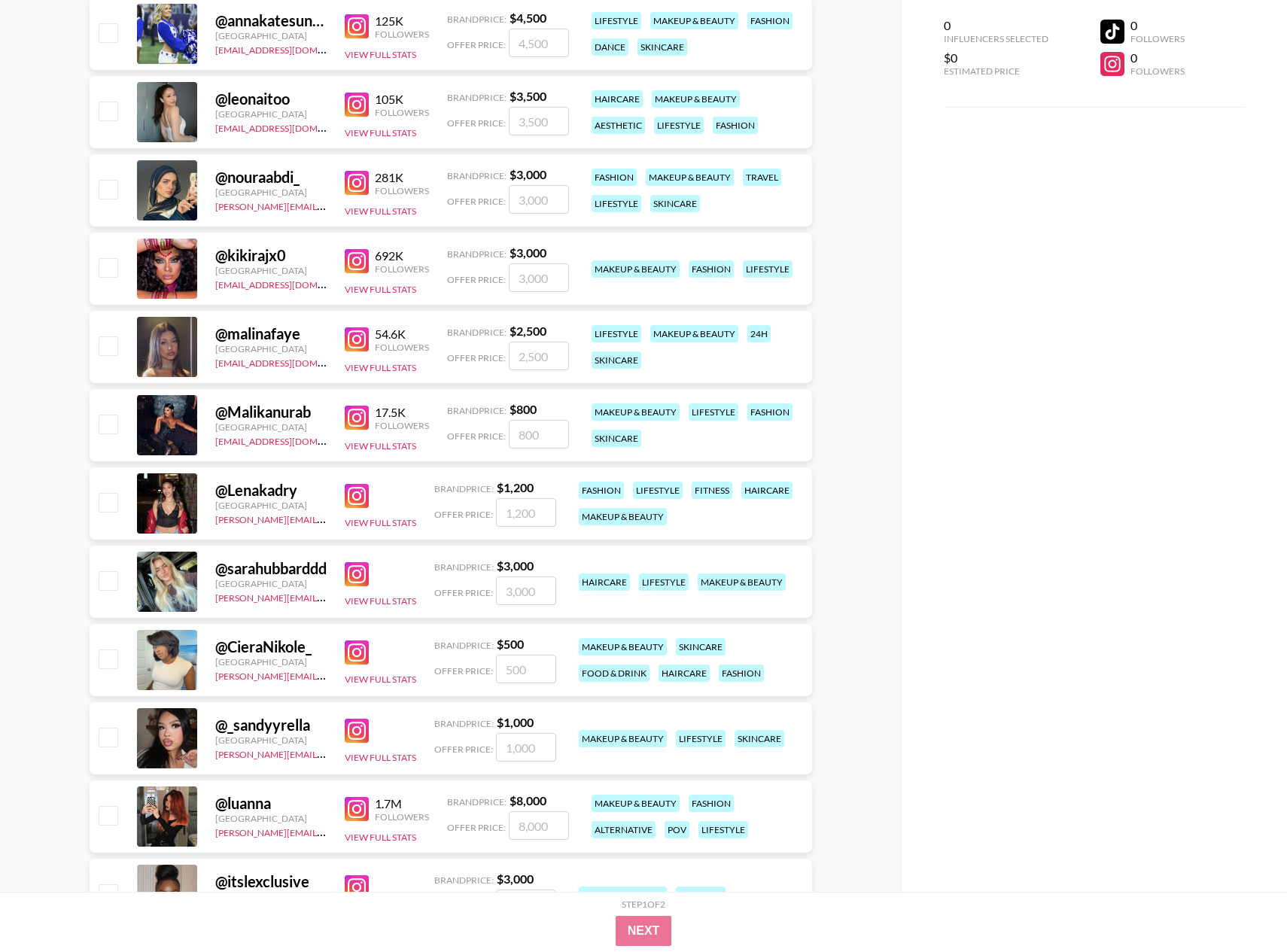
scroll to position [1717, 0]
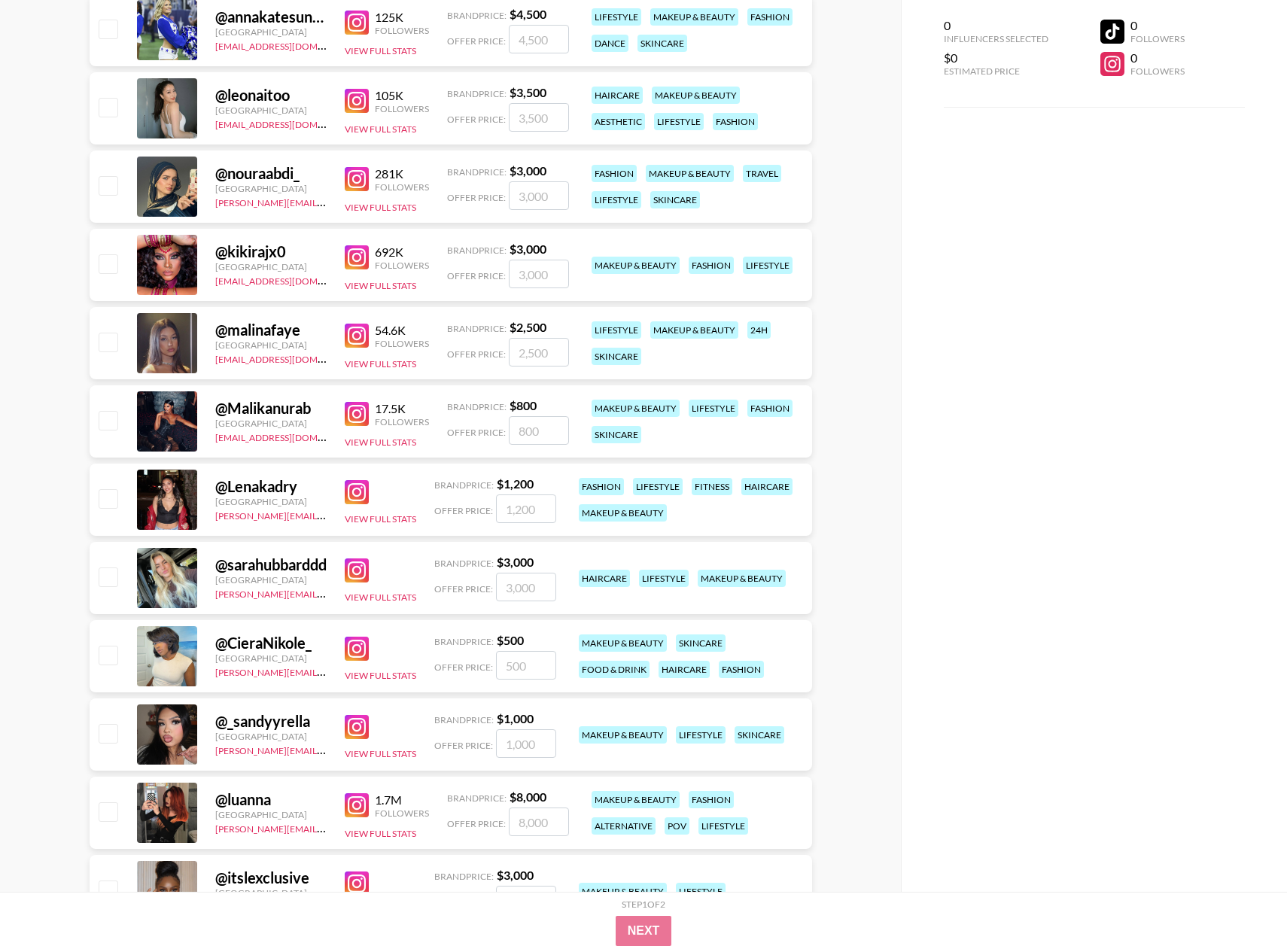
click at [359, 577] on img at bounding box center [357, 570] width 24 height 24
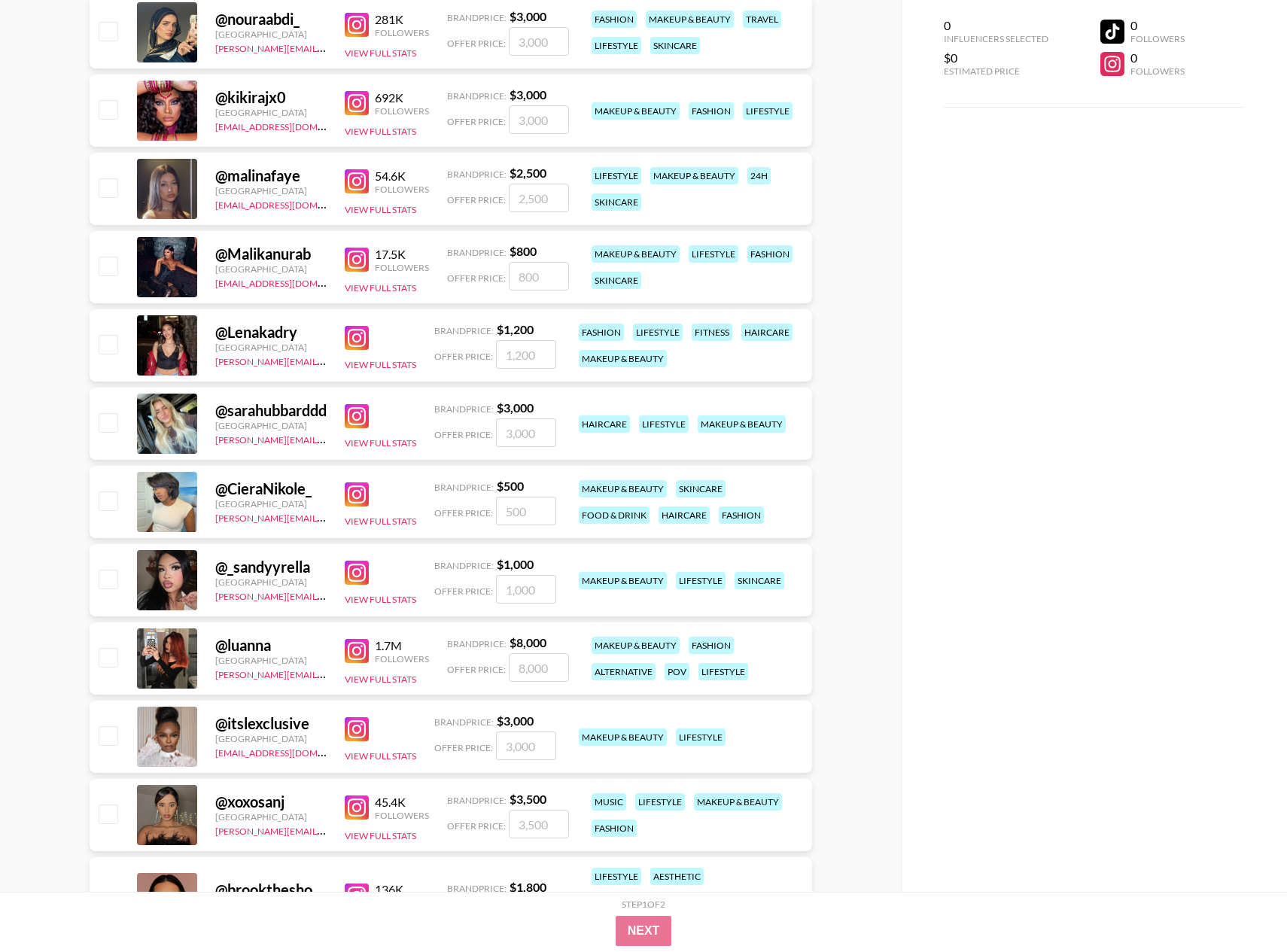
scroll to position [1870, 0]
click at [356, 577] on img at bounding box center [357, 573] width 24 height 24
click at [363, 647] on img at bounding box center [357, 651] width 24 height 24
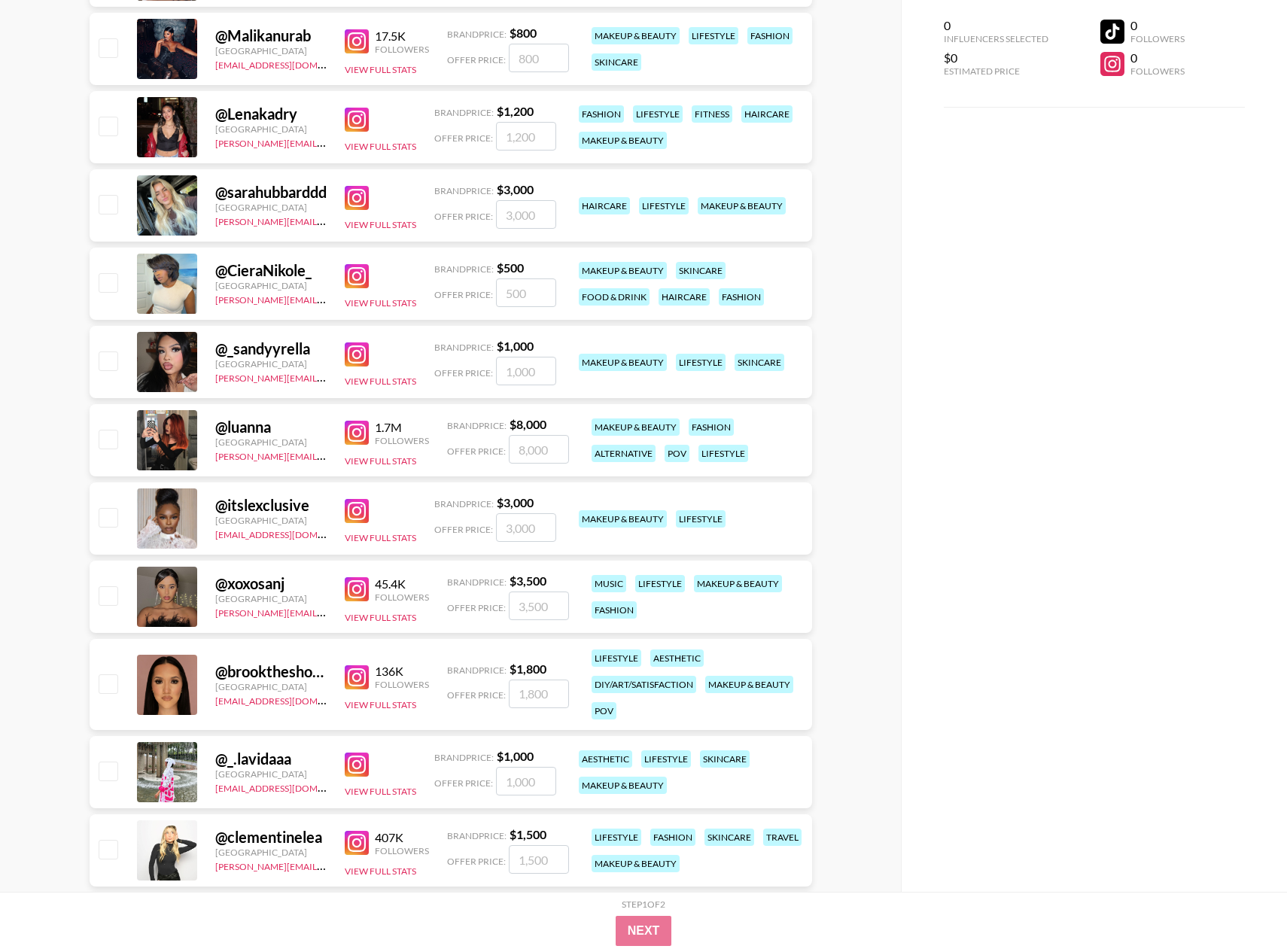
scroll to position [2107, 0]
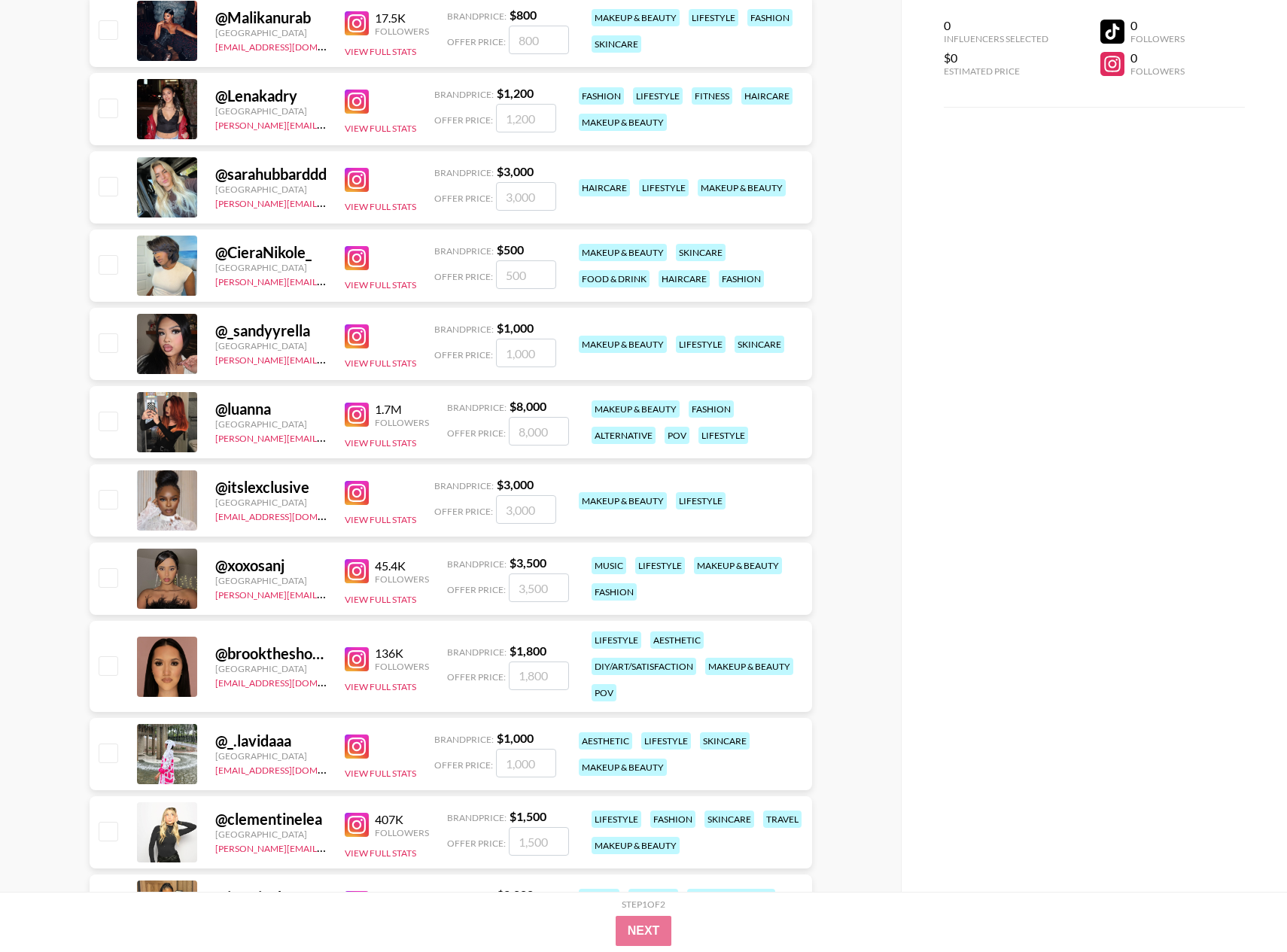
click at [355, 575] on img at bounding box center [357, 570] width 24 height 24
click at [356, 654] on img at bounding box center [357, 659] width 24 height 24
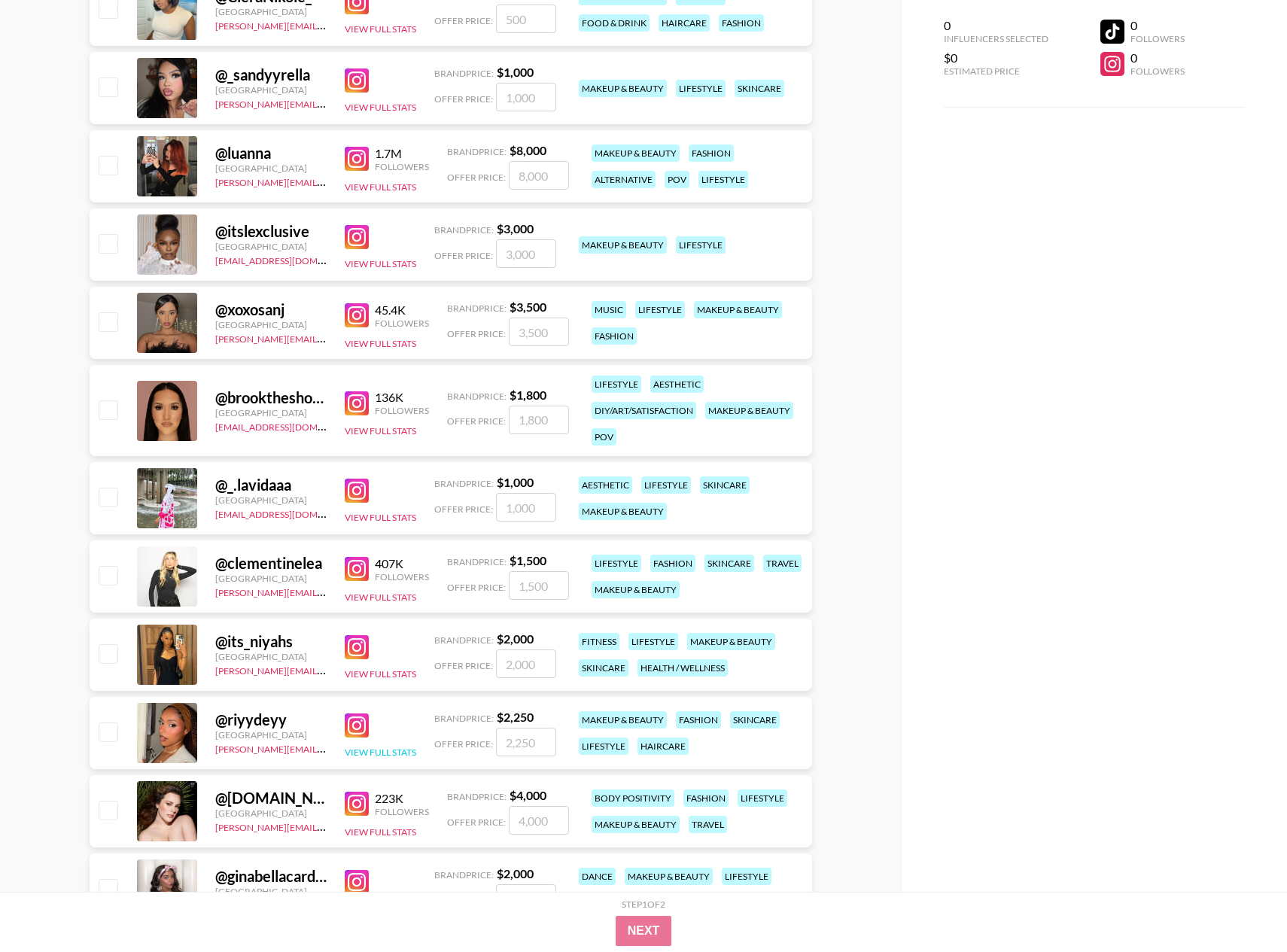
scroll to position [2449, 0]
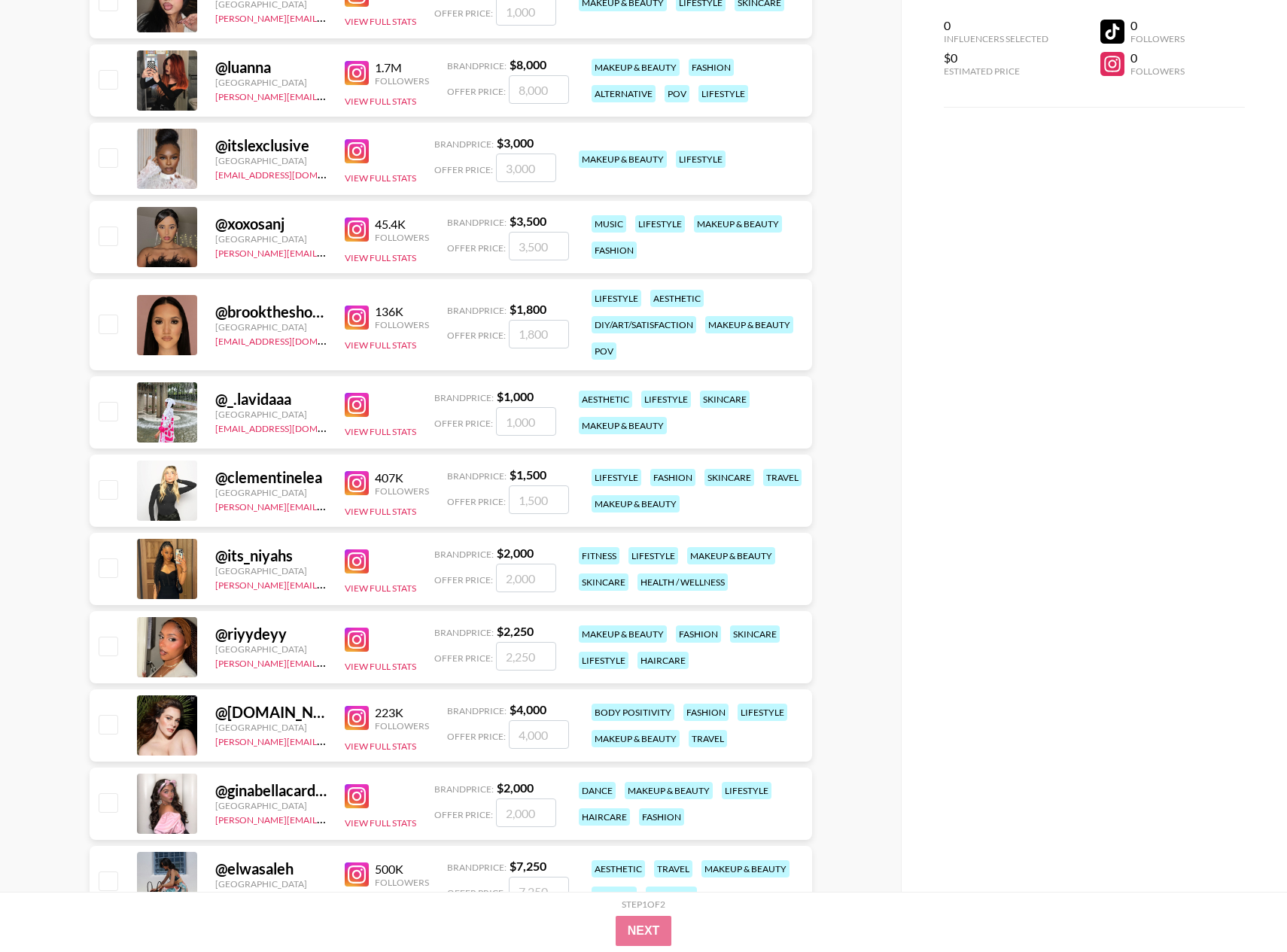
click at [359, 487] on img at bounding box center [357, 483] width 24 height 24
click at [360, 563] on img at bounding box center [357, 561] width 24 height 24
click at [349, 718] on img at bounding box center [357, 717] width 24 height 24
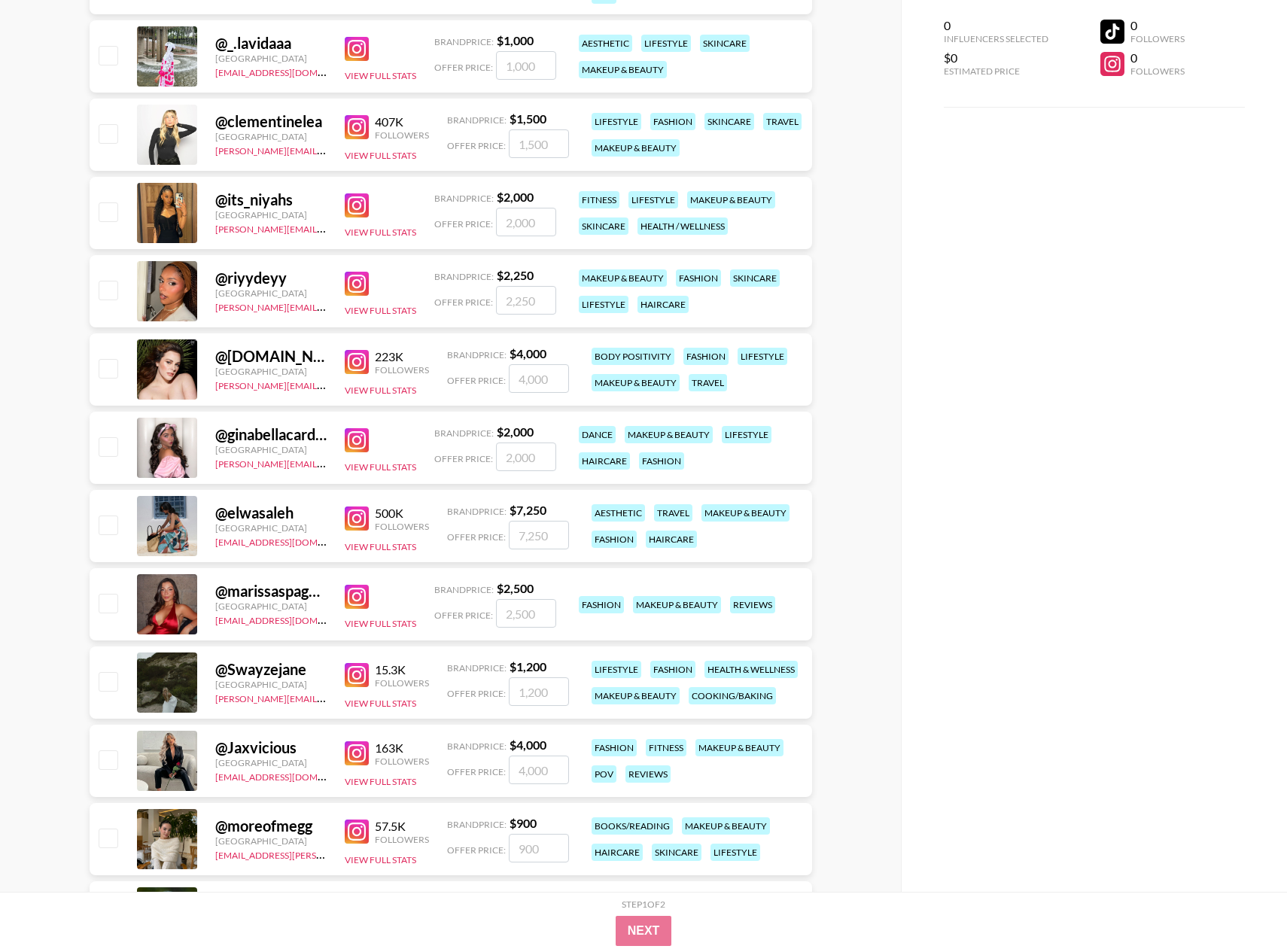
scroll to position [2810, 0]
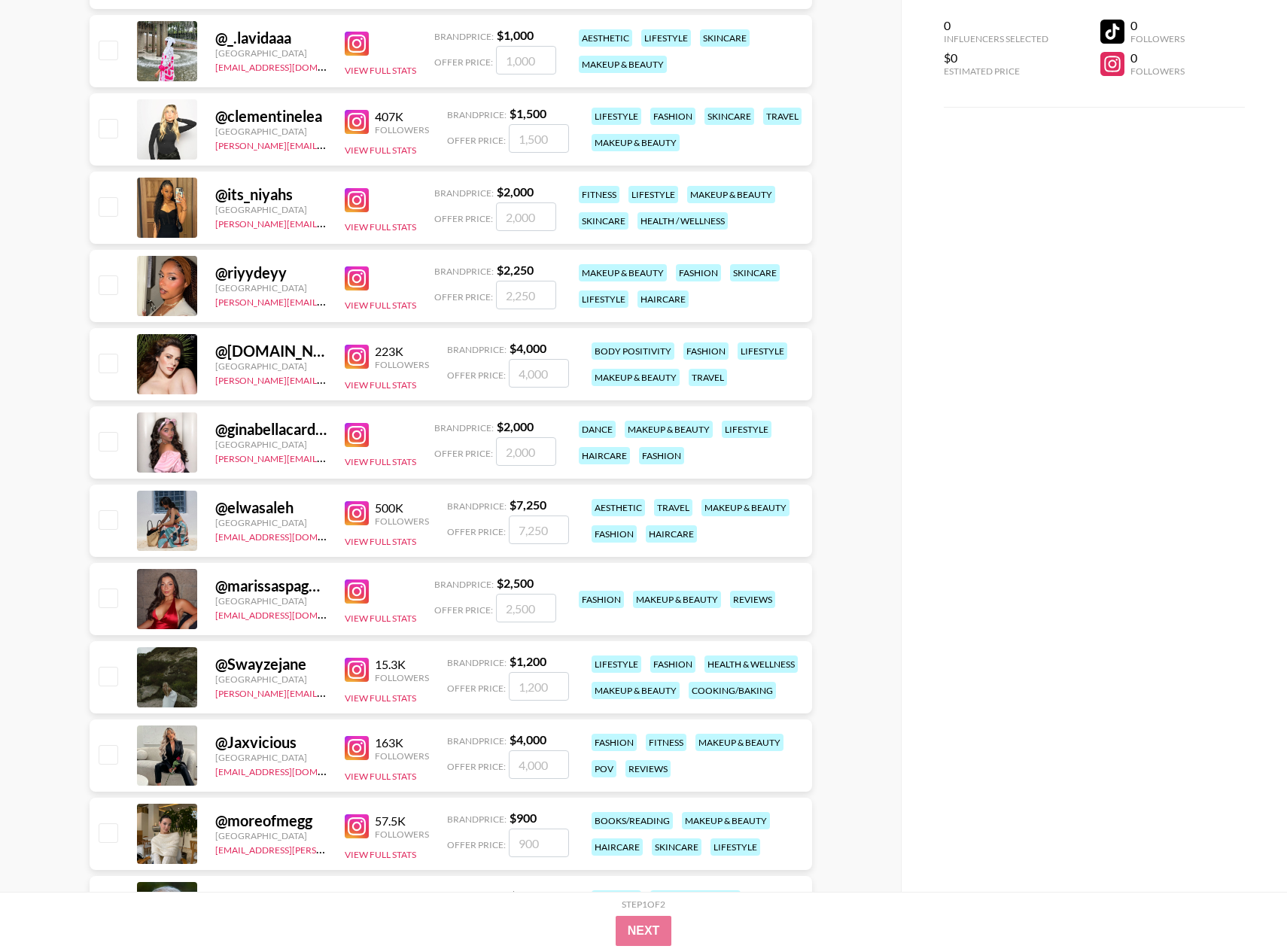
click at [360, 586] on img at bounding box center [357, 591] width 24 height 24
click at [354, 741] on img at bounding box center [357, 747] width 24 height 24
click at [356, 676] on img at bounding box center [357, 669] width 24 height 24
click at [353, 758] on img at bounding box center [357, 747] width 24 height 24
click at [359, 832] on img at bounding box center [357, 826] width 24 height 24
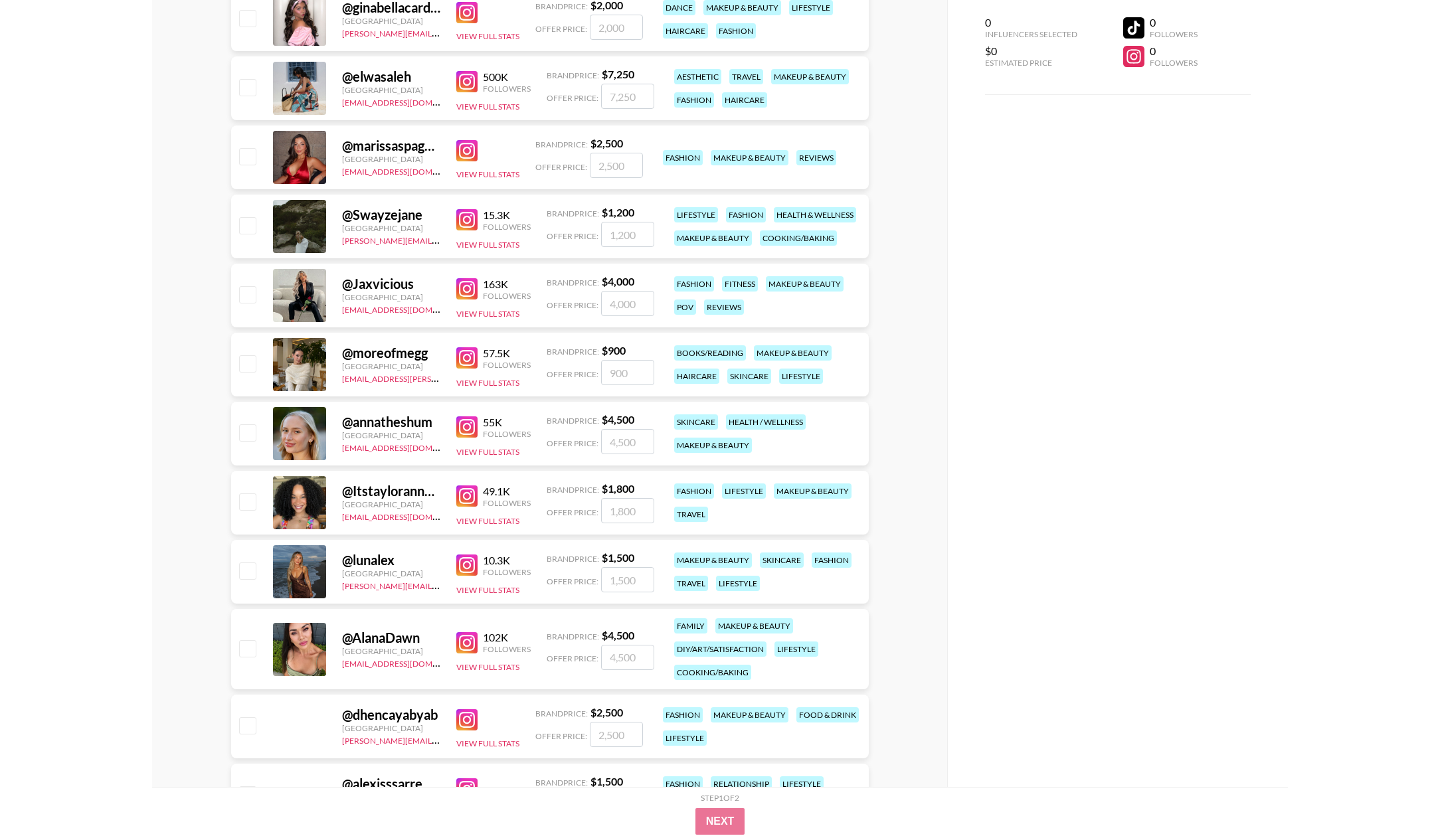
scroll to position [2897, 0]
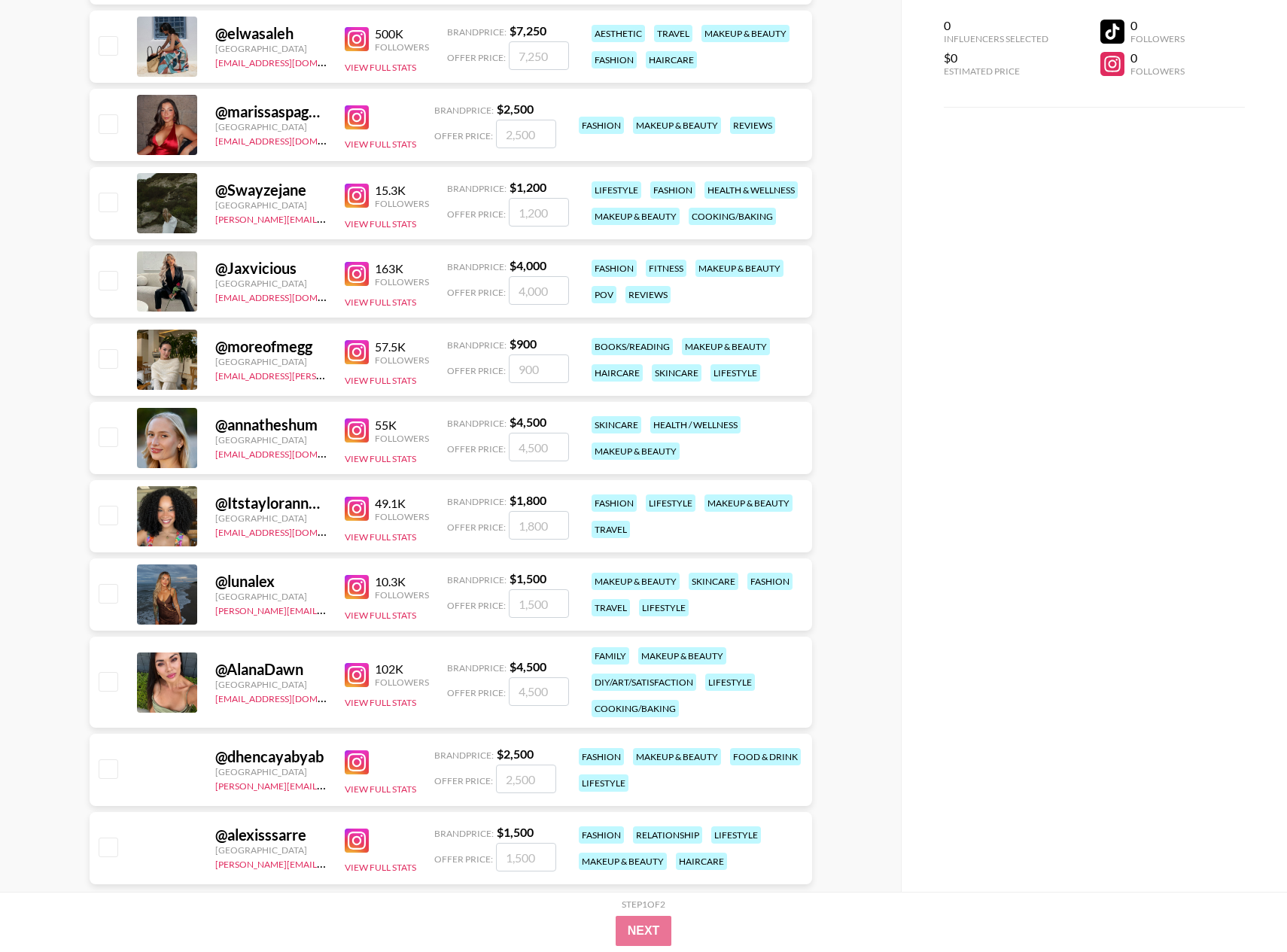
click at [361, 428] on img at bounding box center [357, 430] width 24 height 24
click at [361, 357] on img at bounding box center [357, 351] width 24 height 24
click at [358, 583] on img at bounding box center [357, 586] width 24 height 24
click at [357, 516] on img at bounding box center [357, 508] width 24 height 24
click at [355, 680] on img at bounding box center [357, 674] width 24 height 24
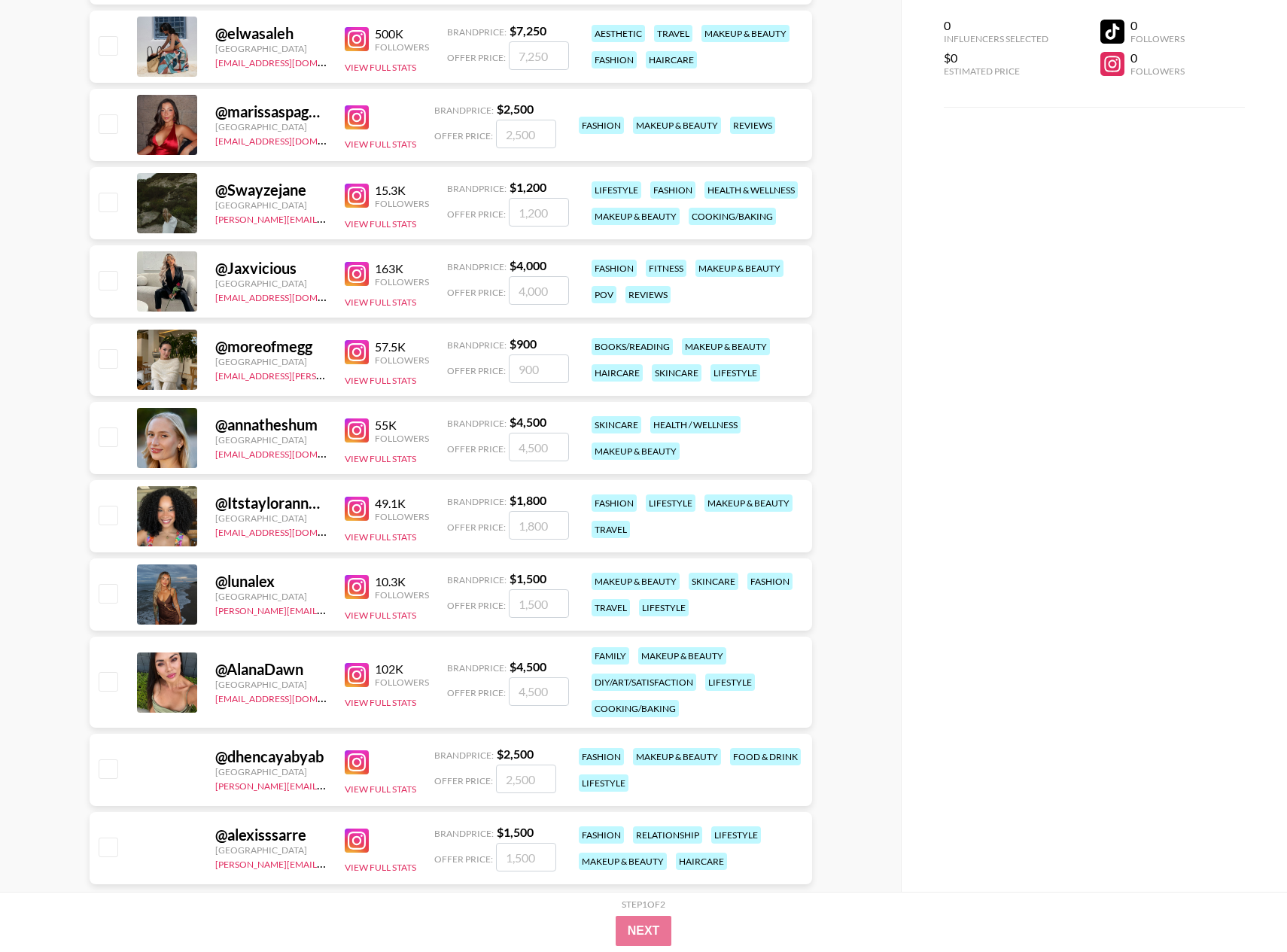
click at [363, 760] on img at bounding box center [357, 762] width 24 height 24
click at [356, 848] on img at bounding box center [357, 840] width 24 height 24
click at [357, 595] on img at bounding box center [357, 586] width 24 height 24
click at [358, 498] on img at bounding box center [357, 508] width 24 height 24
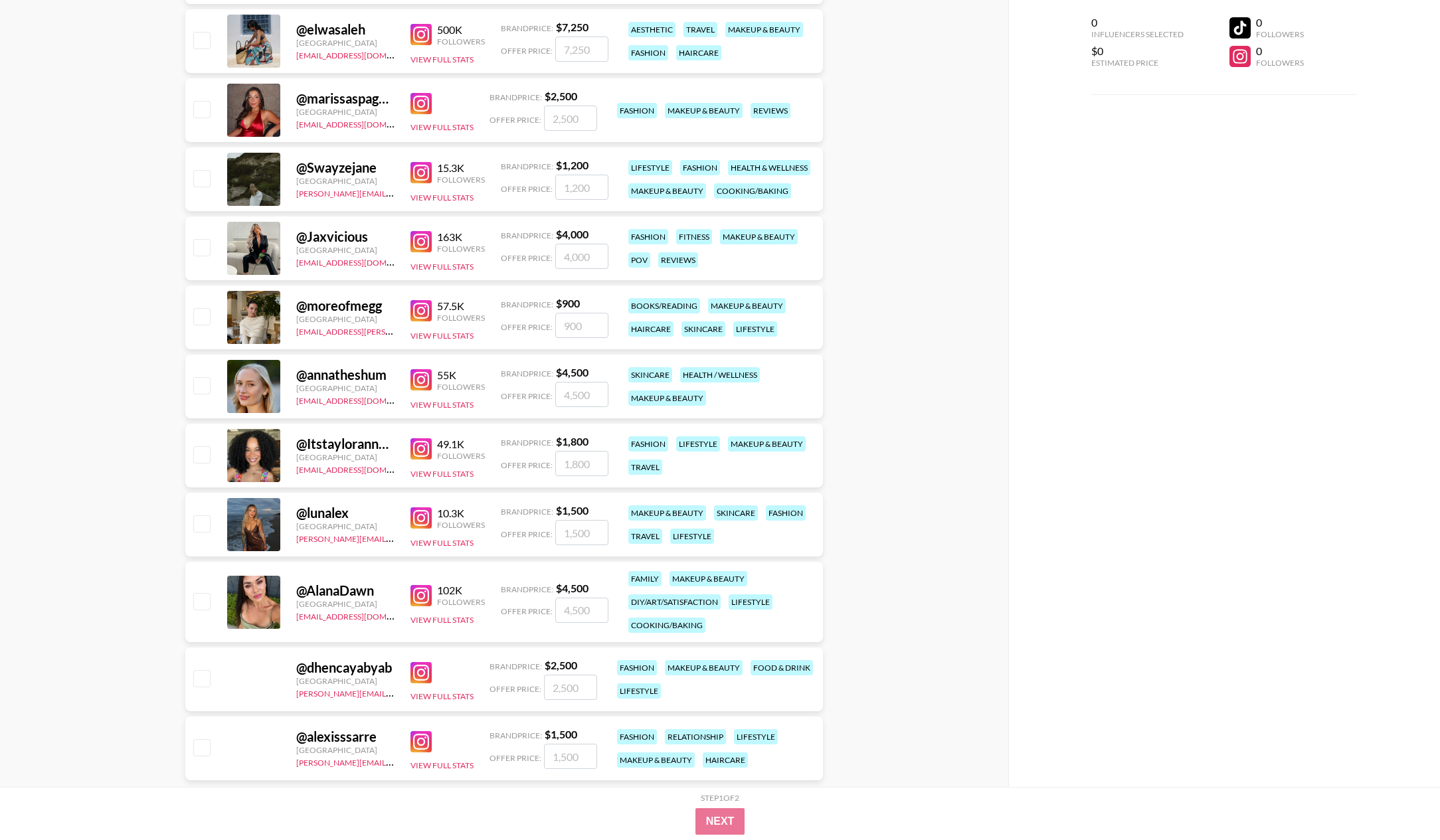
click at [1135, 261] on div "0 Influencers Selected $0 Estimated Price 0 Followers 0 Followers" at bounding box center [1224, 393] width 431 height 787
